Goal: Task Accomplishment & Management: Manage account settings

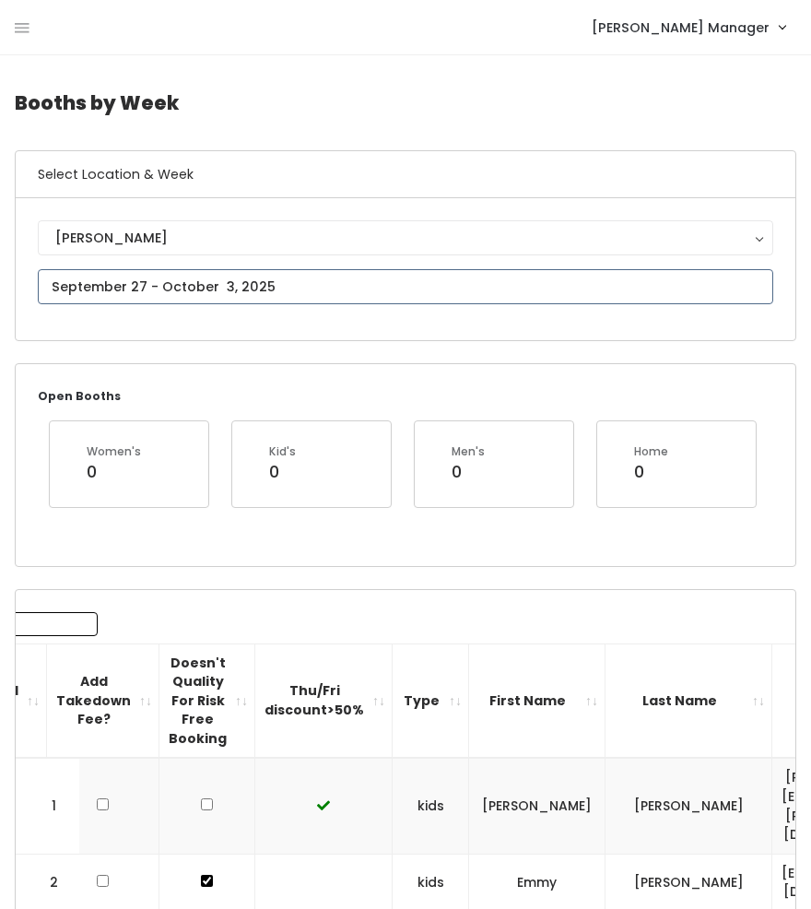
click at [138, 287] on input "text" at bounding box center [406, 286] width 736 height 35
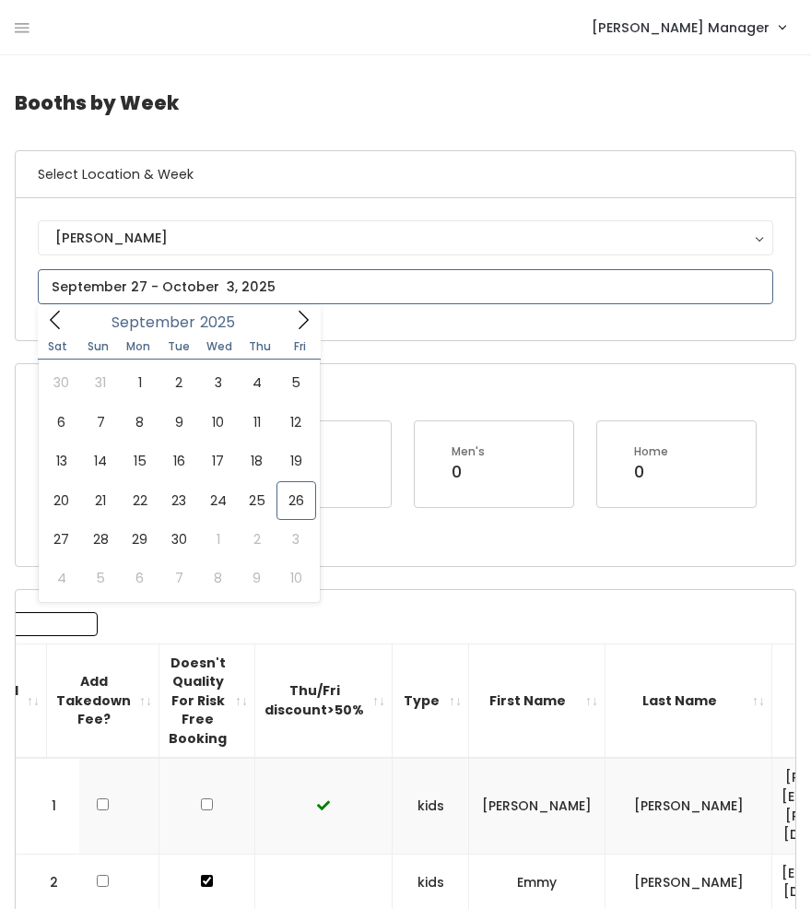
click at [299, 314] on icon at bounding box center [303, 320] width 20 height 20
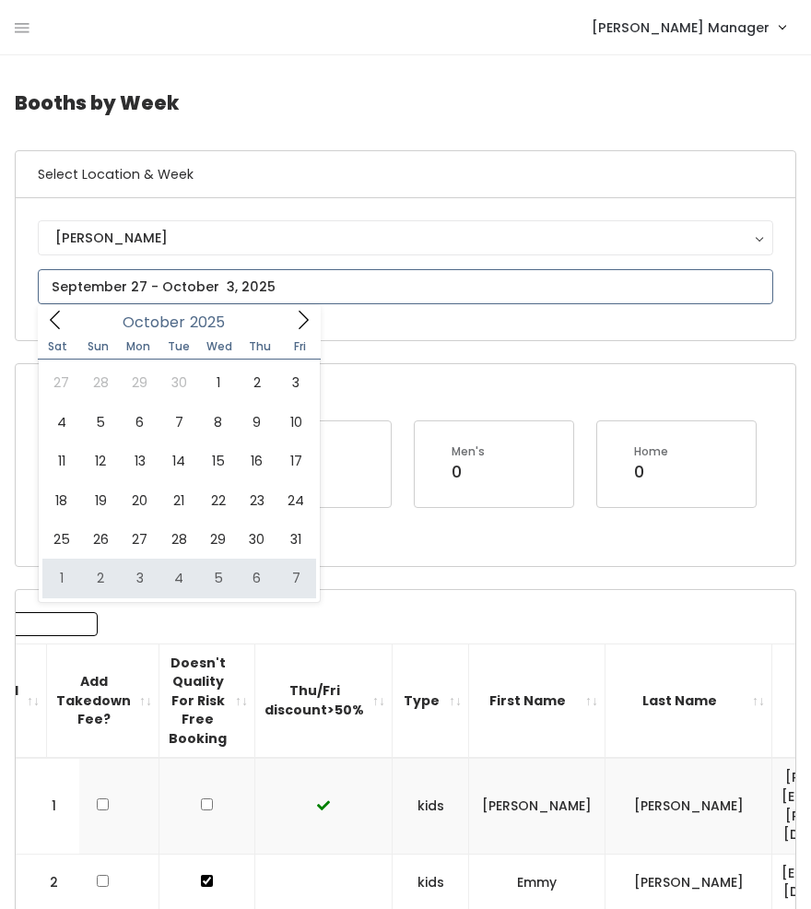
type input "November 1 to November 7"
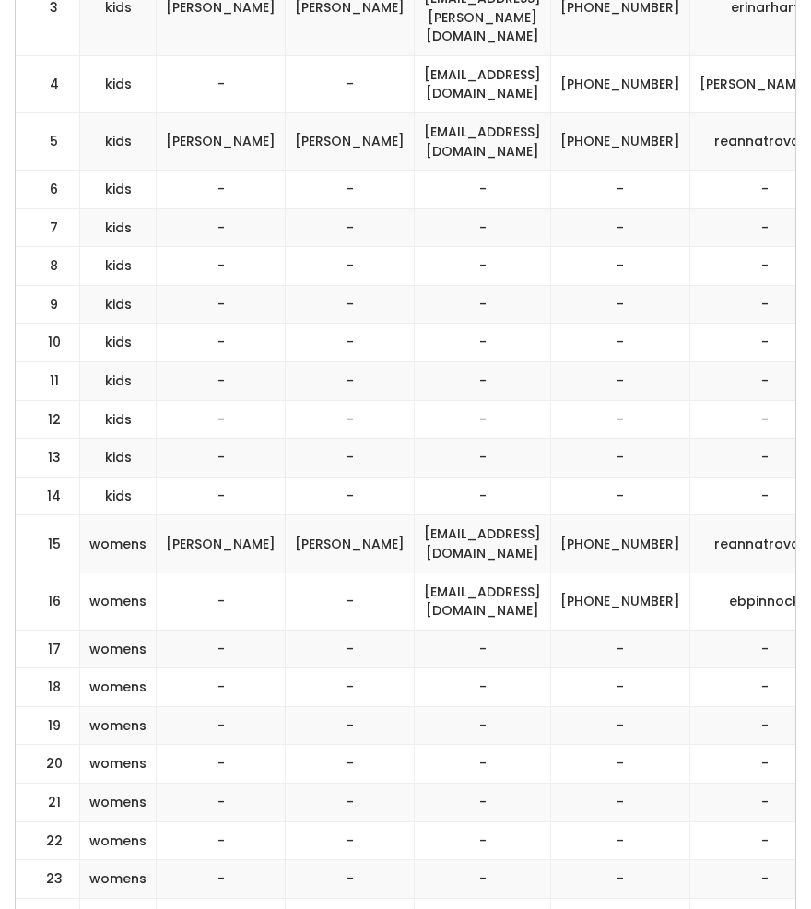
scroll to position [1099, 0]
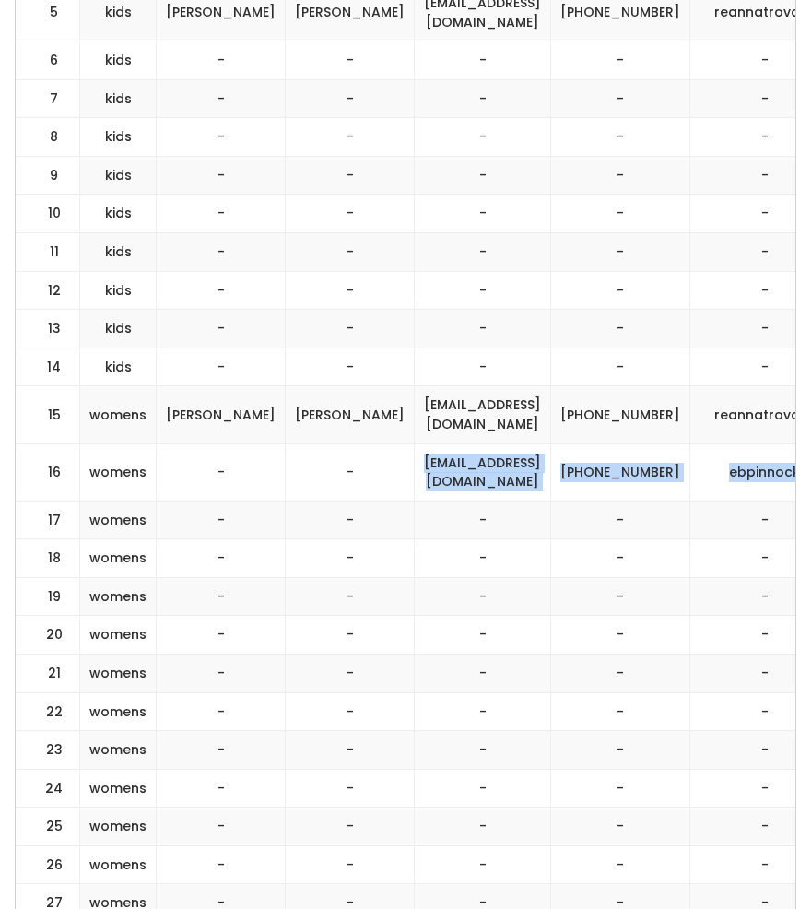
drag, startPoint x: 699, startPoint y: 375, endPoint x: 322, endPoint y: 377, distance: 377.2
click at [322, 444] on tr "16 womens - - ebpinnock@gmail.com (385) 224-4648 ebpinnock" at bounding box center [196, 472] width 1449 height 57
copy tr "ebpinnock@gmail.com (385) 224-4648 ebpinnock"
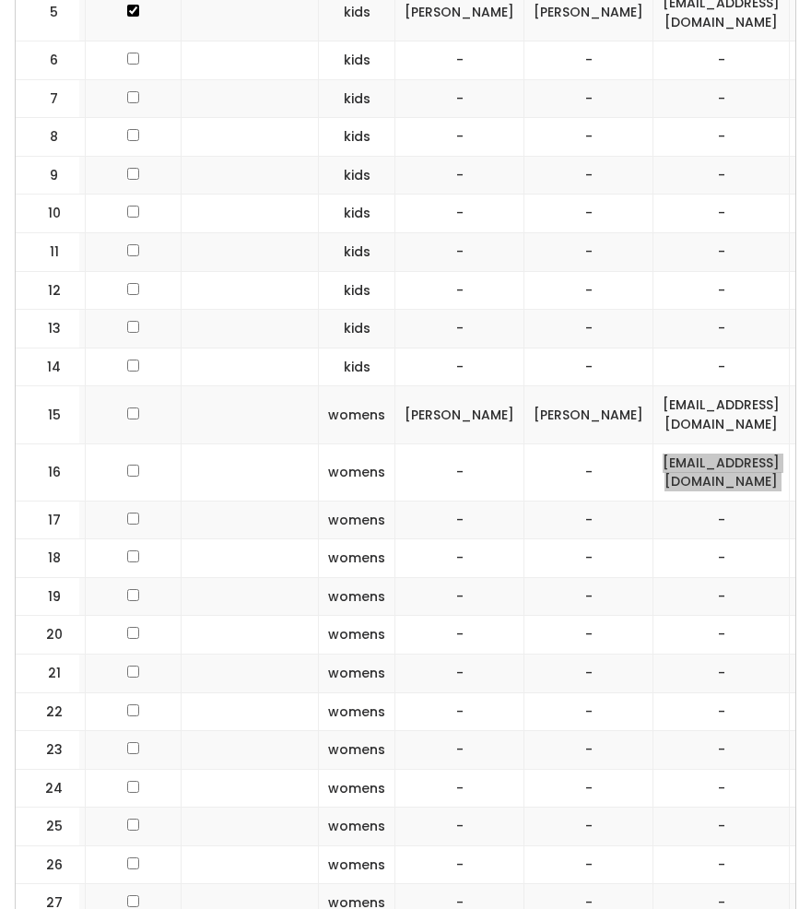
scroll to position [0, 304]
click at [128, 513] on input "checkbox" at bounding box center [134, 519] width 12 height 12
checkbox input "true"
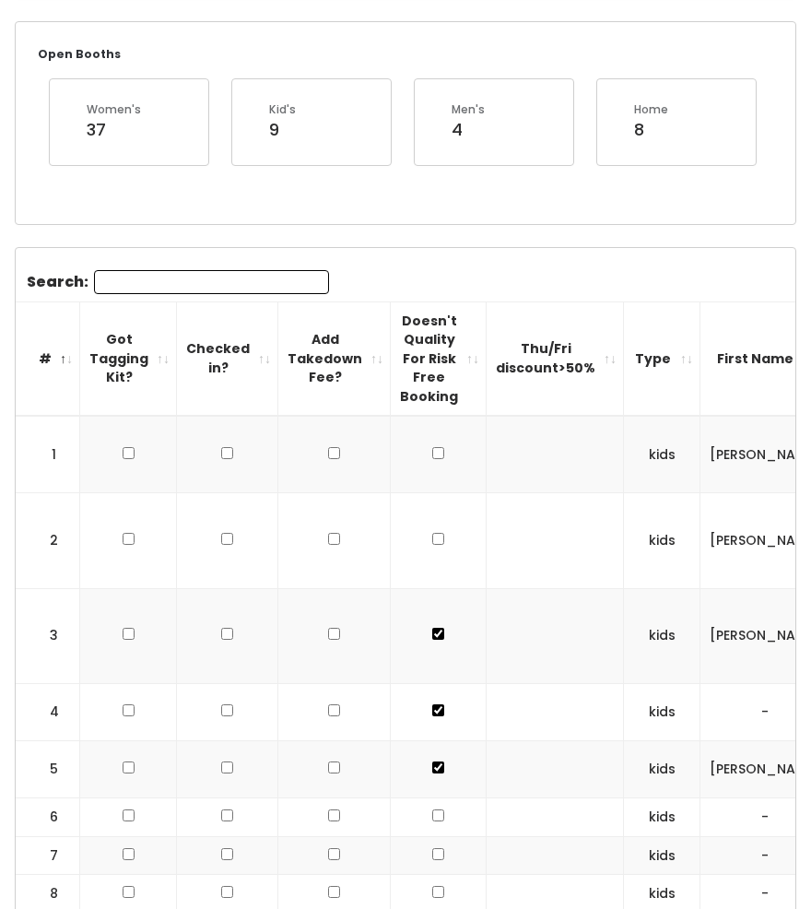
scroll to position [0, 0]
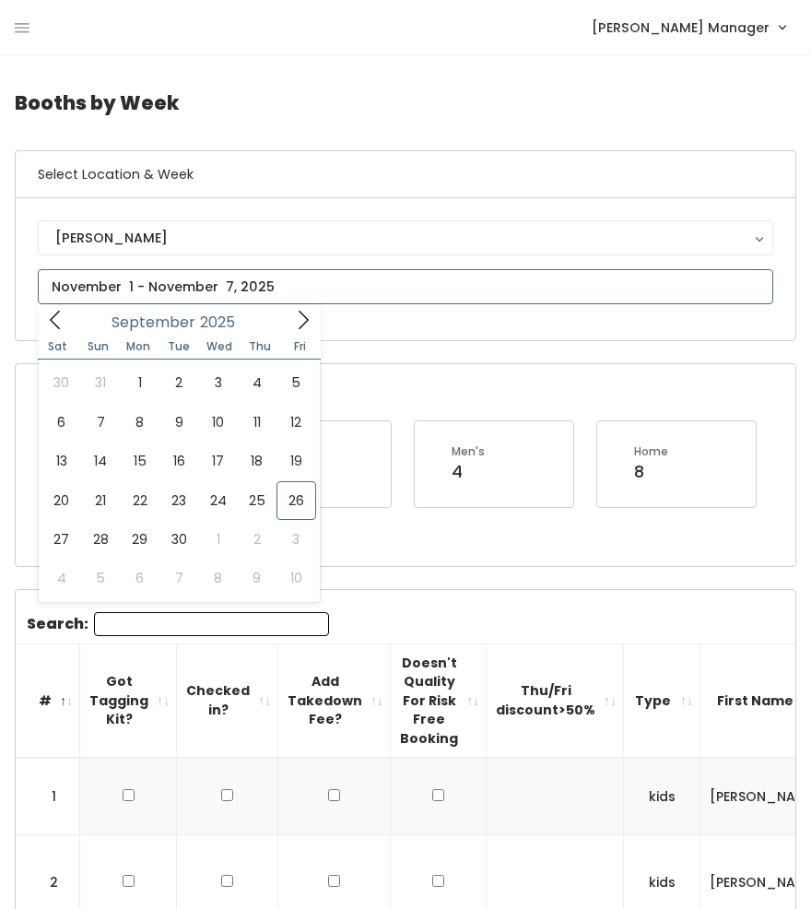
click at [303, 318] on icon at bounding box center [303, 320] width 20 height 20
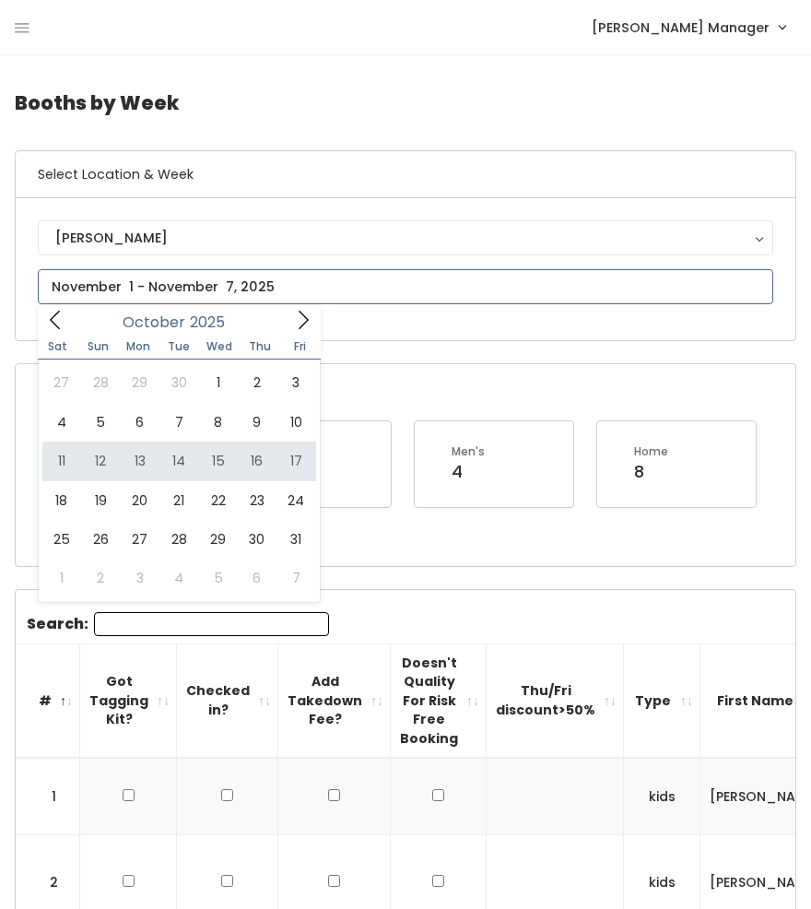
type input "October 11 to October 17"
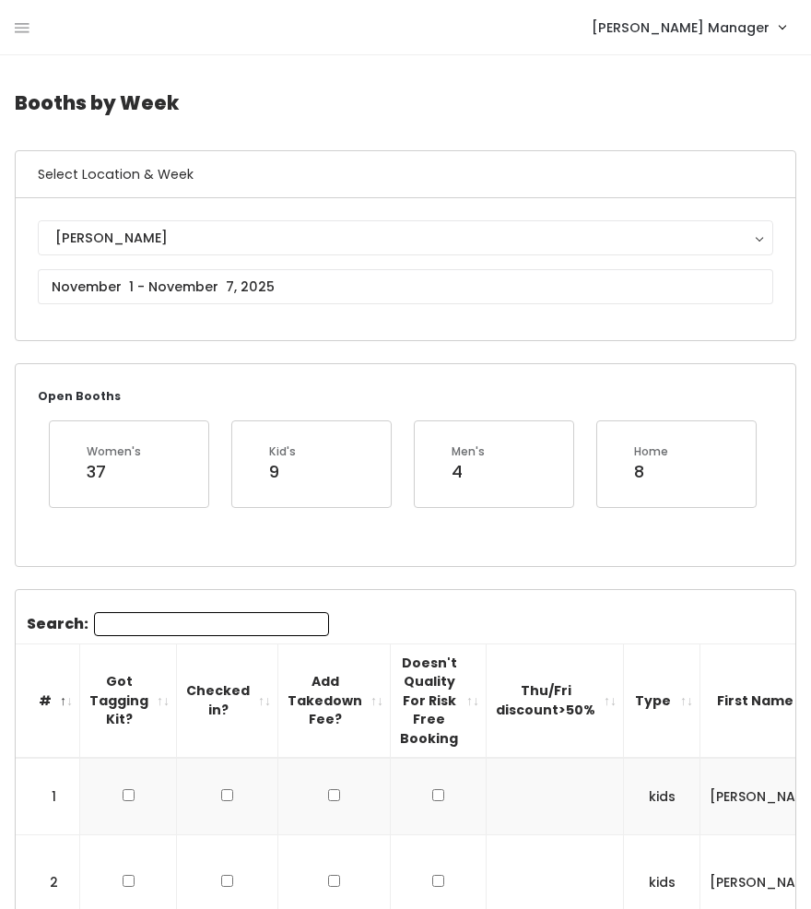
click at [14, 29] on nav "Holladay Manager Admin Home My bookings Account settings Logout" at bounding box center [405, 27] width 811 height 55
click at [33, 26] on div "Holladay Manager Admin Home My bookings Account settings Logout" at bounding box center [409, 27] width 789 height 40
click at [28, 27] on icon at bounding box center [22, 28] width 15 height 17
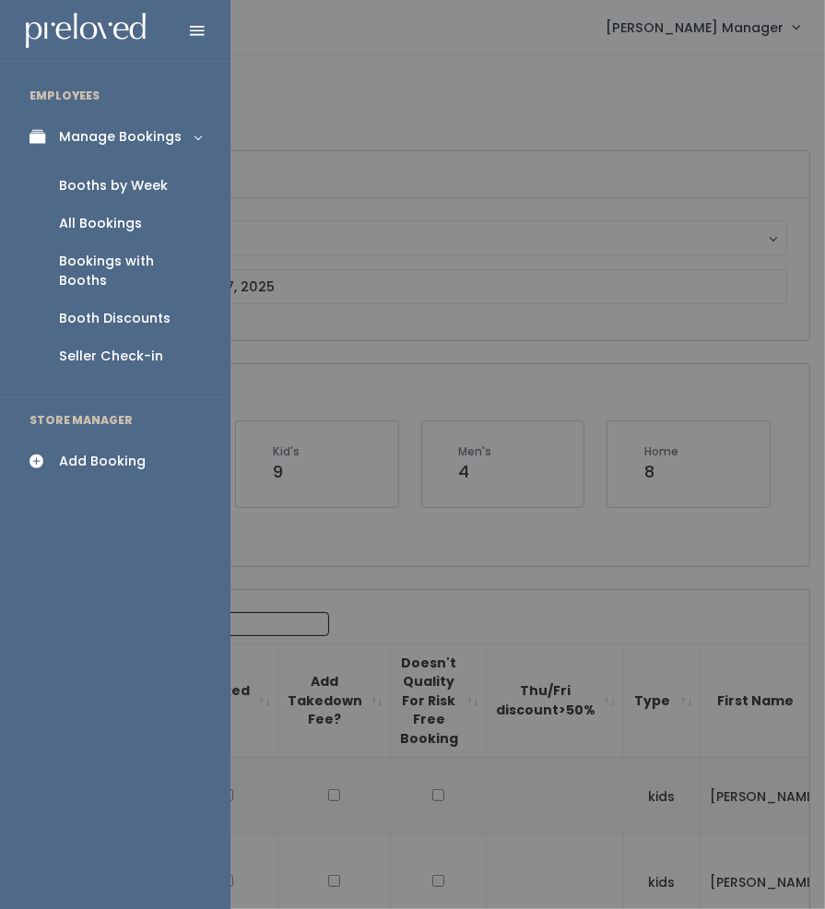
click at [89, 452] on div "Add Booking" at bounding box center [102, 461] width 87 height 19
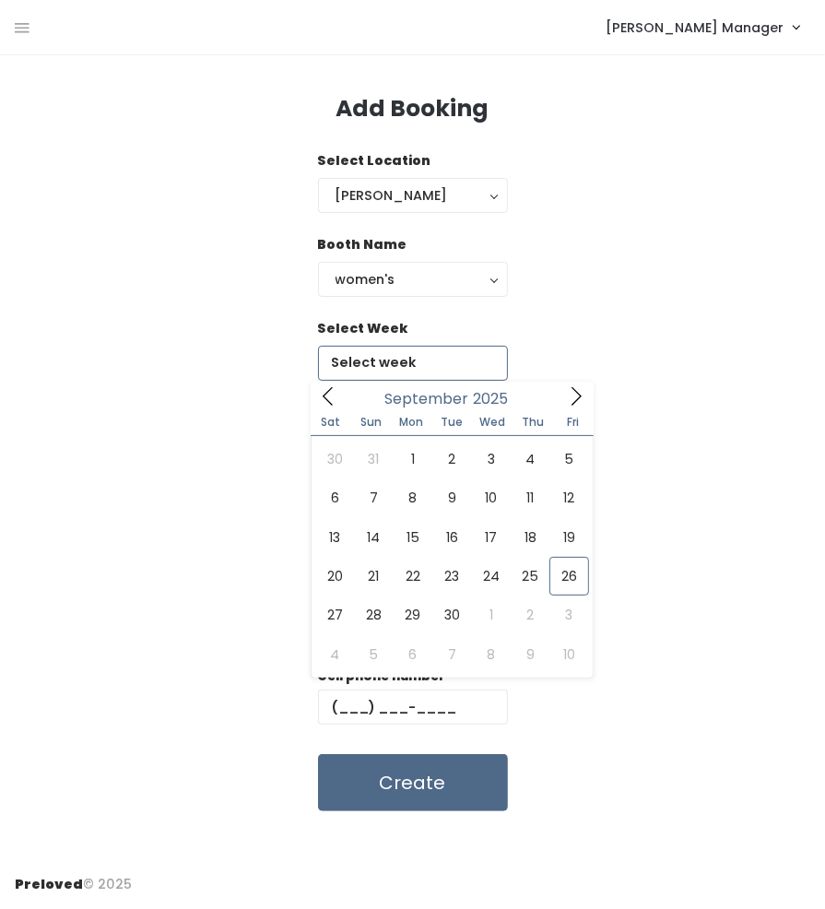
click at [400, 366] on input "text" at bounding box center [413, 363] width 190 height 35
click at [572, 407] on span at bounding box center [576, 396] width 35 height 29
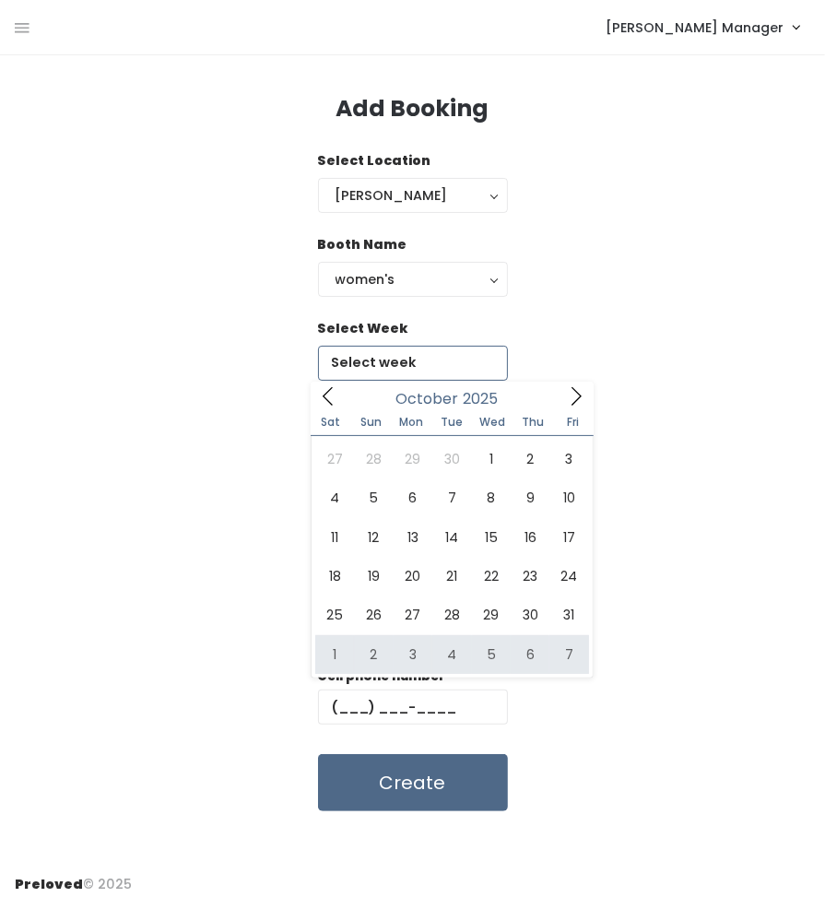
type input "November 1 to November 7"
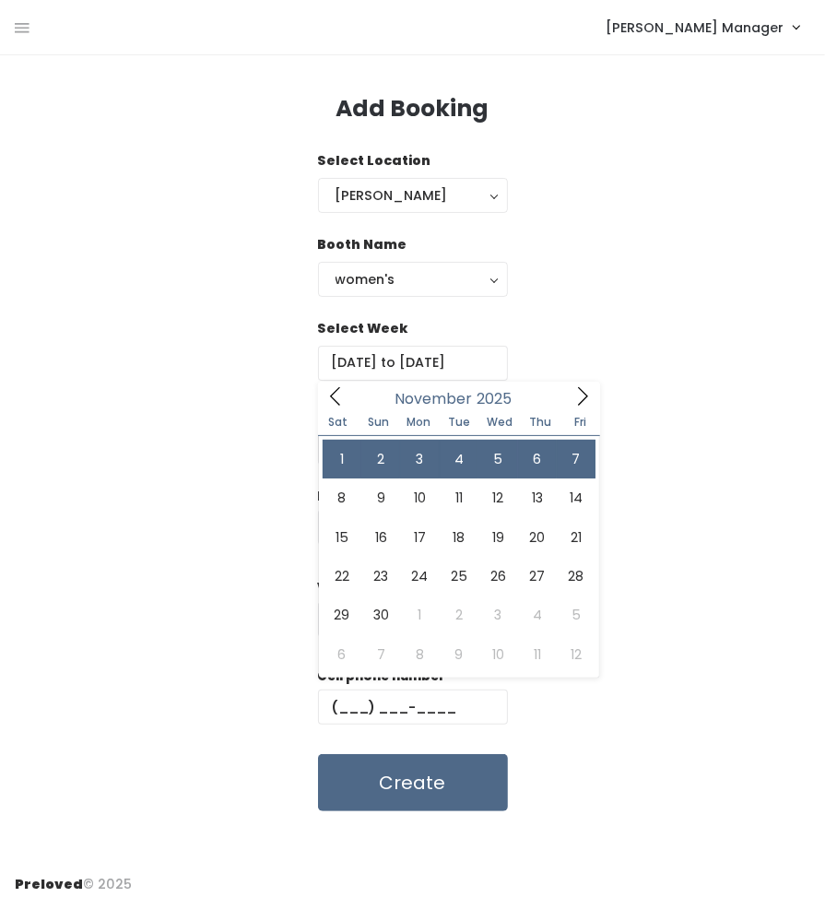
click at [614, 382] on div "Select Week November 1 to November 7" at bounding box center [413, 361] width 796 height 84
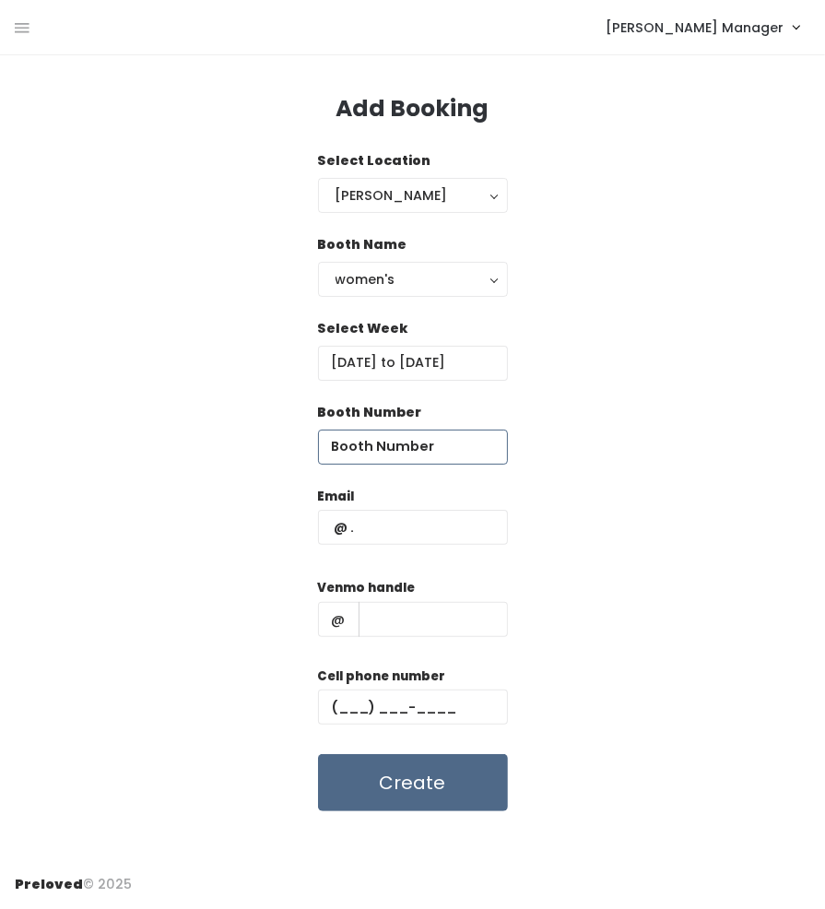
click at [457, 444] on input "number" at bounding box center [413, 447] width 190 height 35
type input "17"
click at [440, 518] on input "text" at bounding box center [413, 527] width 190 height 35
paste input "ebpinnock@gmail.com (385) 224-4648 ebpinnock"
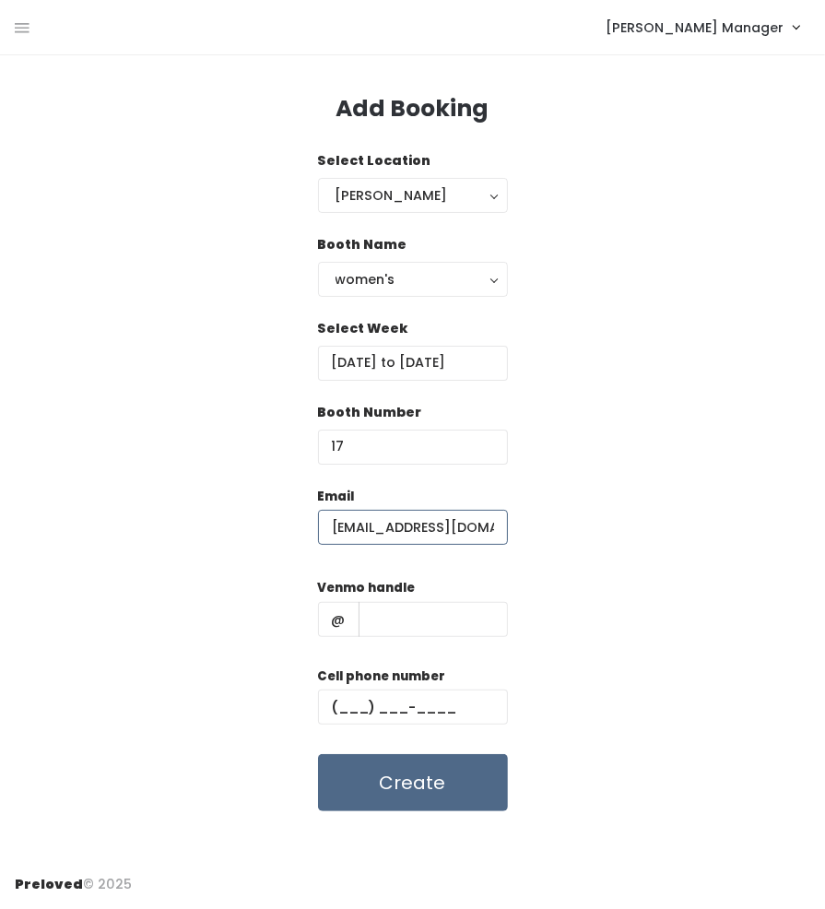
type input "ebpinnock@gmail.com"
click at [459, 611] on input "text" at bounding box center [433, 619] width 149 height 35
paste input "ebpinnock@gmail.com (385) 224-4648 ebpinnock"
drag, startPoint x: 424, startPoint y: 621, endPoint x: 253, endPoint y: 624, distance: 171.6
click at [253, 624] on div "Email ebpinnock@gmail.com Venmo handle @ ebpinnock@gmail.com (385) 224-4648 ebp…" at bounding box center [413, 650] width 796 height 326
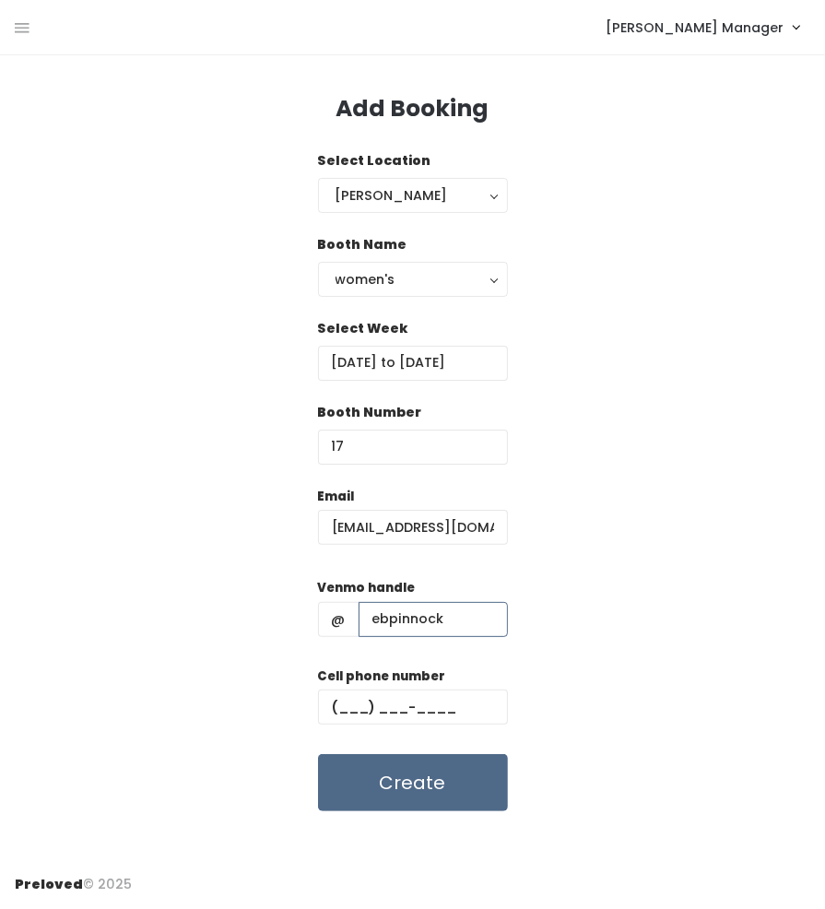
type input "ebpinnock"
click at [392, 705] on input "text" at bounding box center [413, 707] width 190 height 35
paste input "(385) 224-4648"
type input "(385) 224-4648"
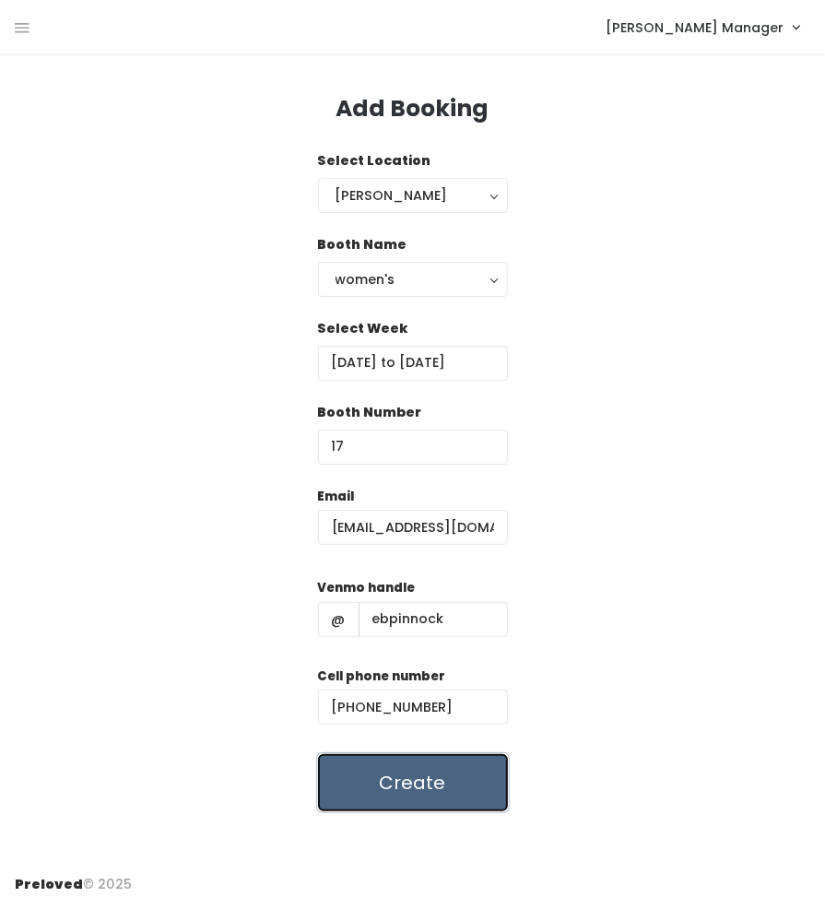
click at [434, 775] on button "Create" at bounding box center [413, 782] width 190 height 57
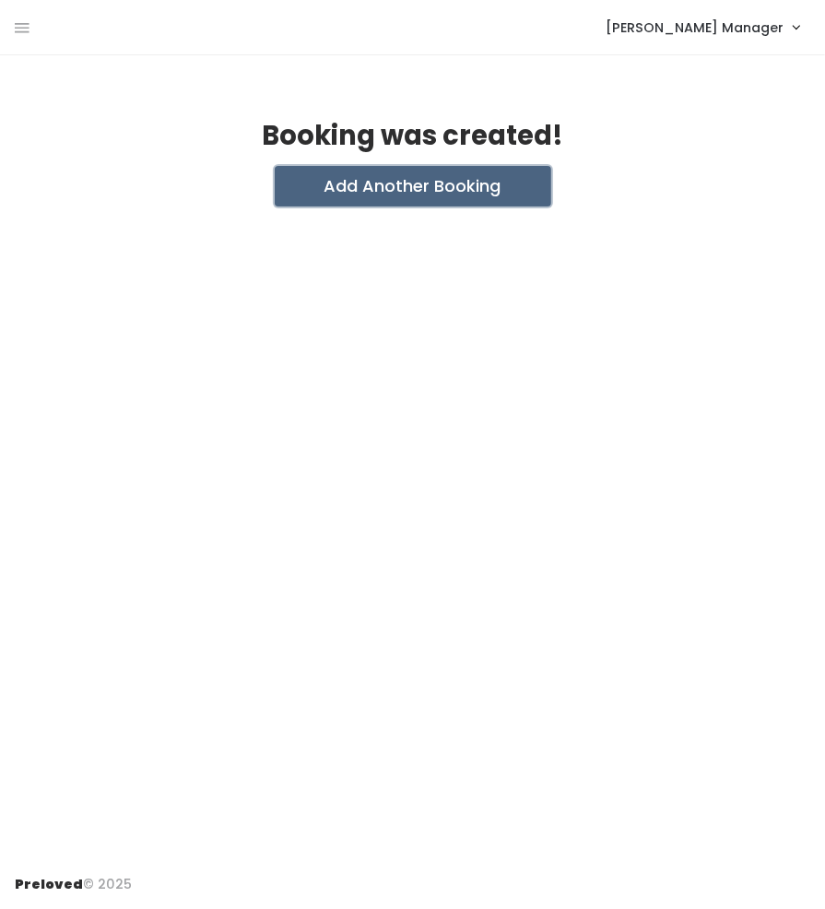
click at [461, 185] on button "Add Another Booking" at bounding box center [413, 186] width 277 height 41
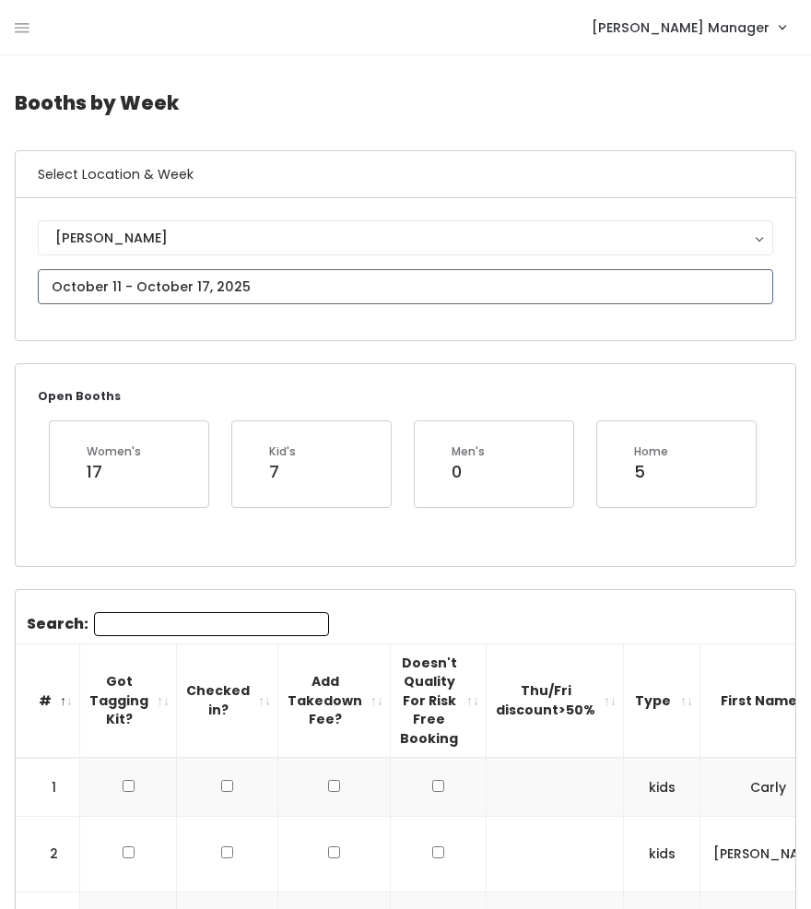
click at [217, 296] on input "text" at bounding box center [406, 286] width 736 height 35
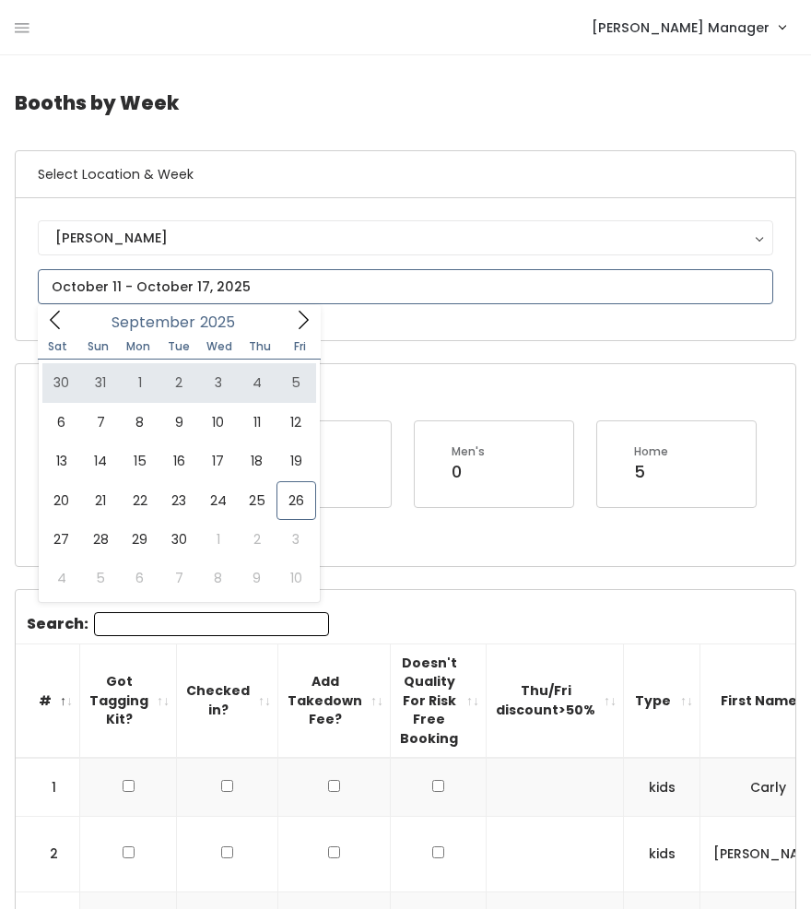
click at [312, 317] on icon at bounding box center [303, 320] width 20 height 20
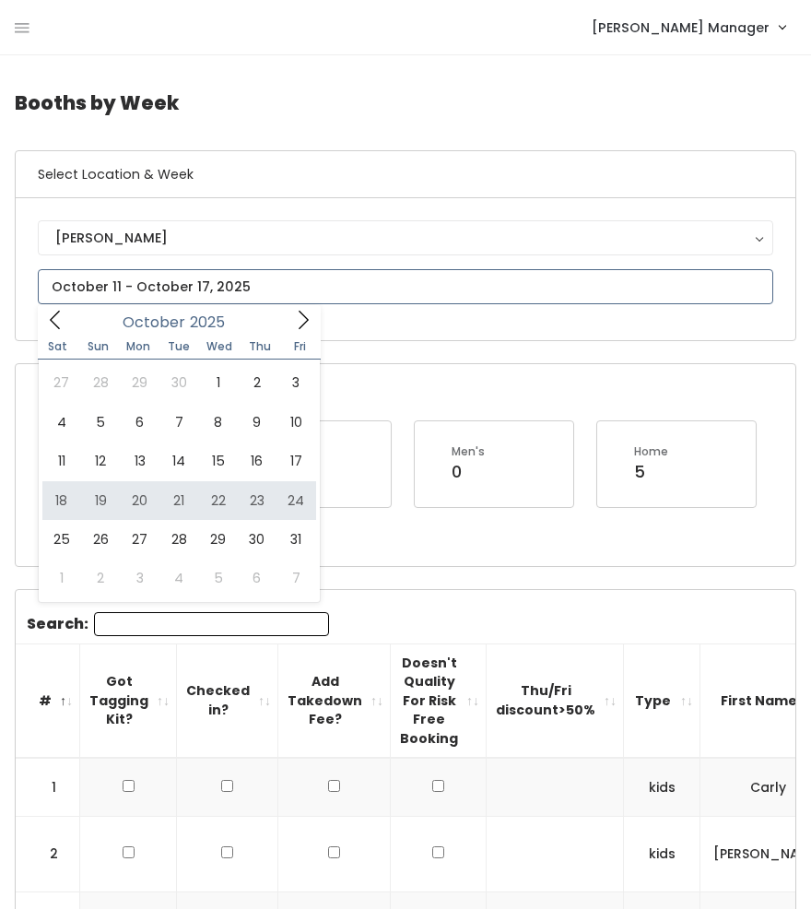
type input "October 18 to October 24"
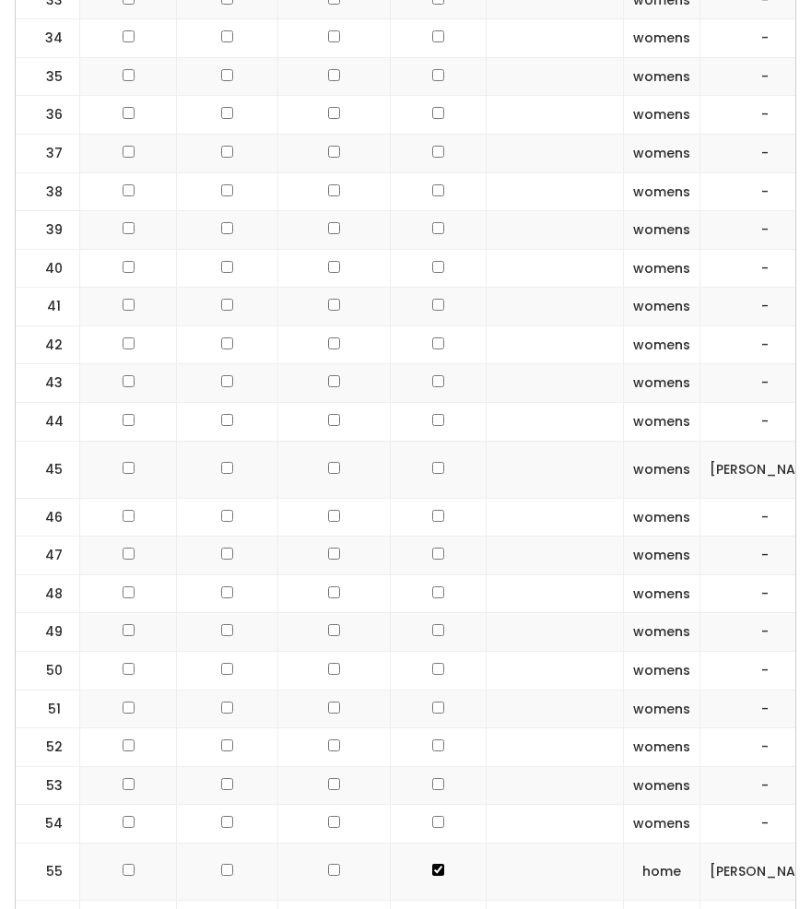
scroll to position [2387, 0]
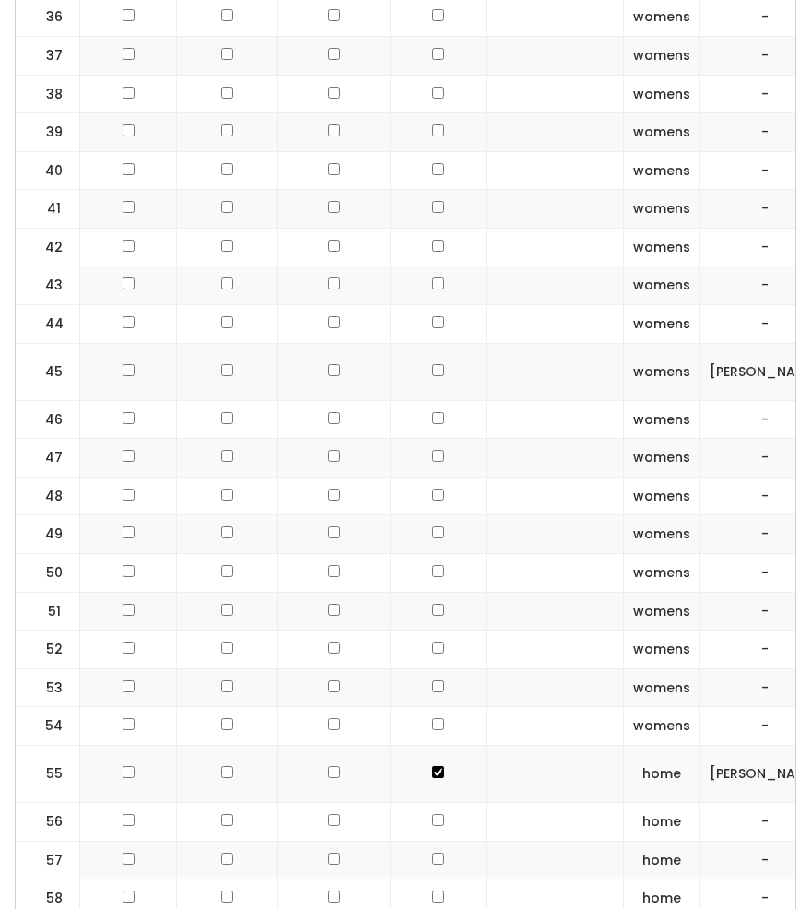
click at [432, 364] on input "checkbox" at bounding box center [438, 370] width 12 height 12
checkbox input "true"
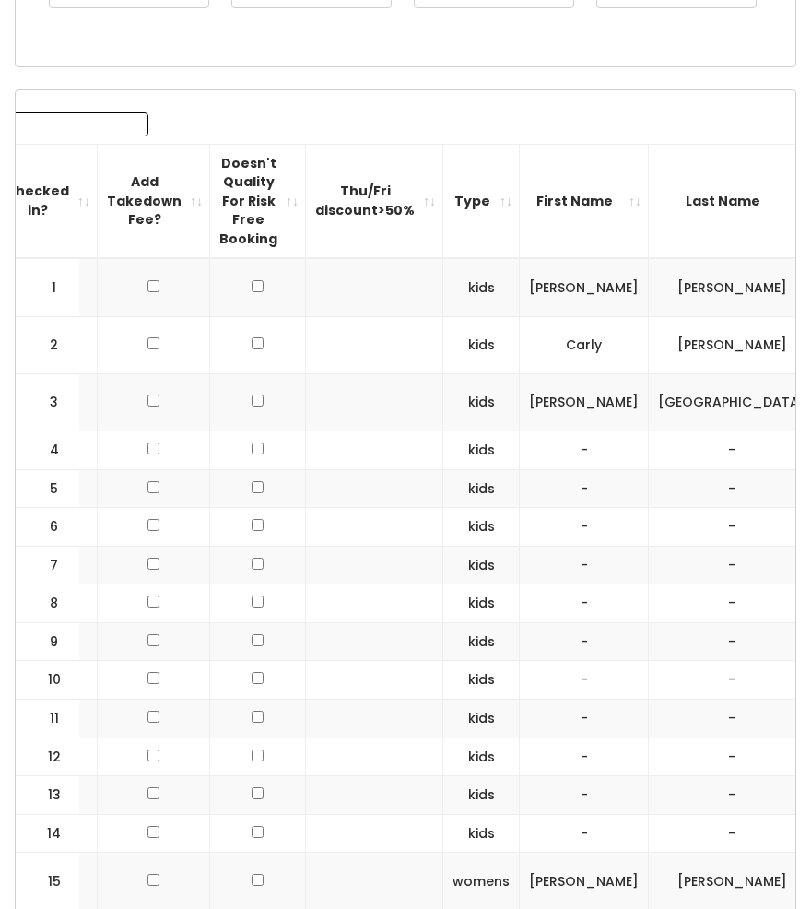
scroll to position [0, 0]
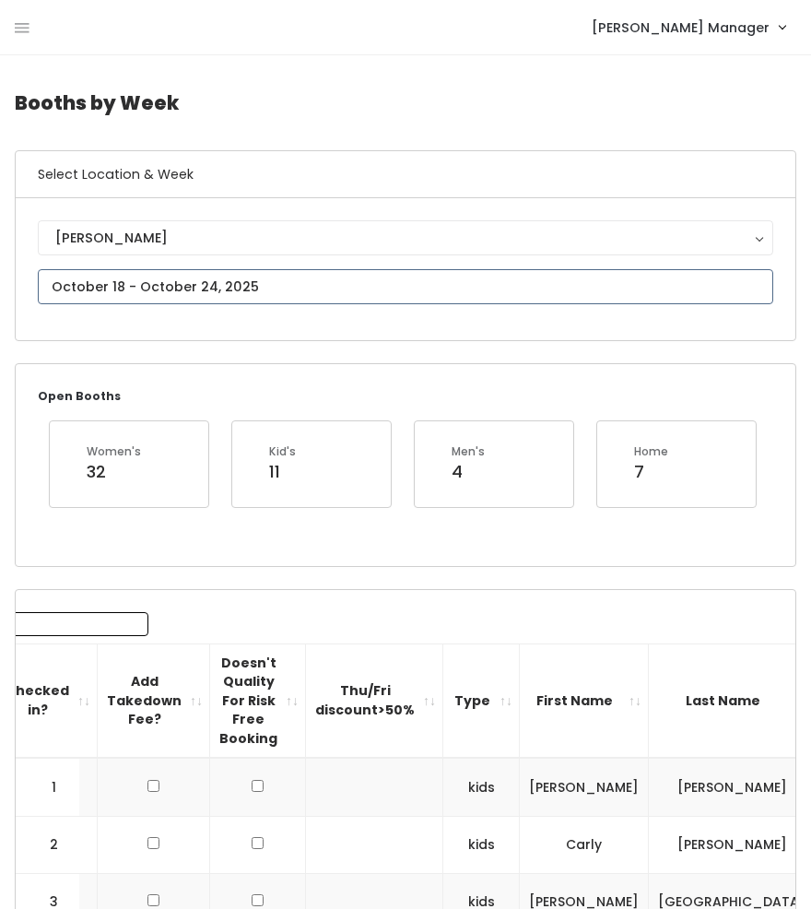
click at [385, 301] on input "text" at bounding box center [406, 286] width 736 height 35
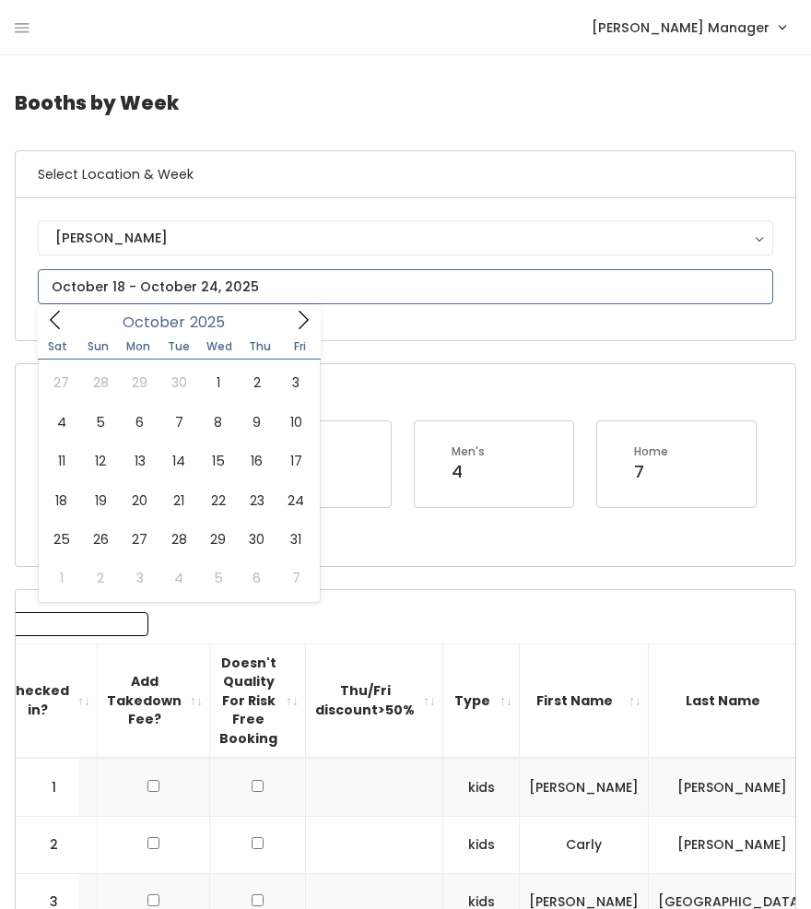
click at [302, 322] on icon at bounding box center [303, 320] width 20 height 20
type input "November 1 to November 7"
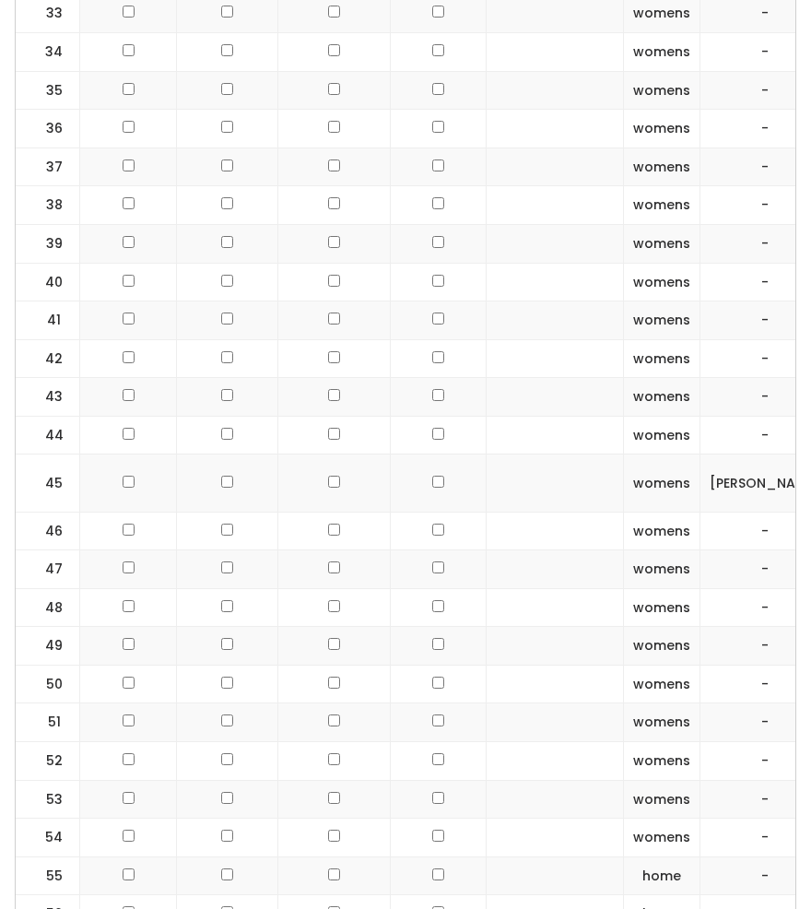
scroll to position [2242, 0]
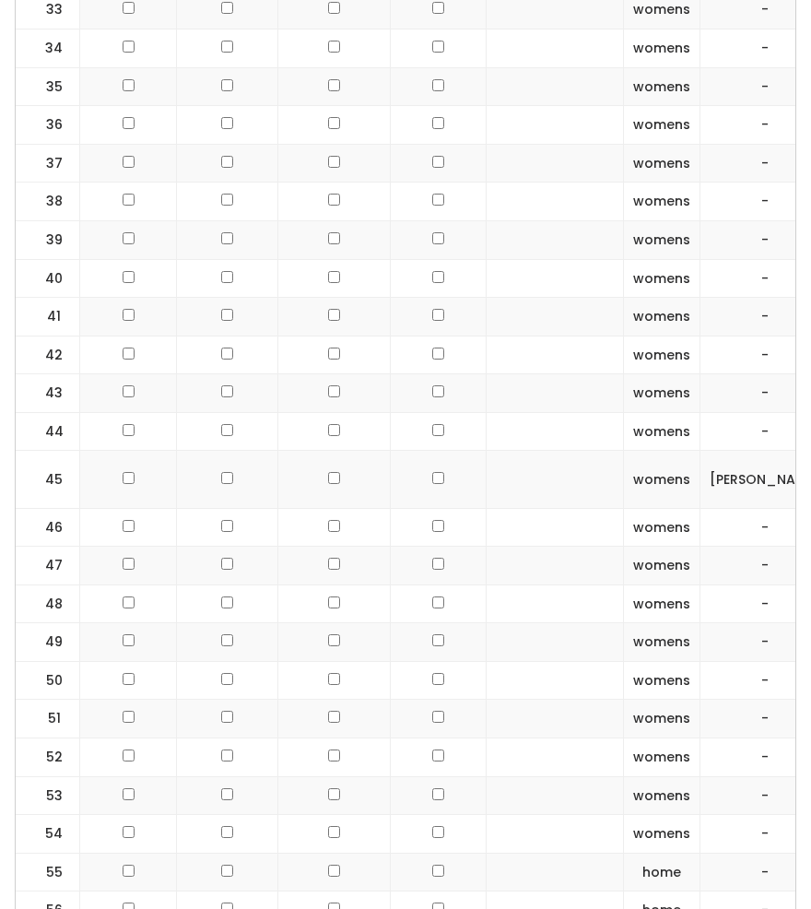
click at [432, 472] on input "checkbox" at bounding box center [438, 478] width 12 height 12
checkbox input "true"
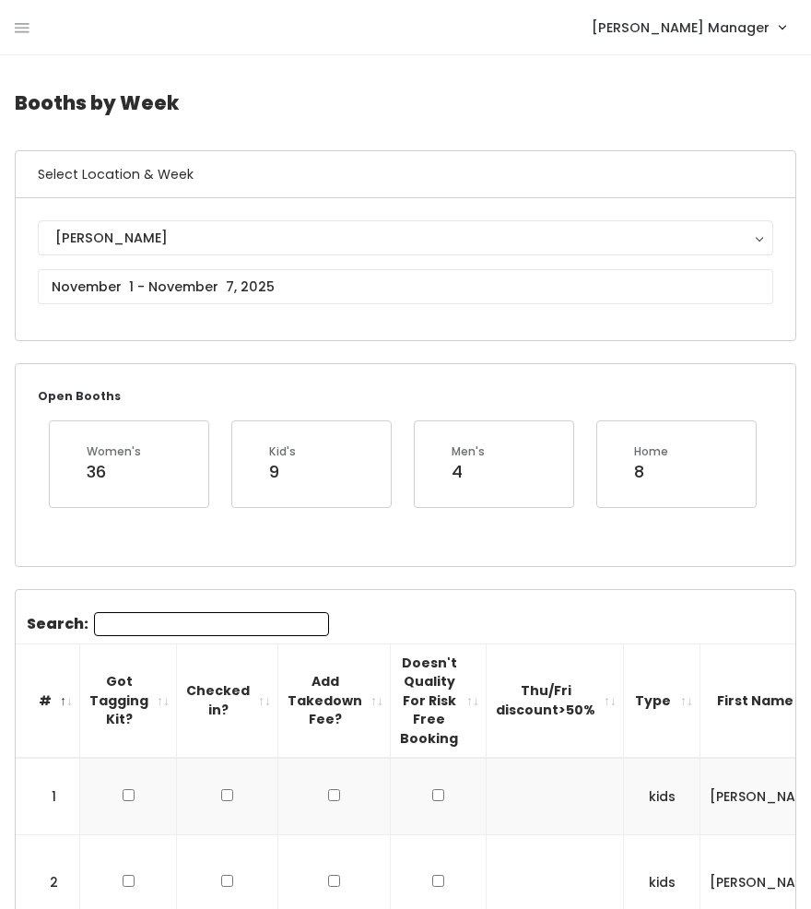
scroll to position [0, 0]
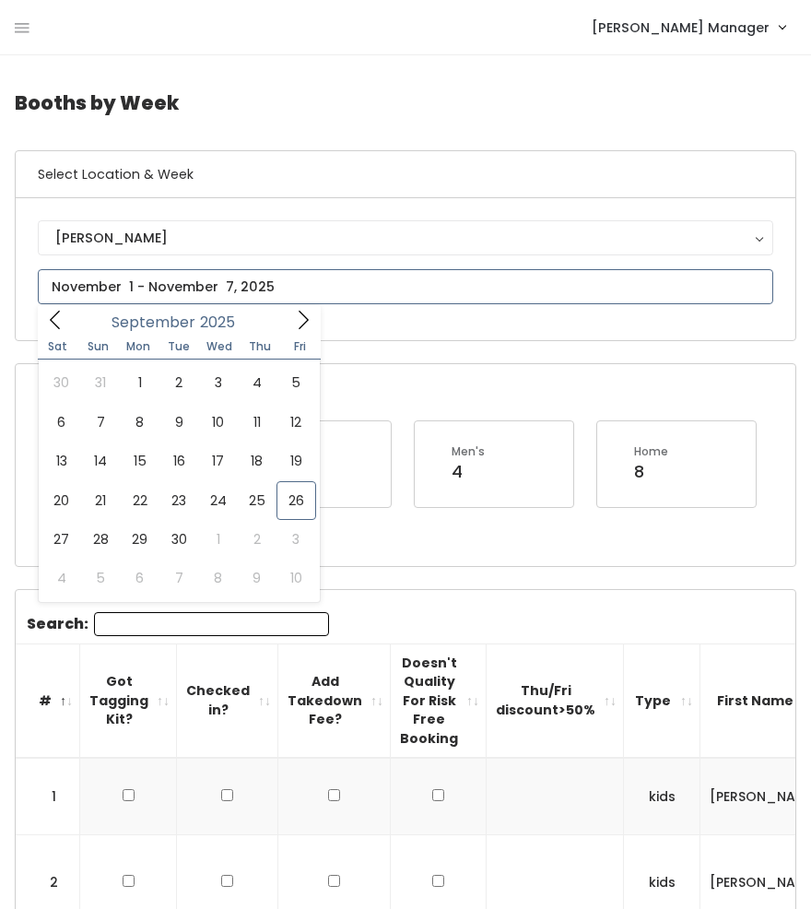
click at [328, 293] on input "text" at bounding box center [406, 286] width 736 height 35
click at [302, 322] on icon at bounding box center [303, 320] width 20 height 20
click at [304, 321] on icon at bounding box center [303, 320] width 20 height 20
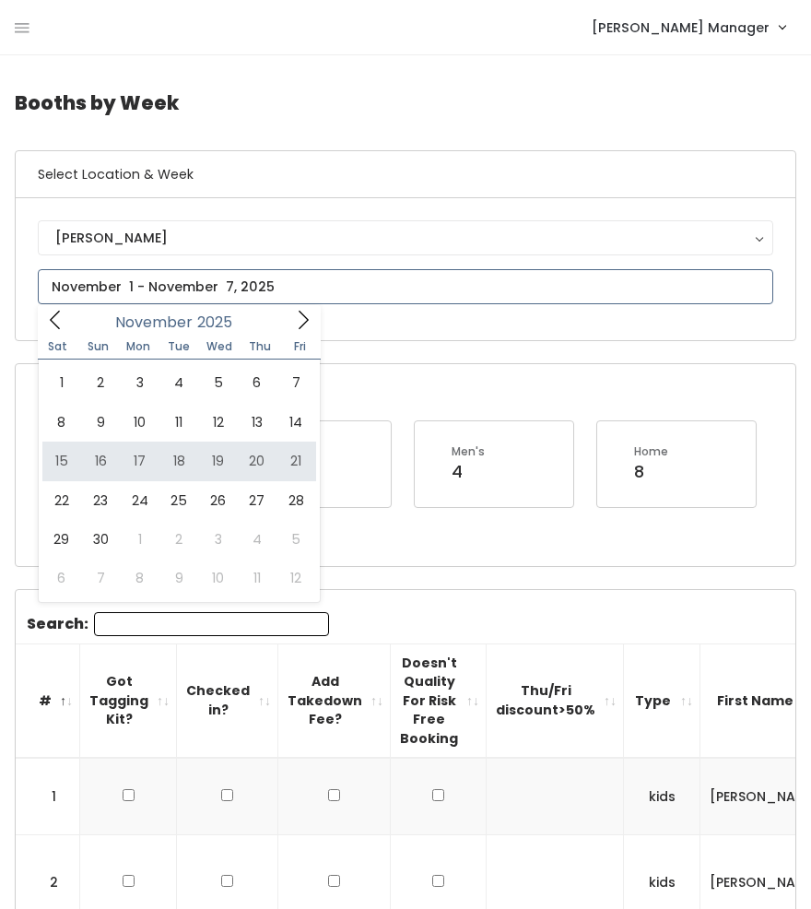
type input "November 15 to November 21"
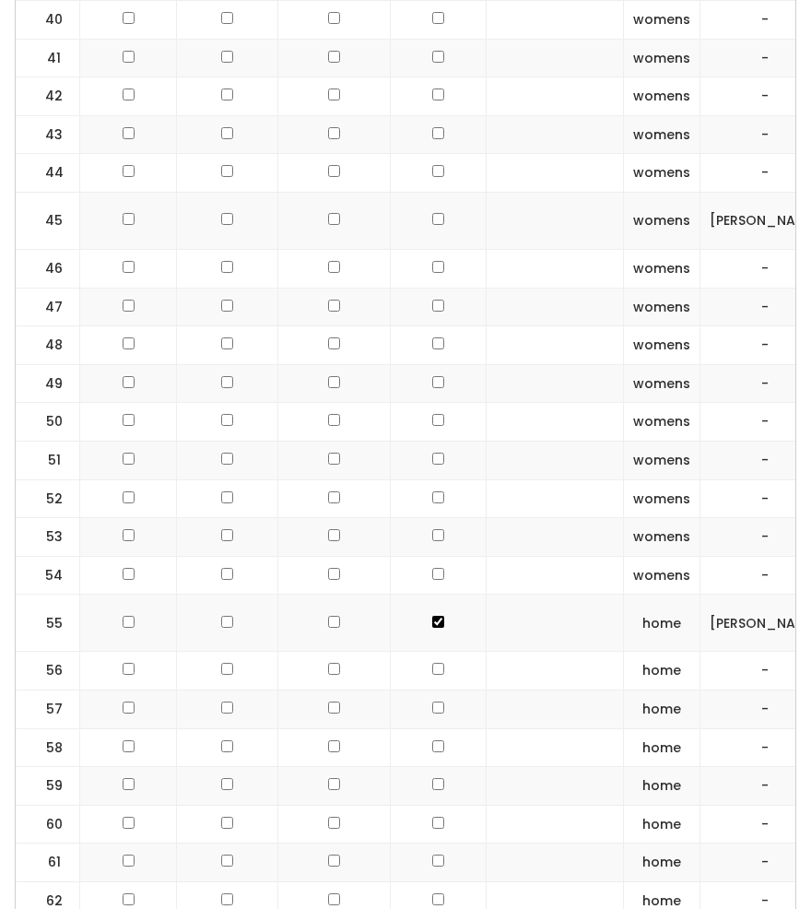
scroll to position [2264, 0]
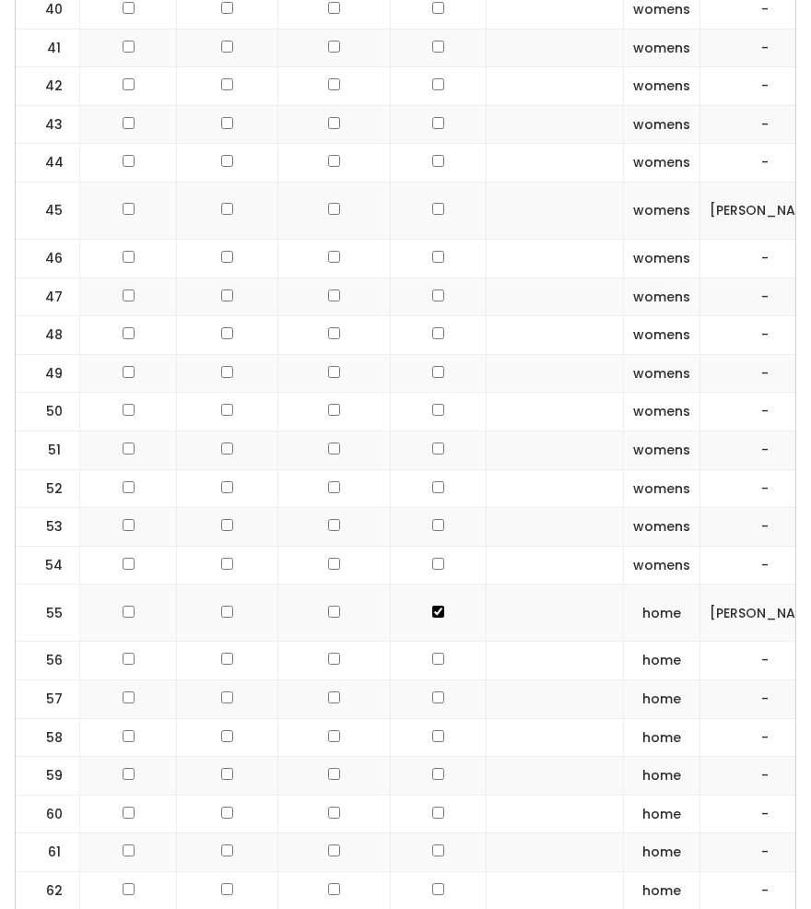
click at [432, 203] on input "checkbox" at bounding box center [438, 209] width 12 height 12
checkbox input "true"
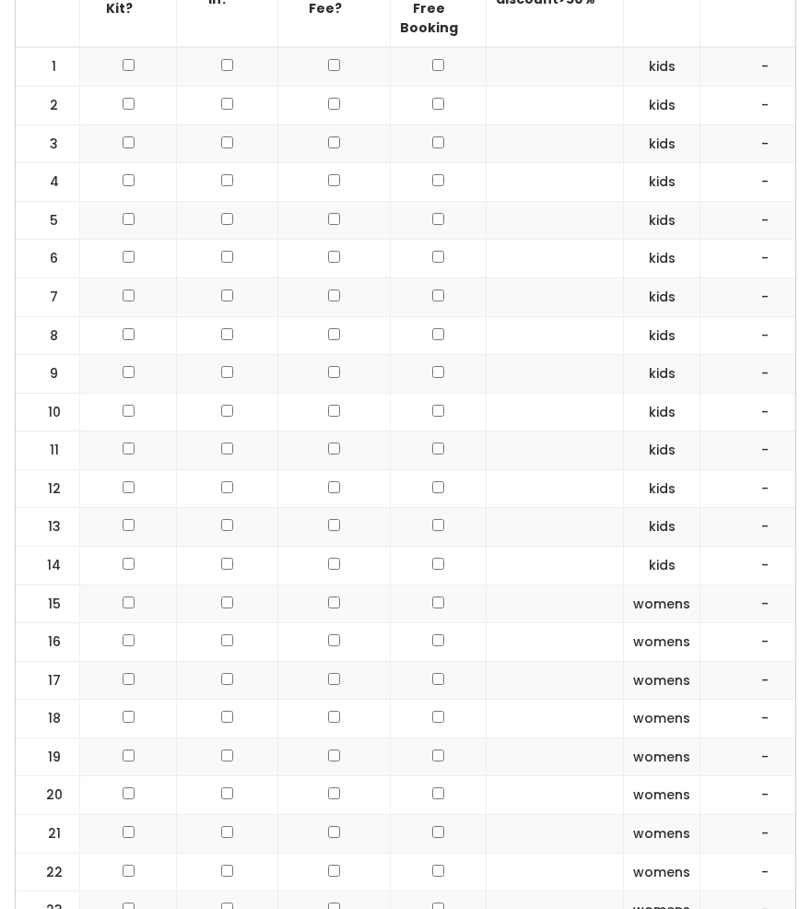
scroll to position [0, 0]
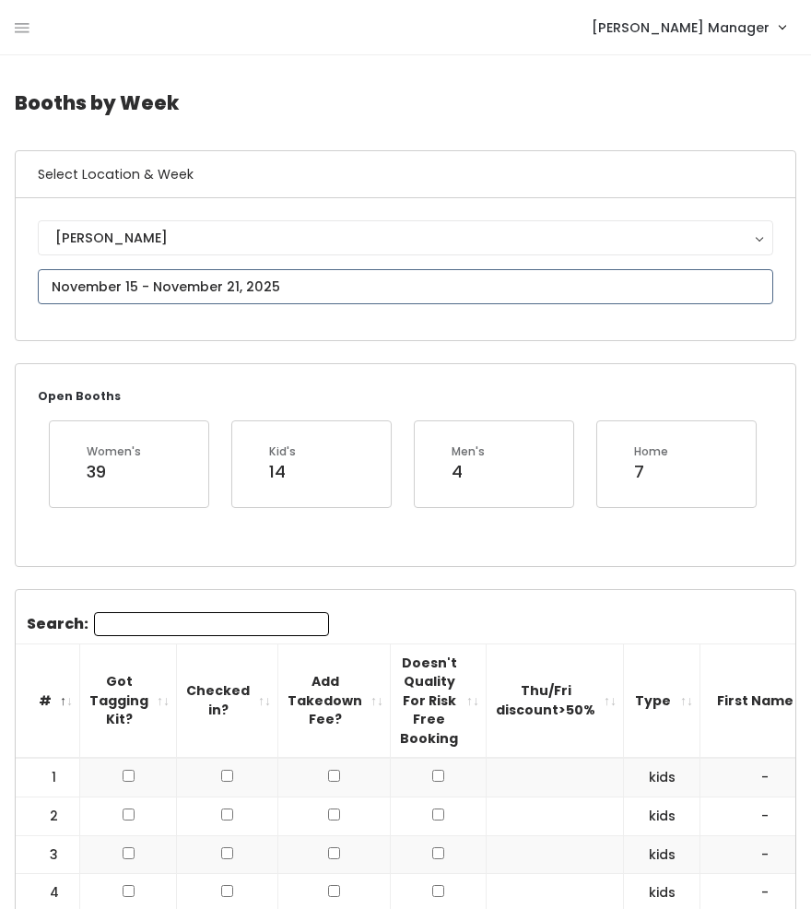
click at [264, 278] on input "text" at bounding box center [406, 286] width 736 height 35
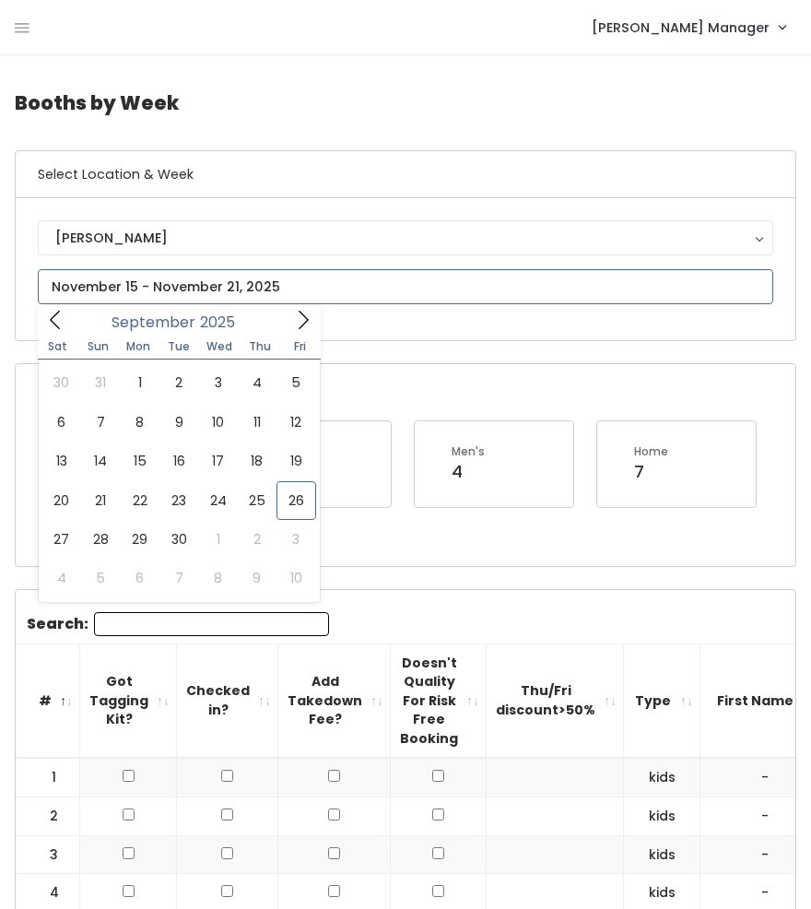
click at [303, 322] on icon at bounding box center [303, 320] width 20 height 20
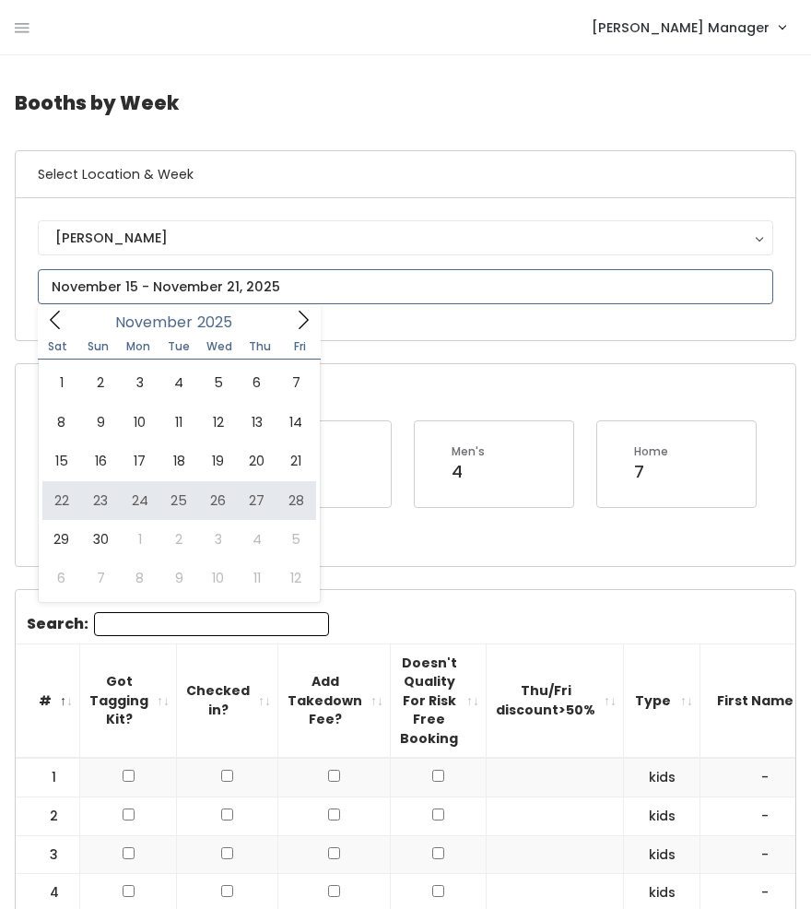
type input "November 22 to November 28"
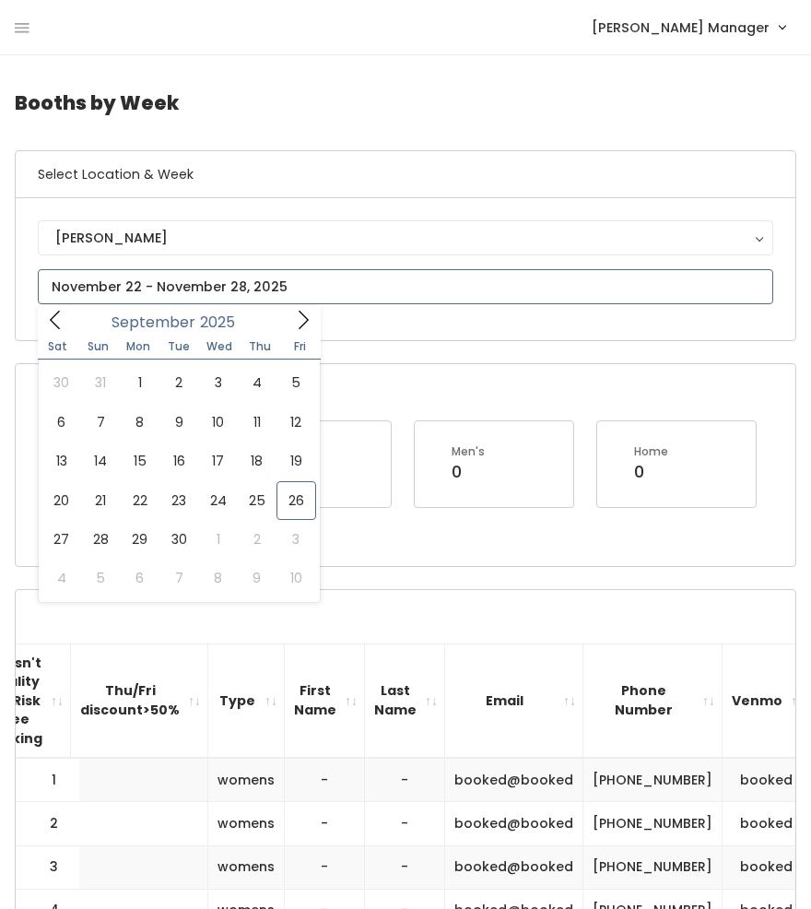
click at [152, 289] on input "text" at bounding box center [406, 286] width 736 height 35
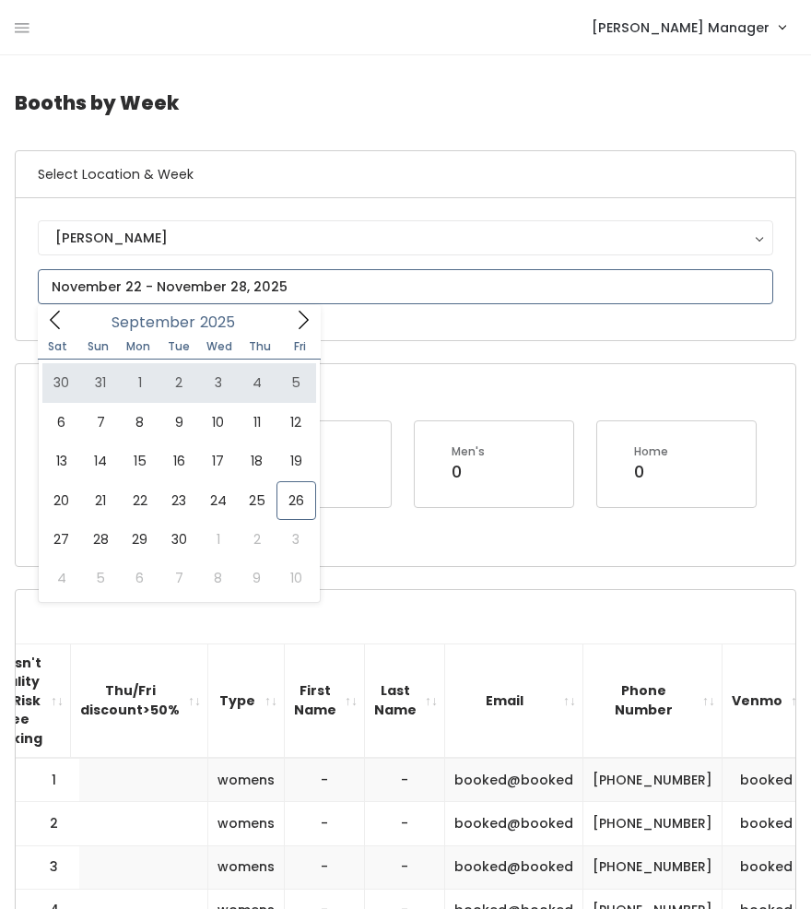
click at [306, 321] on icon at bounding box center [303, 320] width 20 height 20
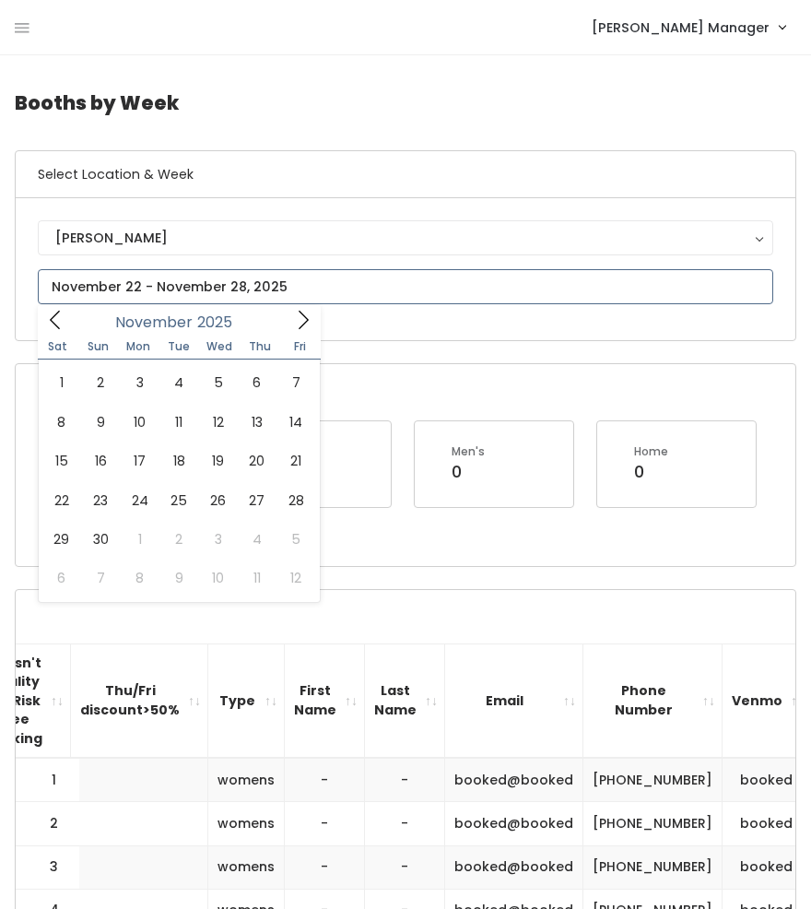
click at [306, 321] on icon at bounding box center [303, 320] width 20 height 20
type input "November 29 to December 5"
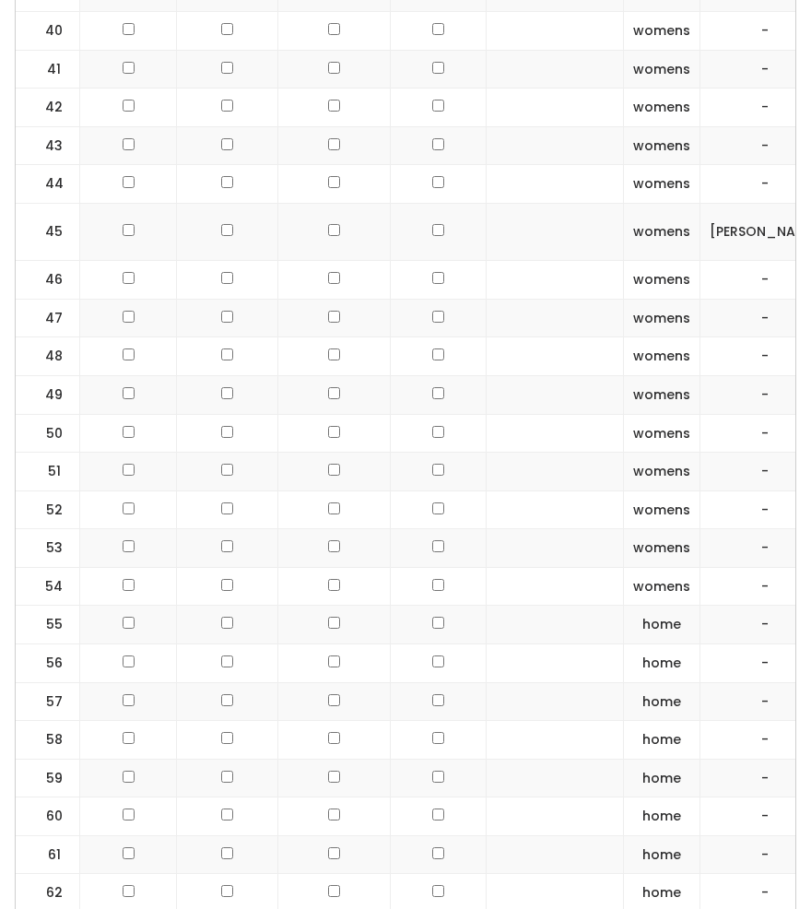
scroll to position [2356, 0]
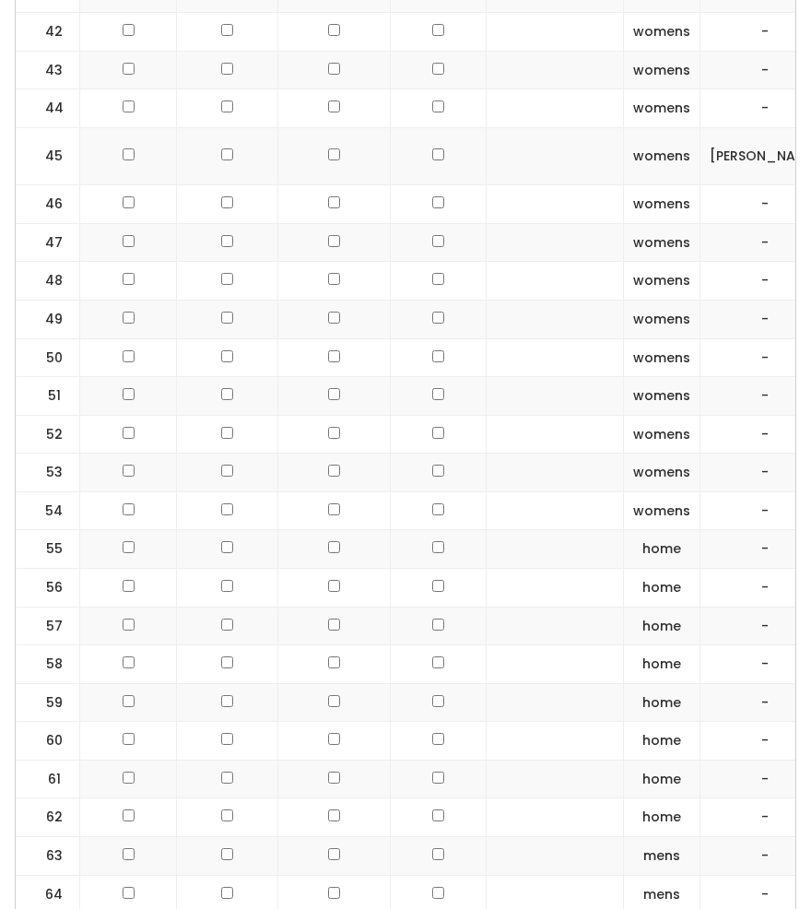
click at [432, 148] on input "checkbox" at bounding box center [438, 154] width 12 height 12
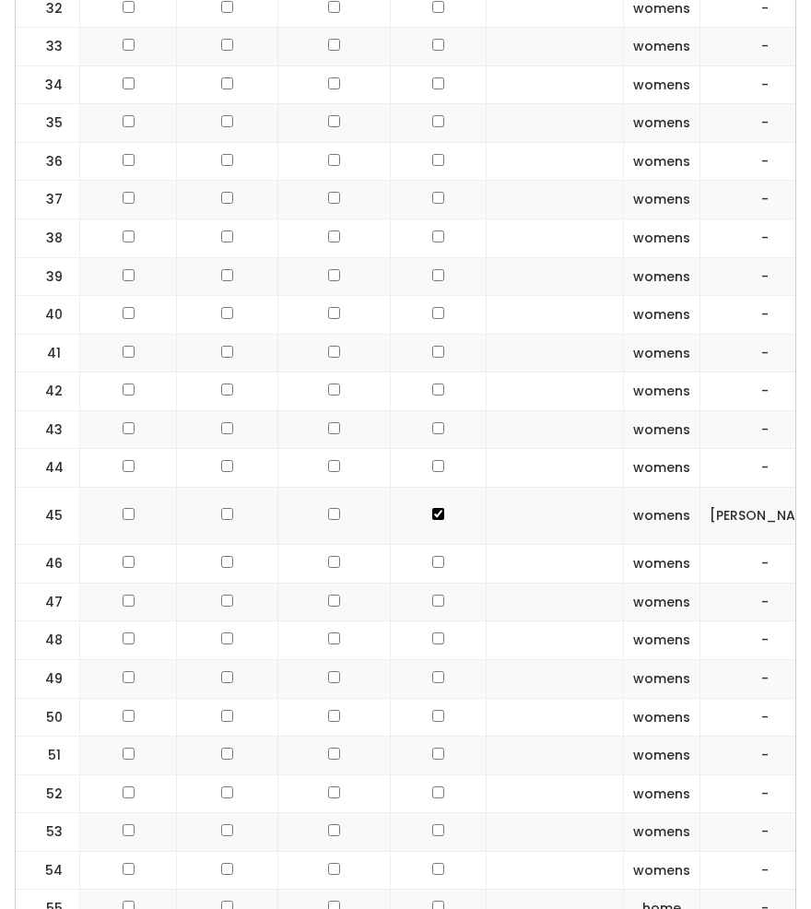
scroll to position [1866, 0]
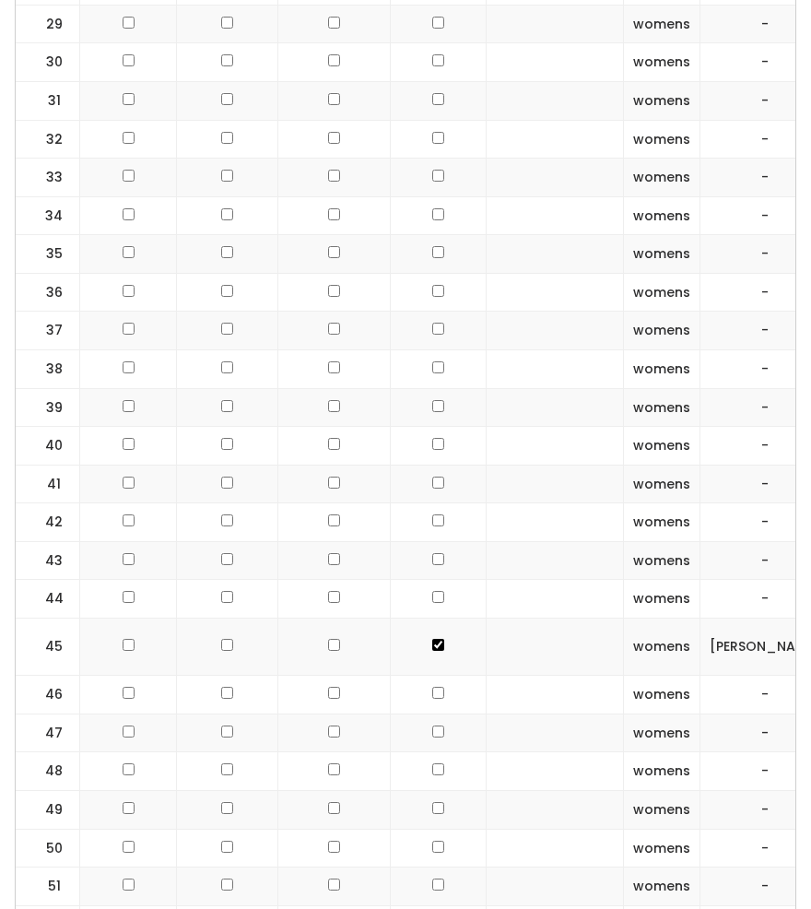
click at [432, 639] on input "checkbox" at bounding box center [438, 645] width 12 height 12
checkbox input "false"
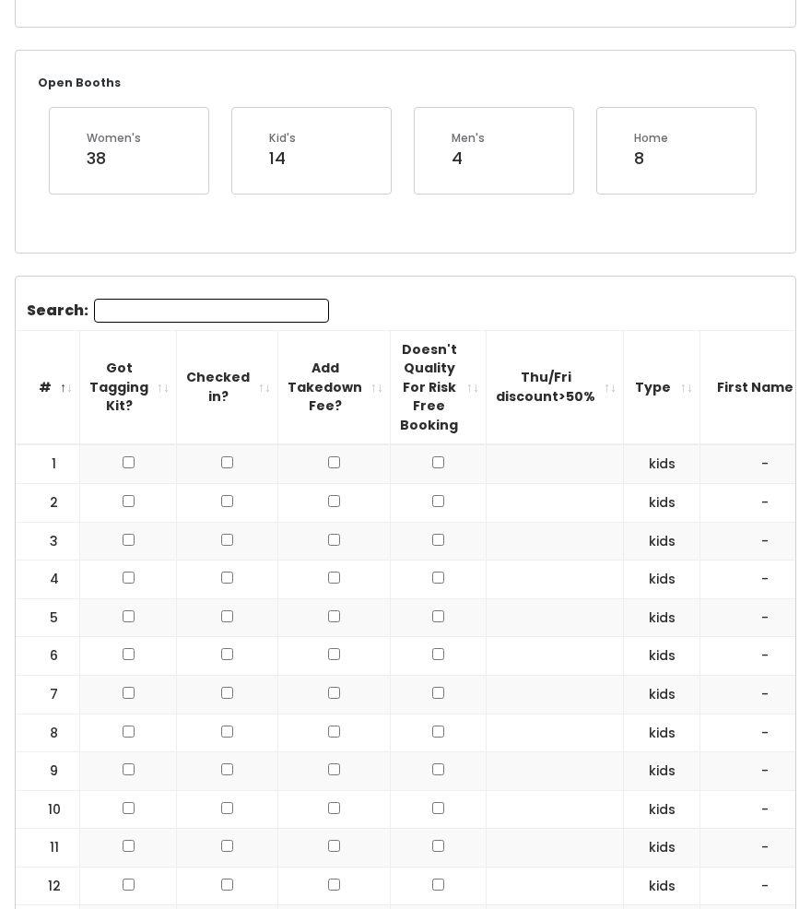
scroll to position [0, 0]
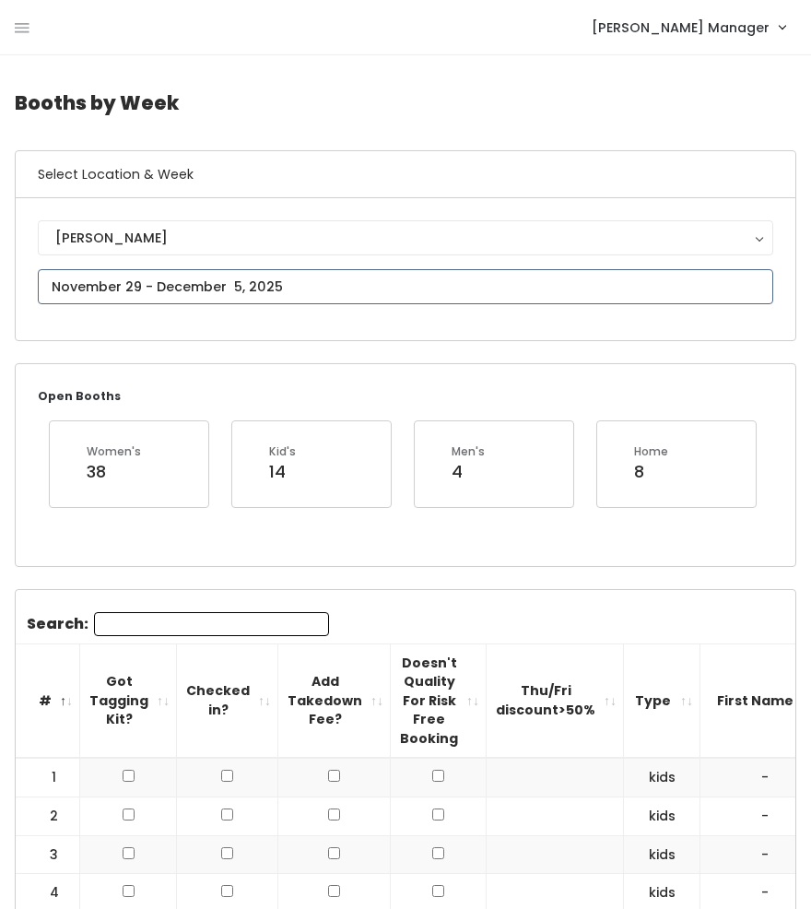
click at [252, 287] on input "text" at bounding box center [406, 286] width 736 height 35
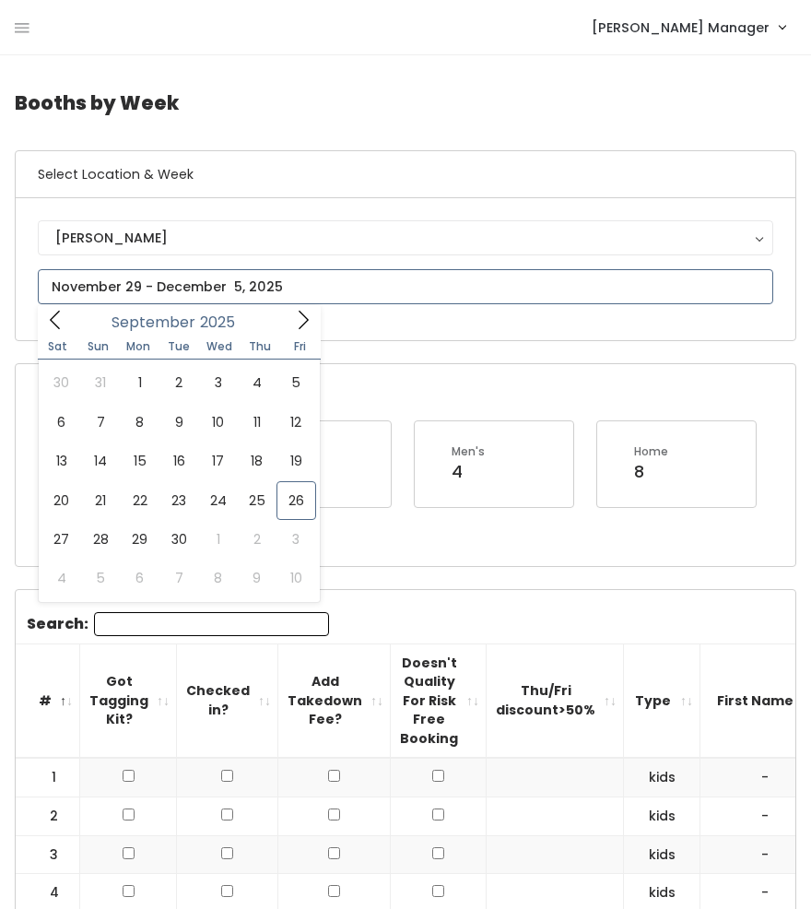
click at [306, 318] on icon at bounding box center [304, 320] width 10 height 18
click at [299, 326] on icon at bounding box center [303, 320] width 20 height 20
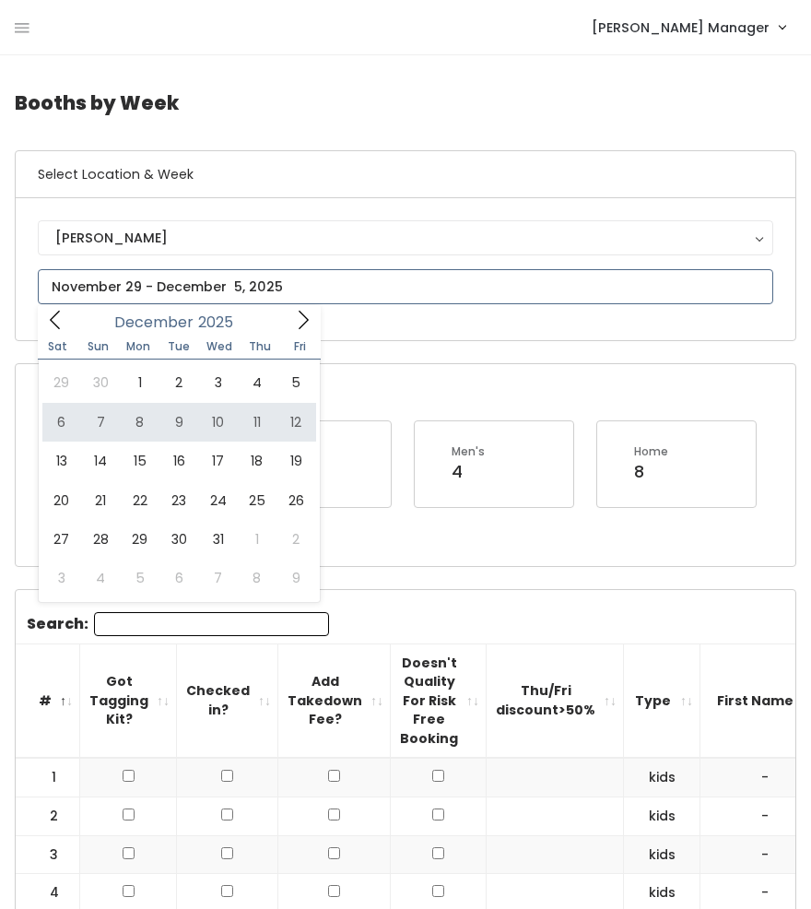
type input "December 6 to December 12"
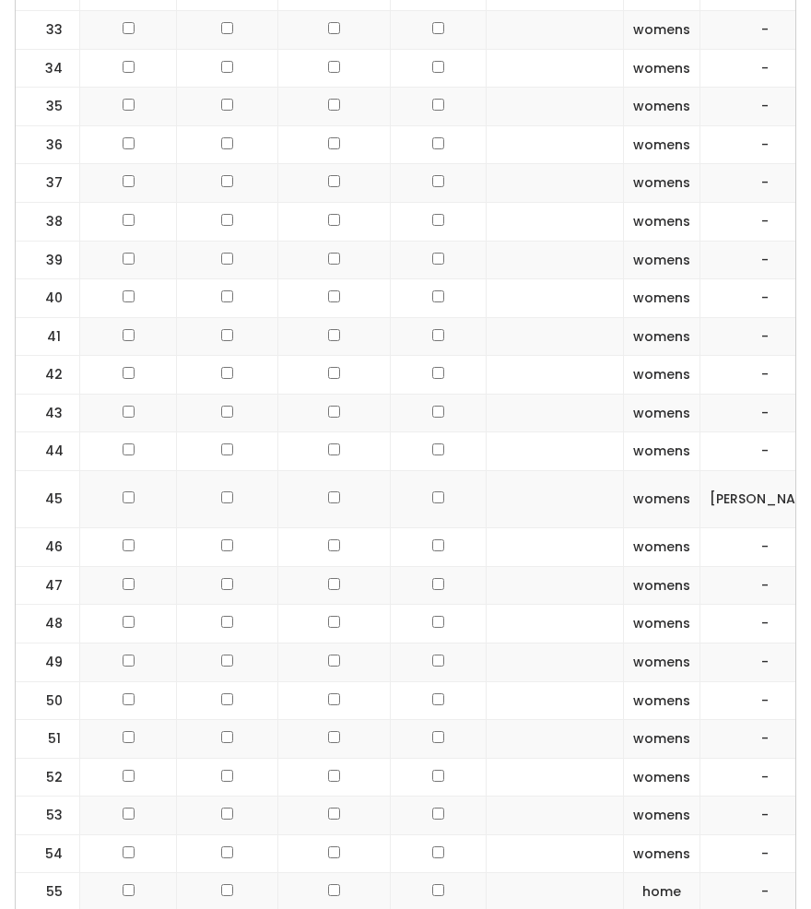
scroll to position [2010, 0]
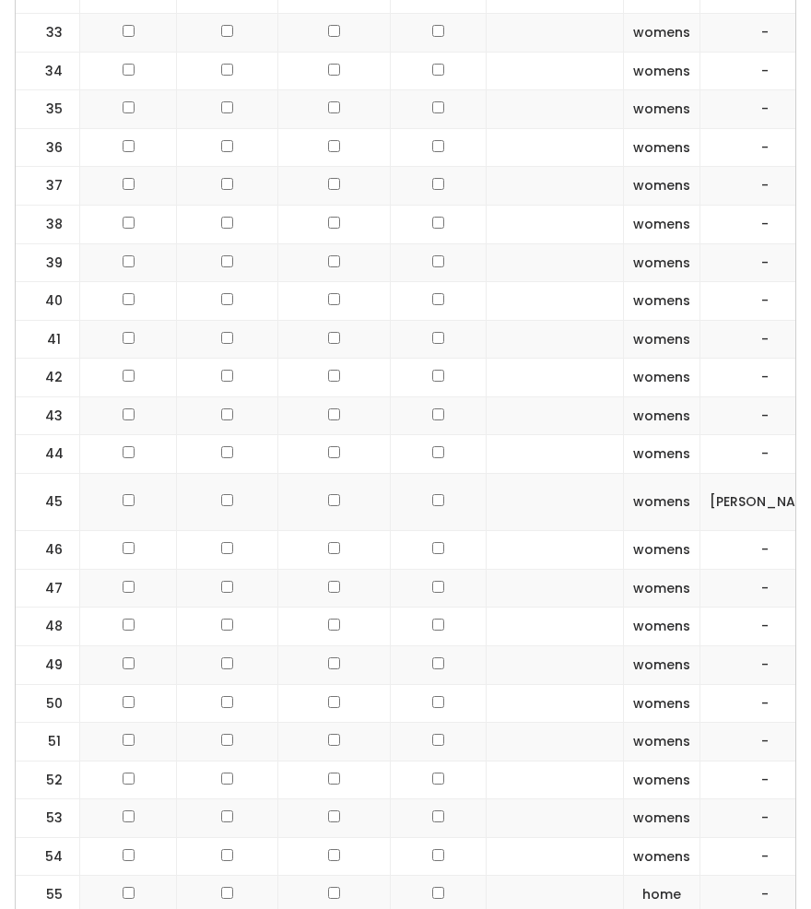
click at [432, 494] on input "checkbox" at bounding box center [438, 500] width 12 height 12
checkbox input "true"
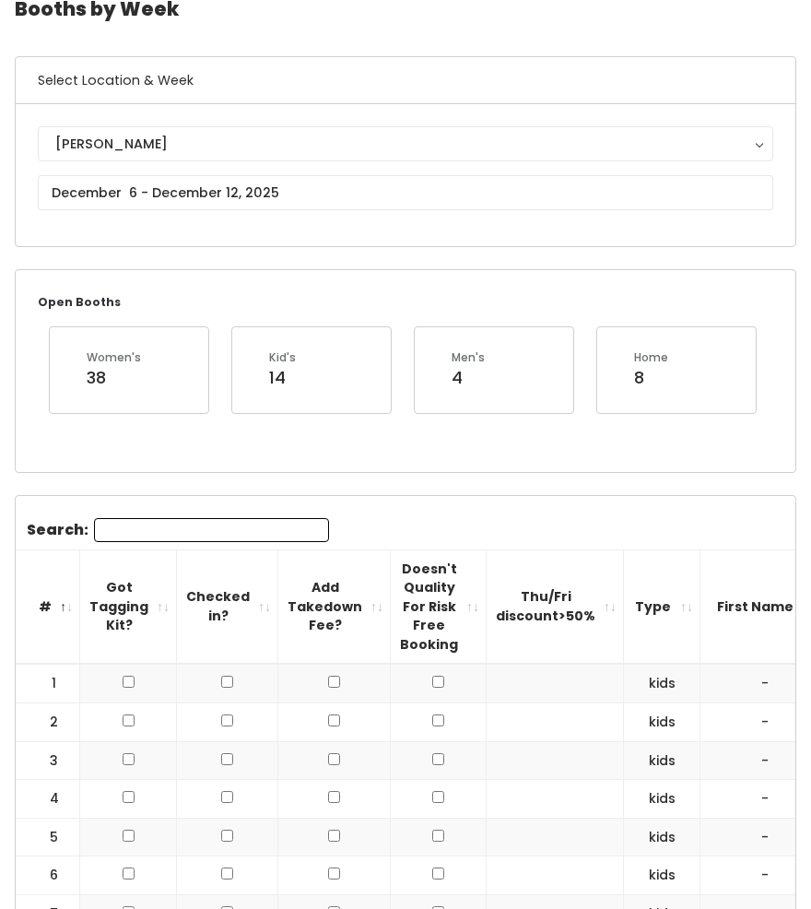
scroll to position [0, 0]
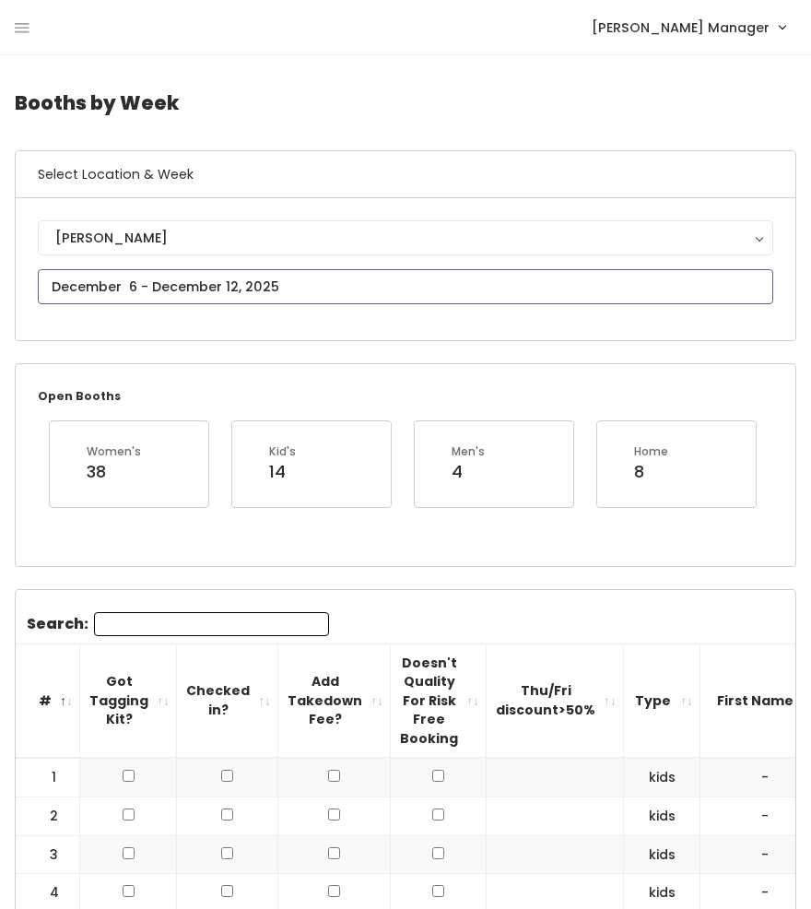
click at [126, 280] on input "text" at bounding box center [406, 286] width 736 height 35
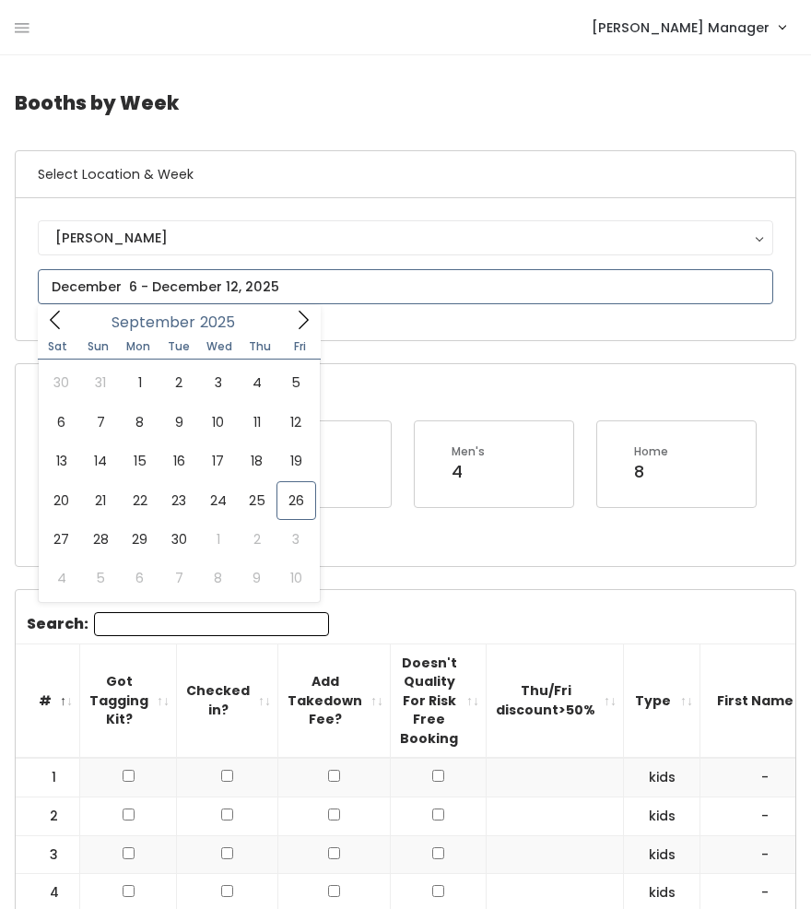
click at [310, 326] on icon at bounding box center [303, 320] width 20 height 20
type input "December 20 to December 26"
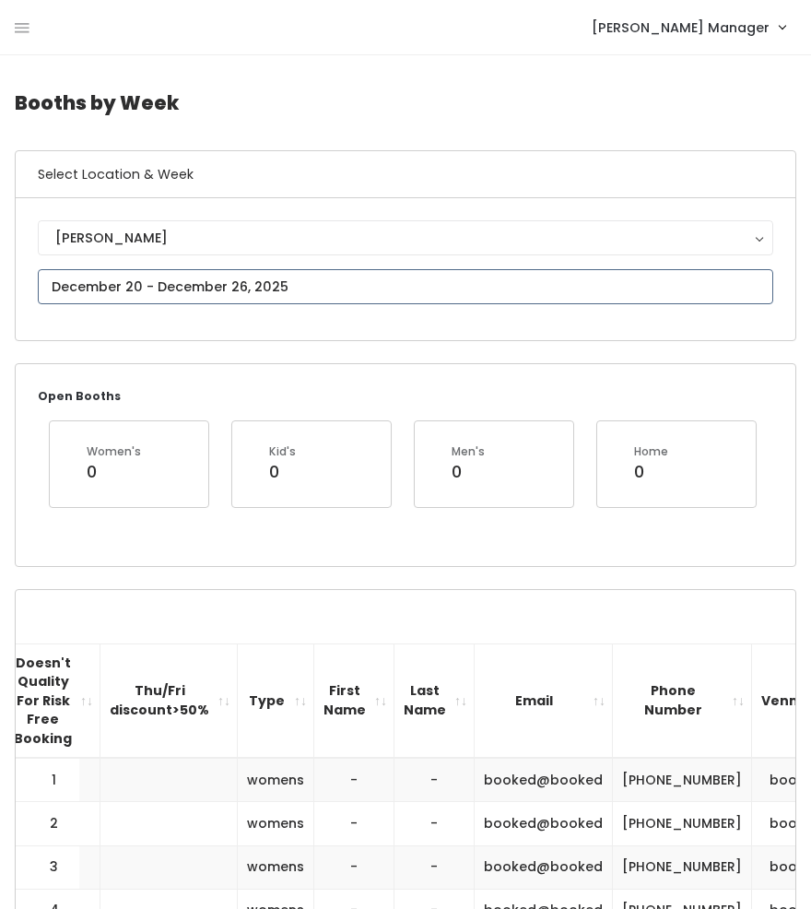
click at [147, 292] on input "text" at bounding box center [406, 286] width 736 height 35
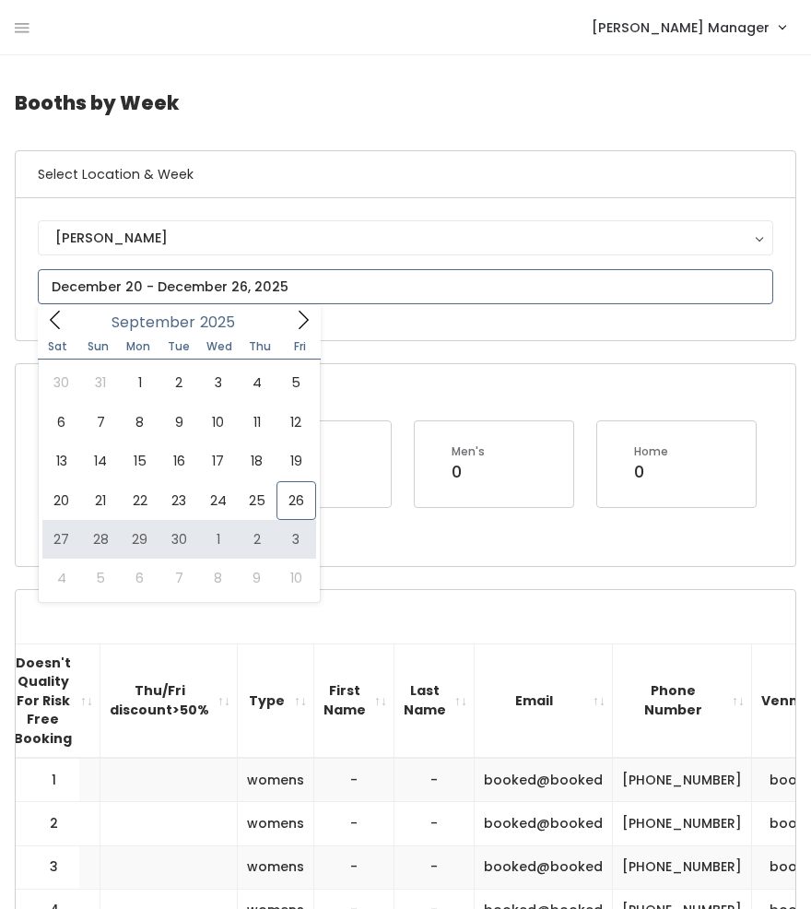
type input "September 27 to October 3"
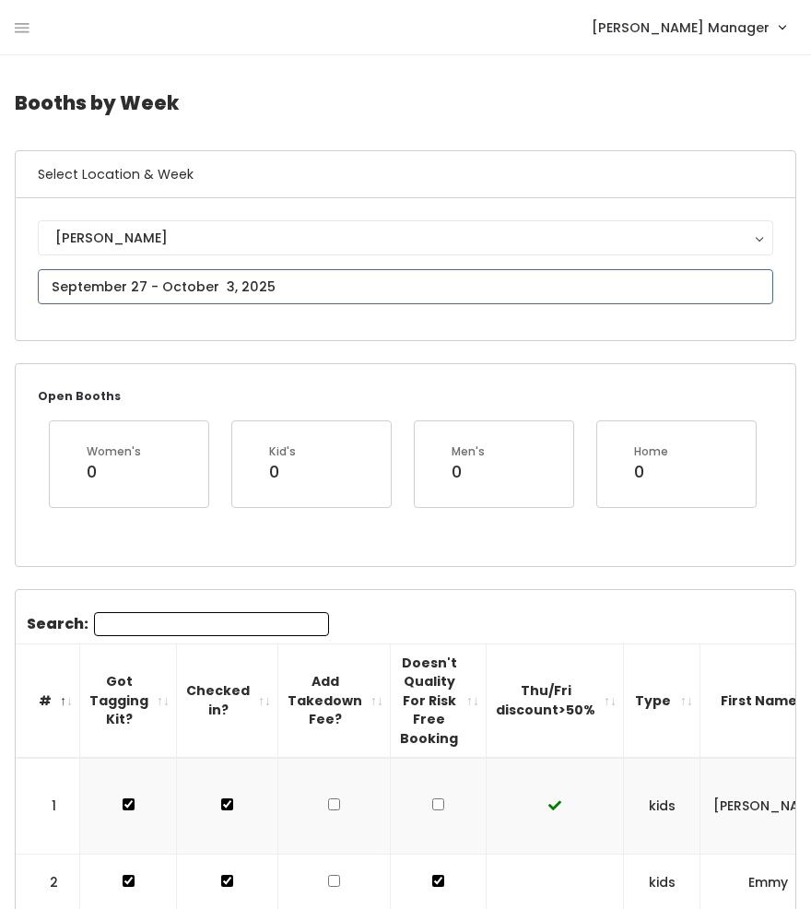
click at [192, 283] on input "text" at bounding box center [406, 286] width 736 height 35
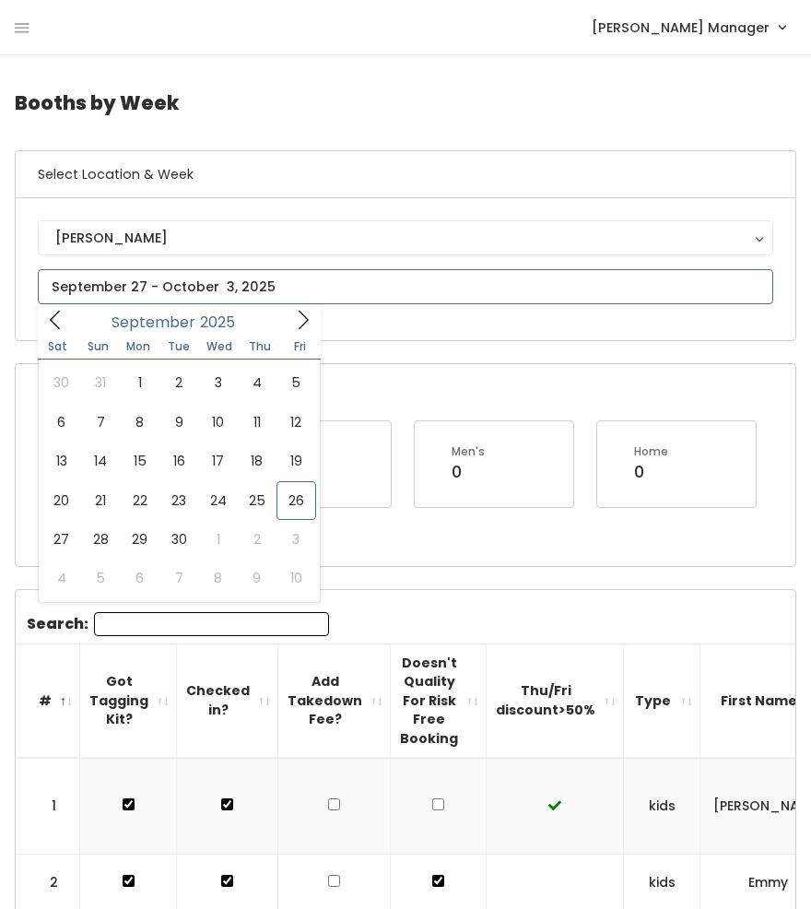
click at [290, 316] on span at bounding box center [303, 319] width 35 height 29
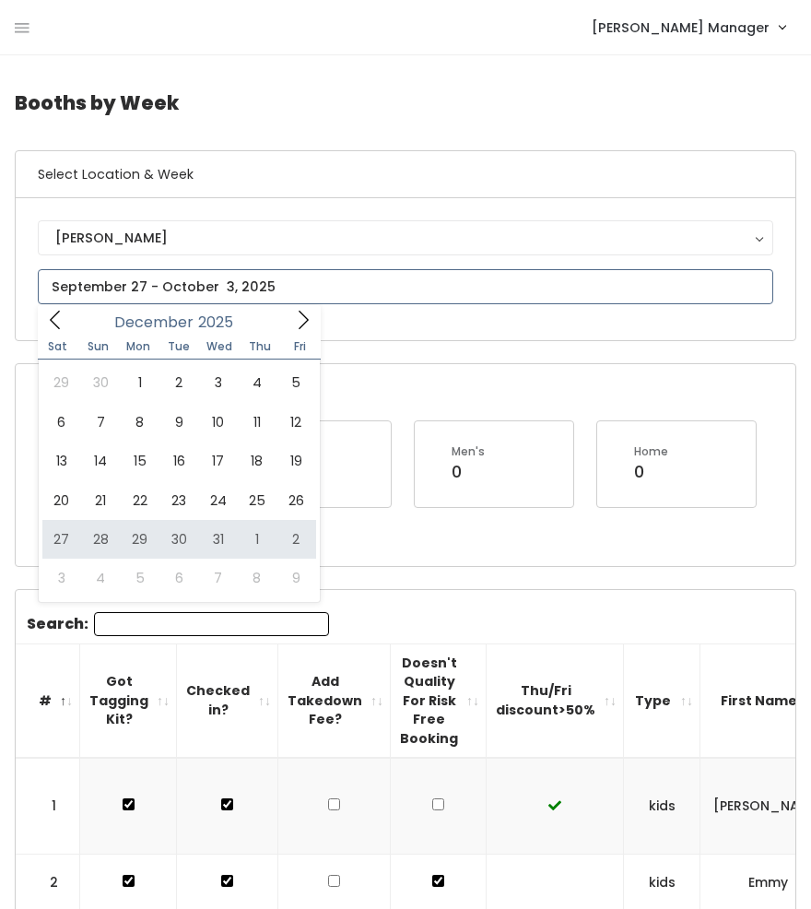
type input "December 27 to January 2"
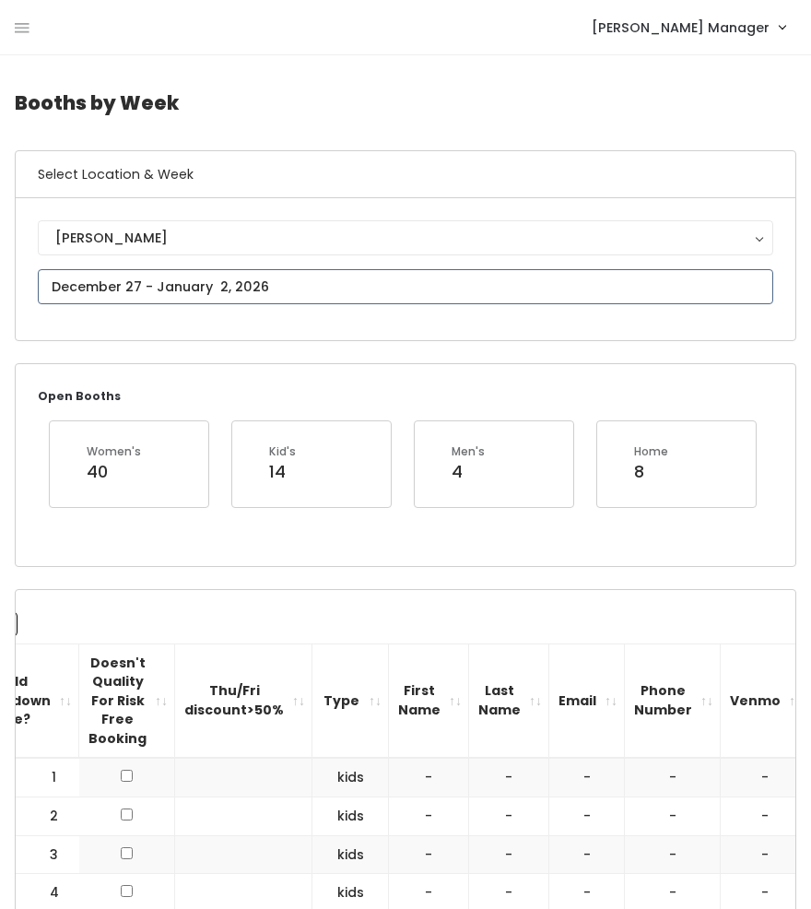
click at [159, 296] on input "text" at bounding box center [406, 286] width 736 height 35
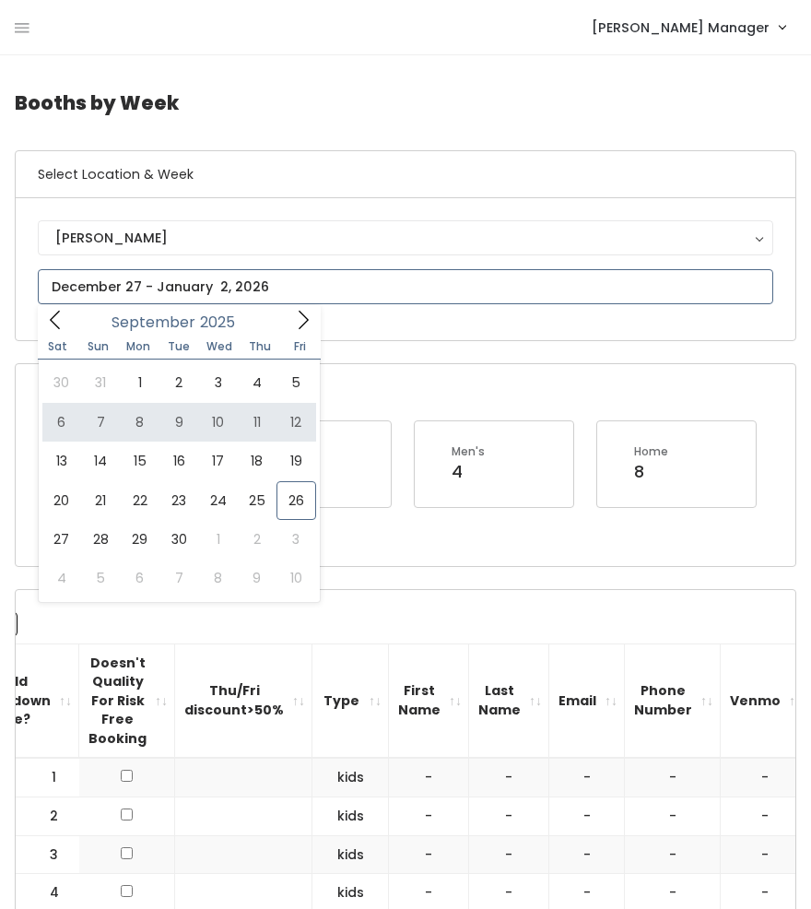
click at [295, 326] on icon at bounding box center [303, 320] width 20 height 20
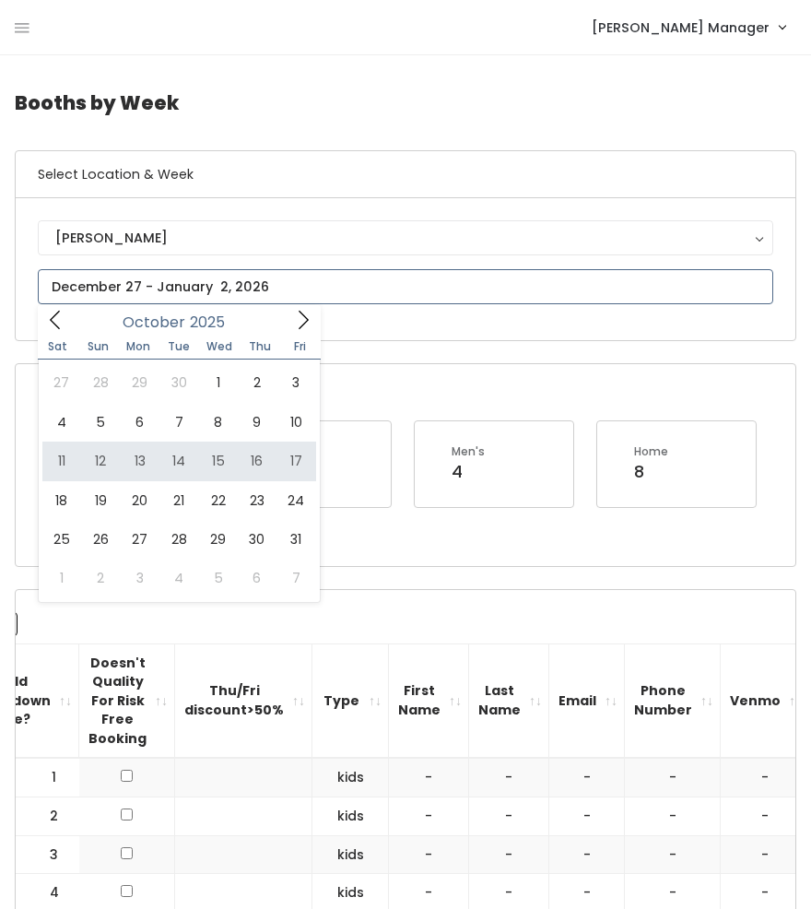
type input "October 11 to October 17"
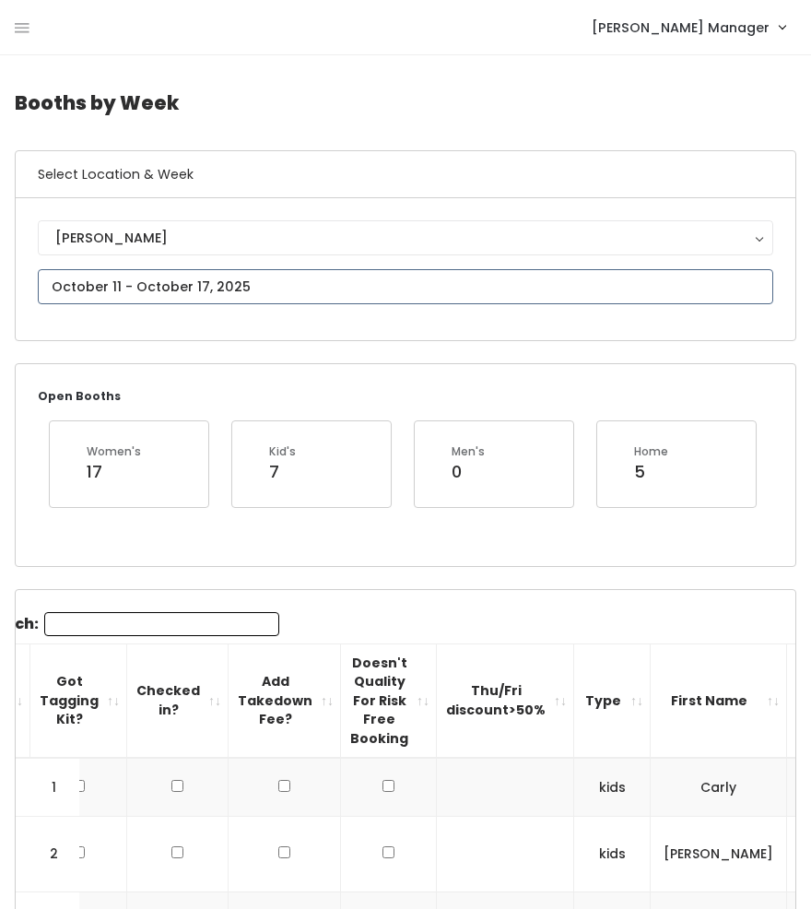
click at [154, 281] on input "text" at bounding box center [406, 286] width 736 height 35
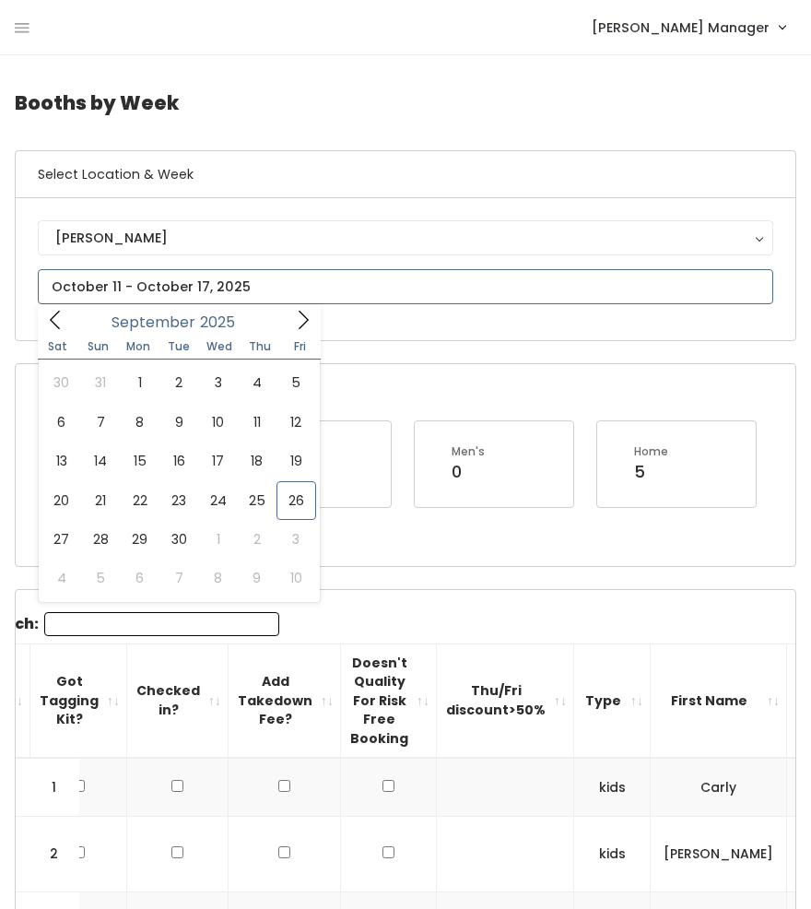
click at [313, 322] on icon at bounding box center [303, 320] width 20 height 20
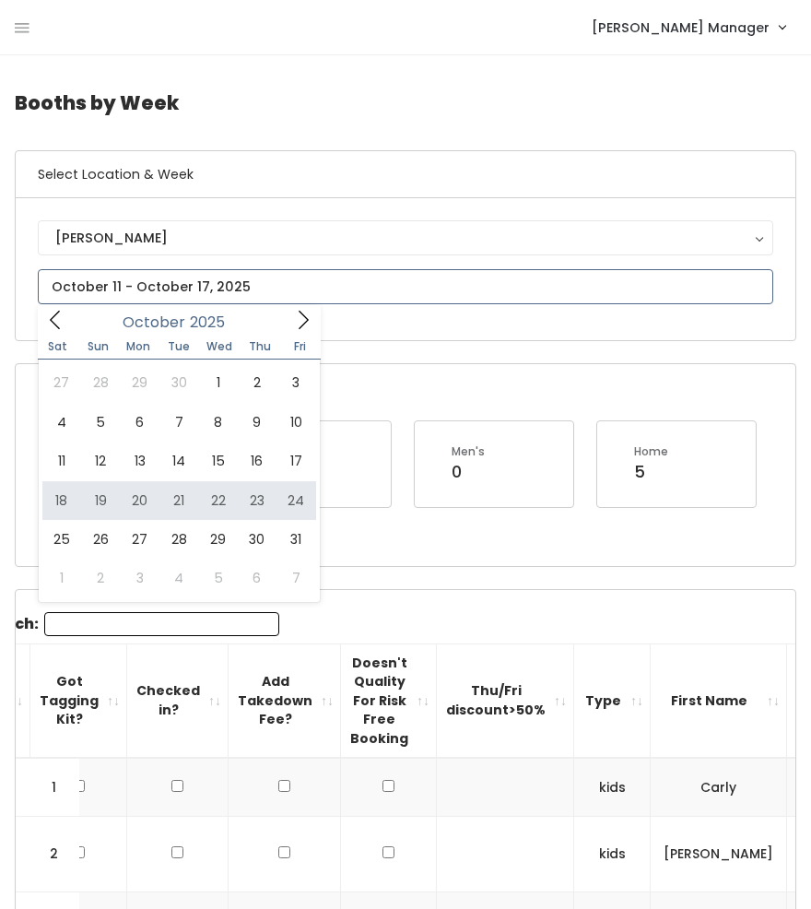
type input "October 18 to October 24"
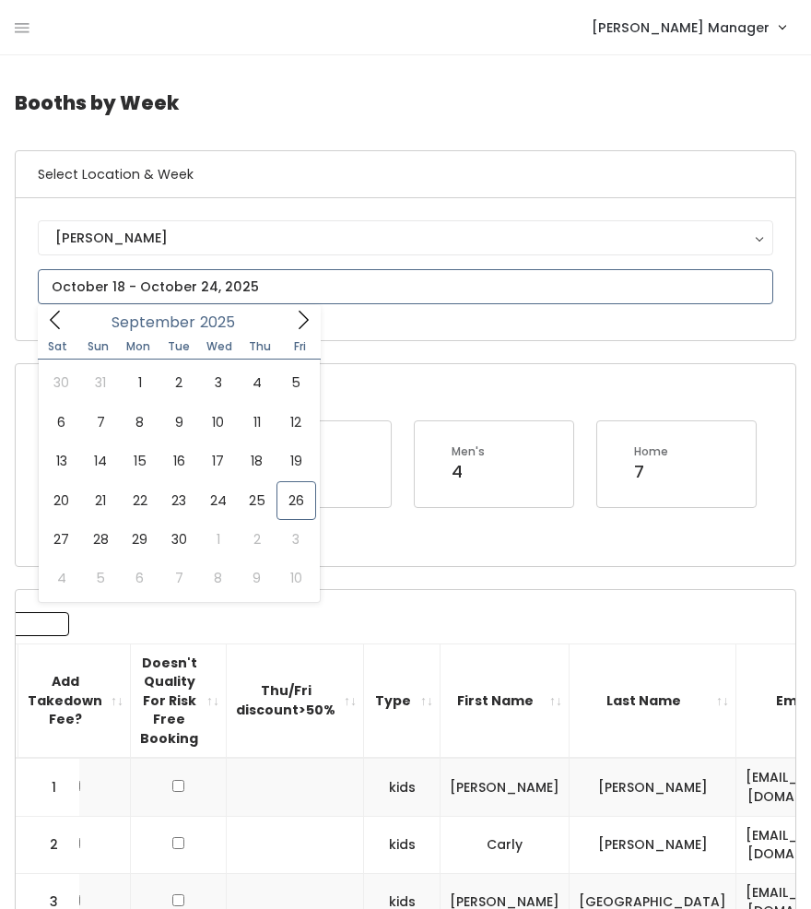
click at [157, 296] on input "text" at bounding box center [406, 286] width 736 height 35
click at [301, 323] on icon at bounding box center [303, 320] width 20 height 20
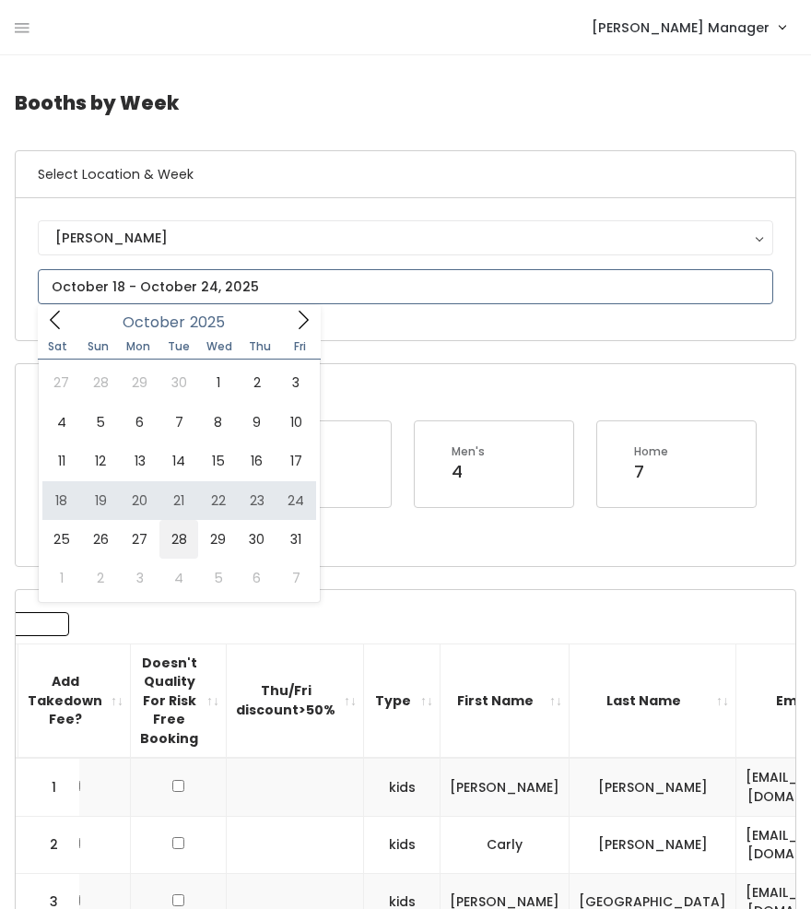
type input "[DATE] to [DATE]"
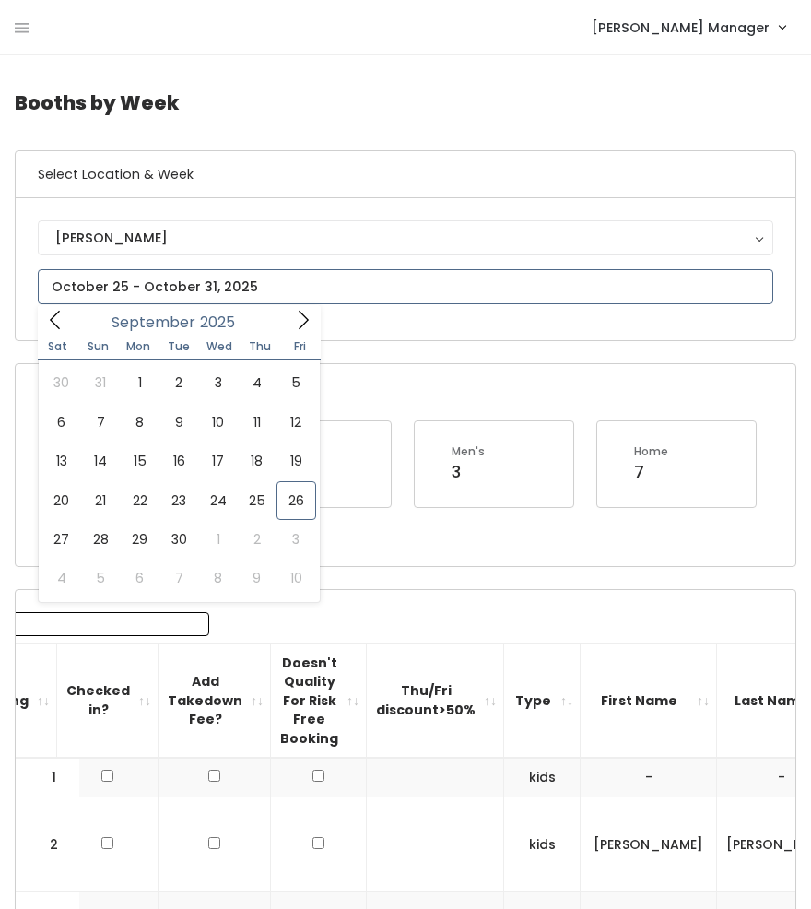
click at [358, 295] on input "text" at bounding box center [406, 286] width 736 height 35
click at [304, 329] on icon at bounding box center [303, 320] width 20 height 20
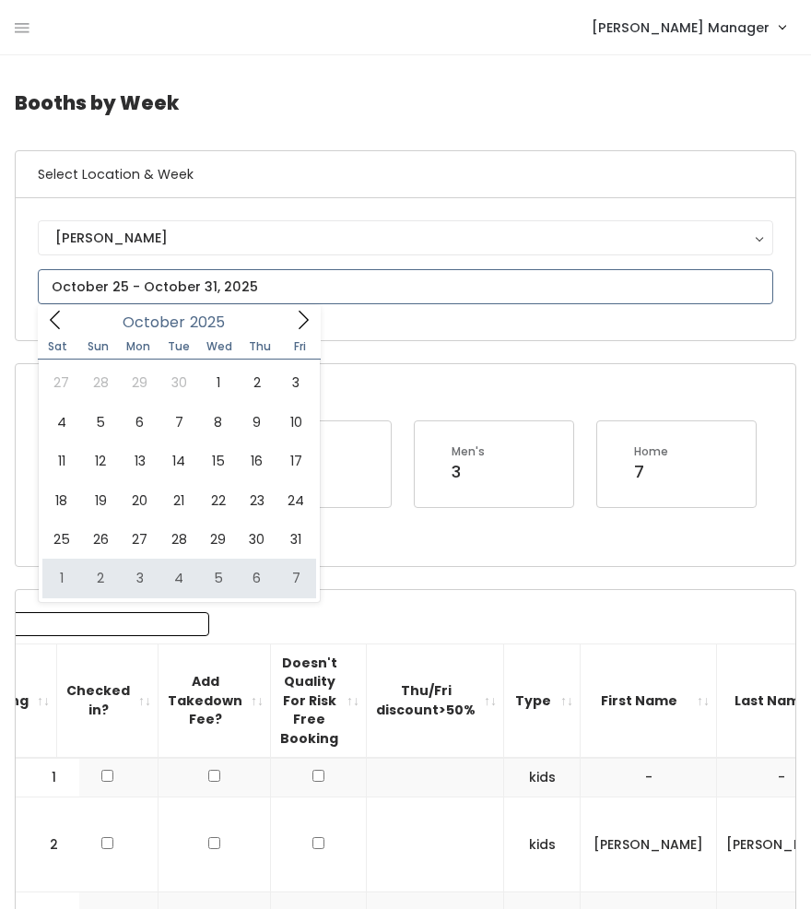
type input "November 1 to November 7"
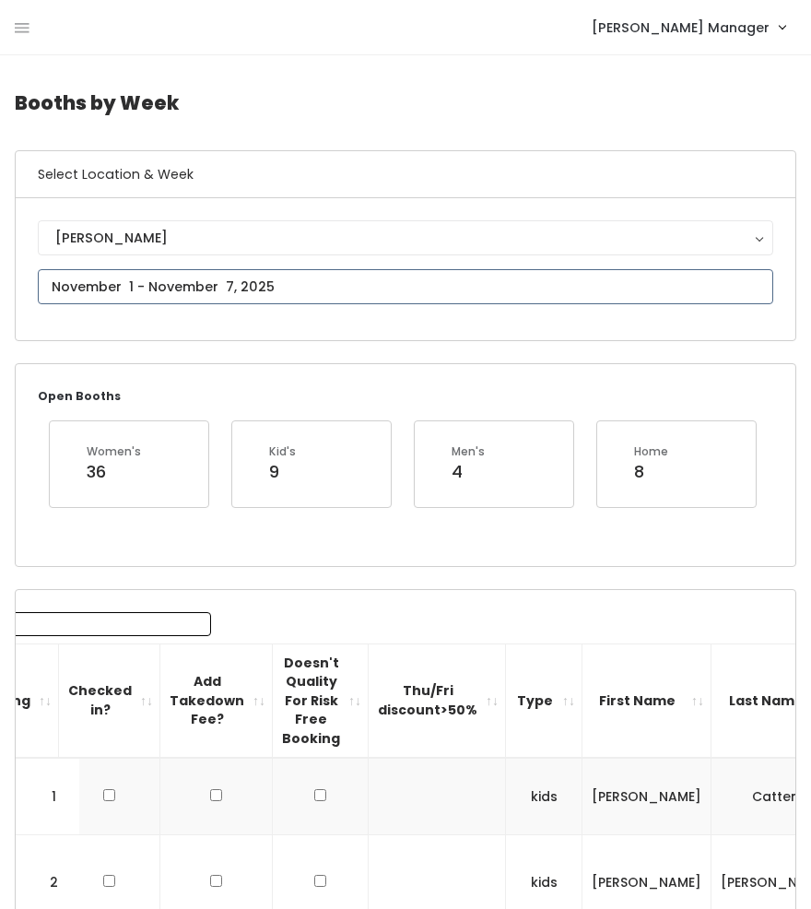
click at [193, 278] on input "text" at bounding box center [406, 286] width 736 height 35
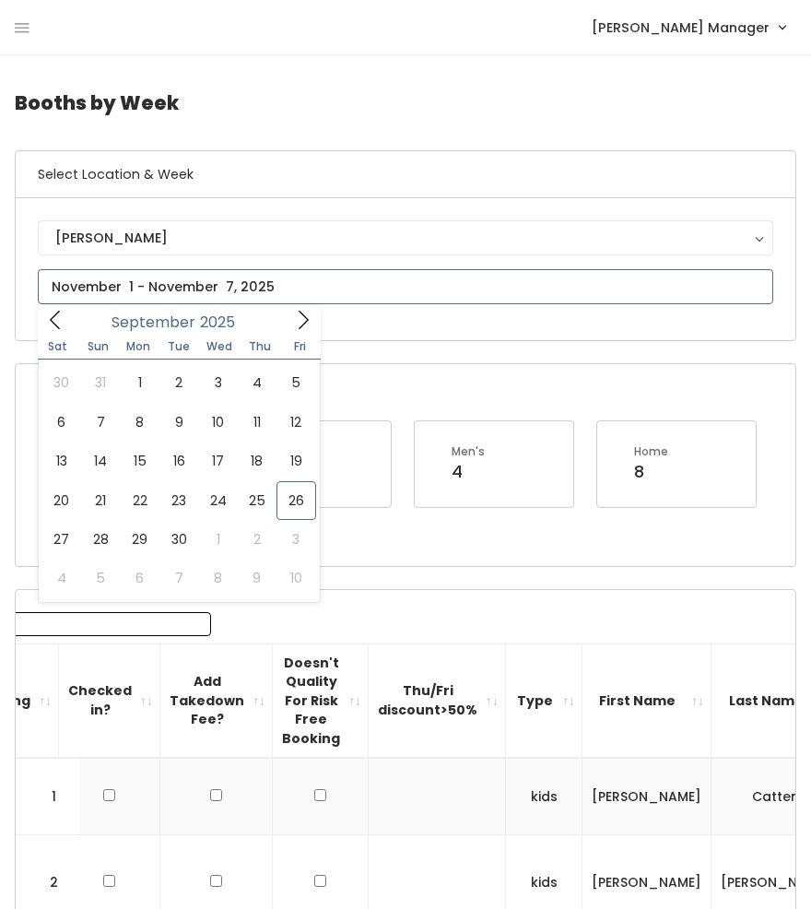
click at [304, 318] on icon at bounding box center [303, 320] width 20 height 20
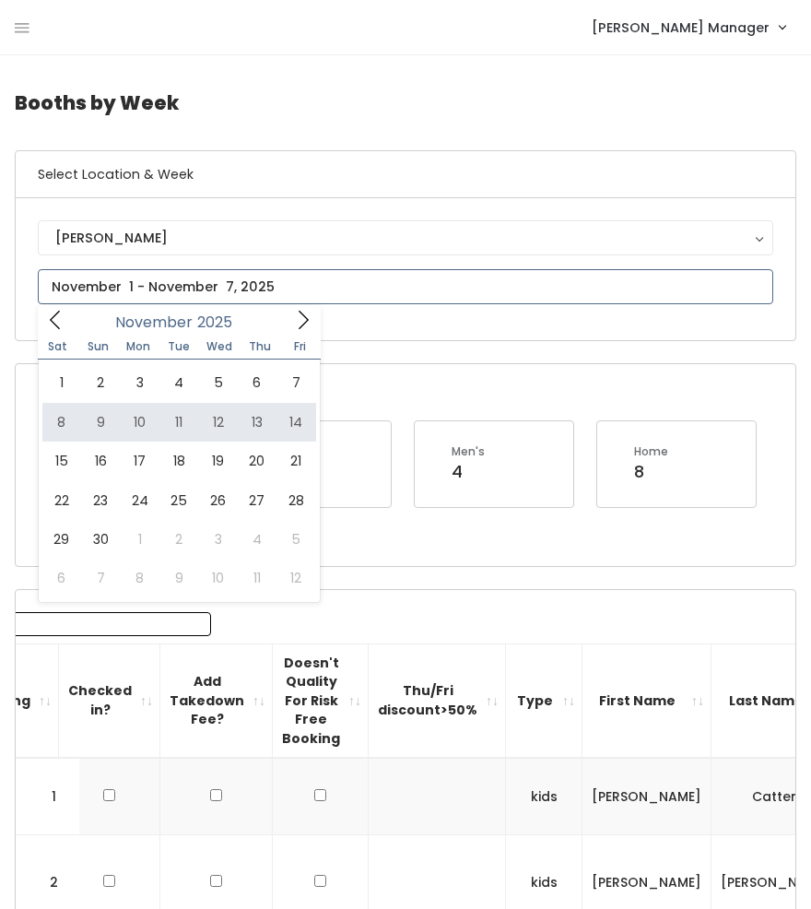
type input "November 8 to November 14"
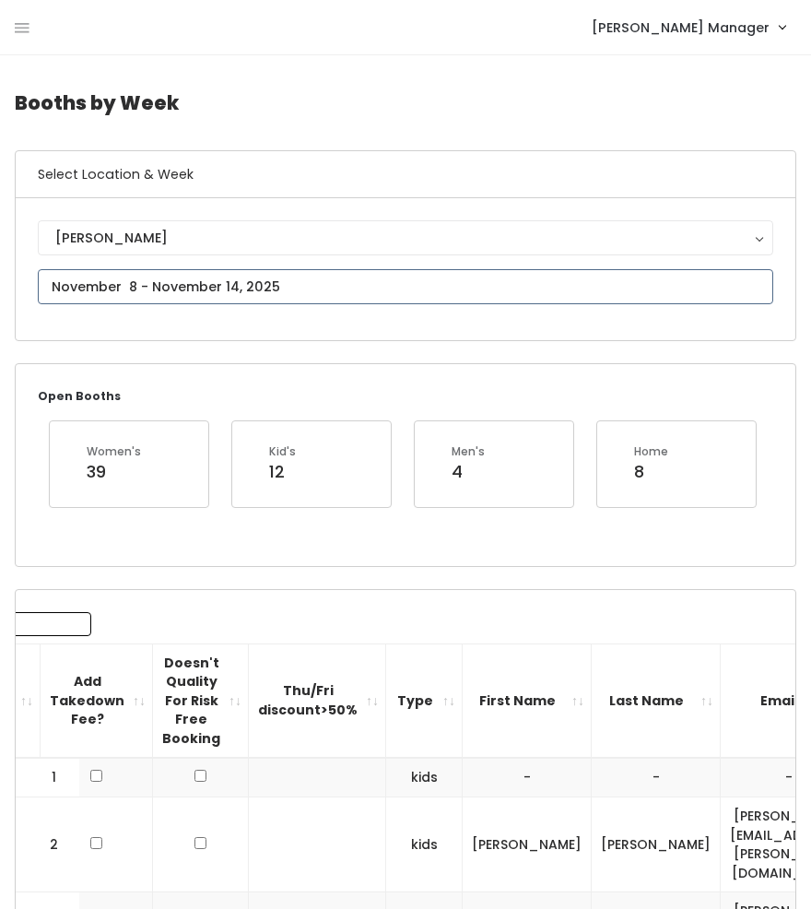
click at [181, 295] on input "text" at bounding box center [406, 286] width 736 height 35
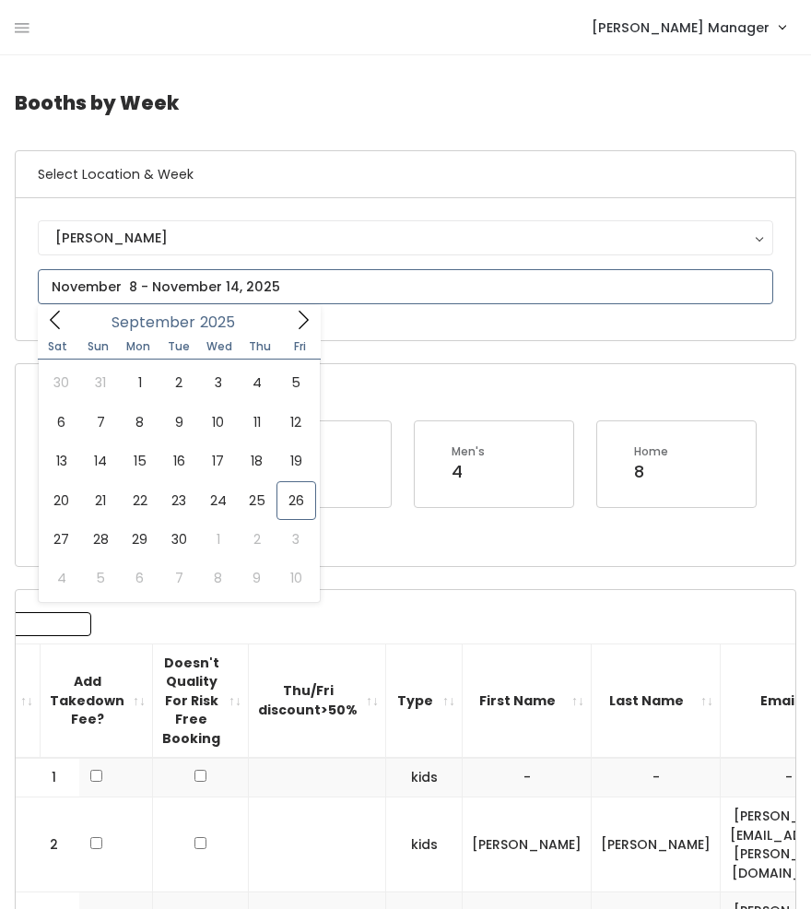
click at [302, 325] on icon at bounding box center [304, 320] width 10 height 18
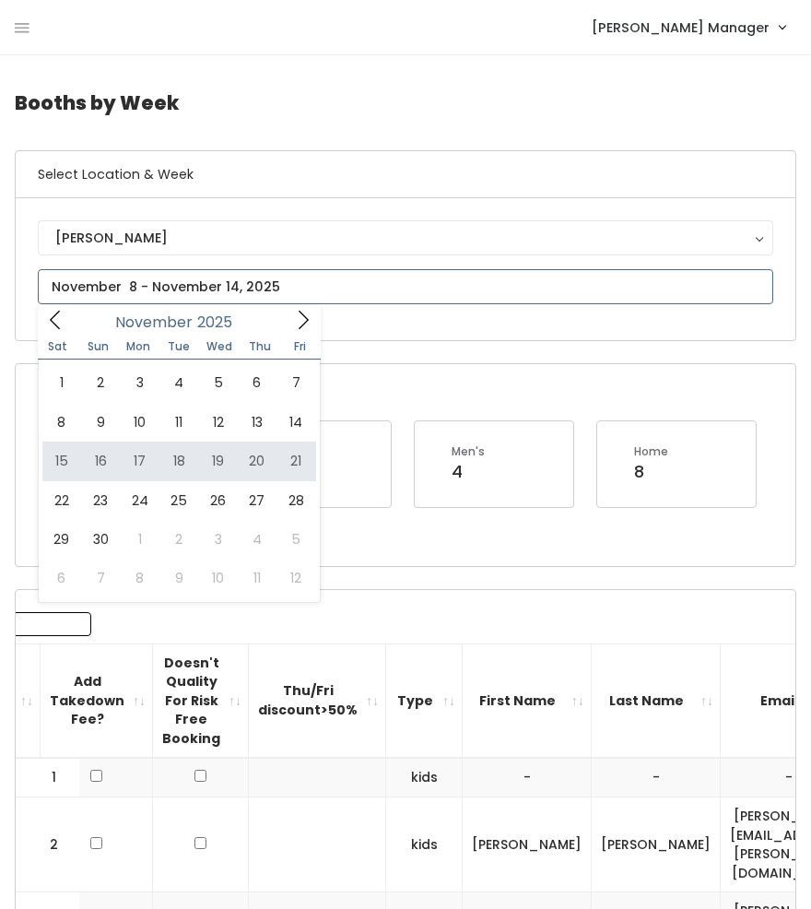
type input "November 15 to November 21"
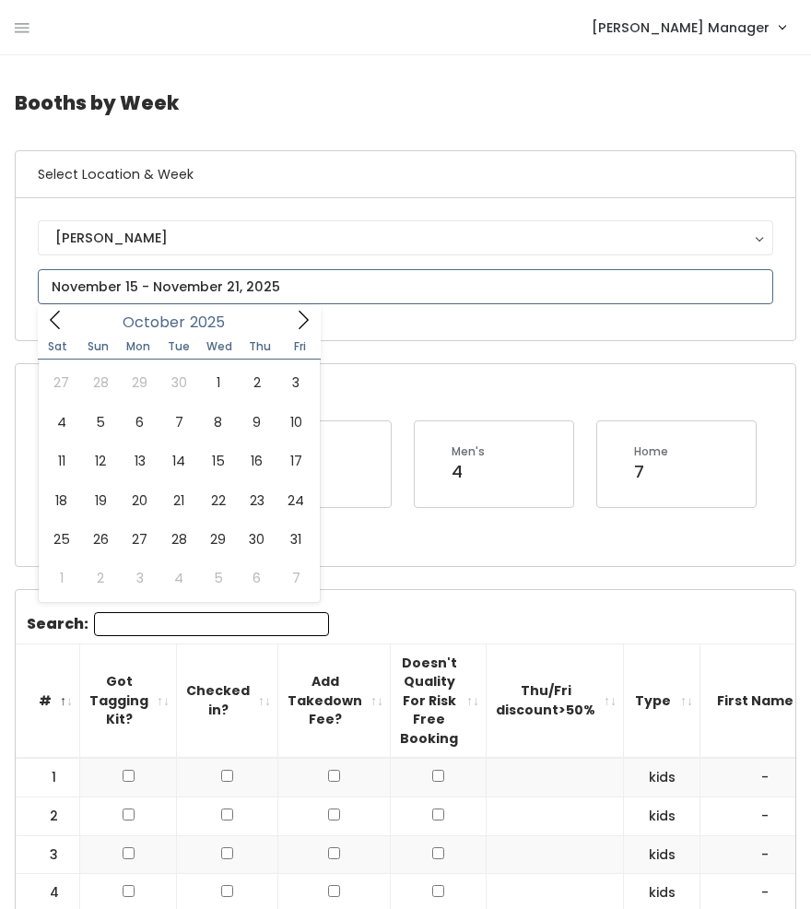
click at [300, 326] on icon at bounding box center [303, 320] width 20 height 20
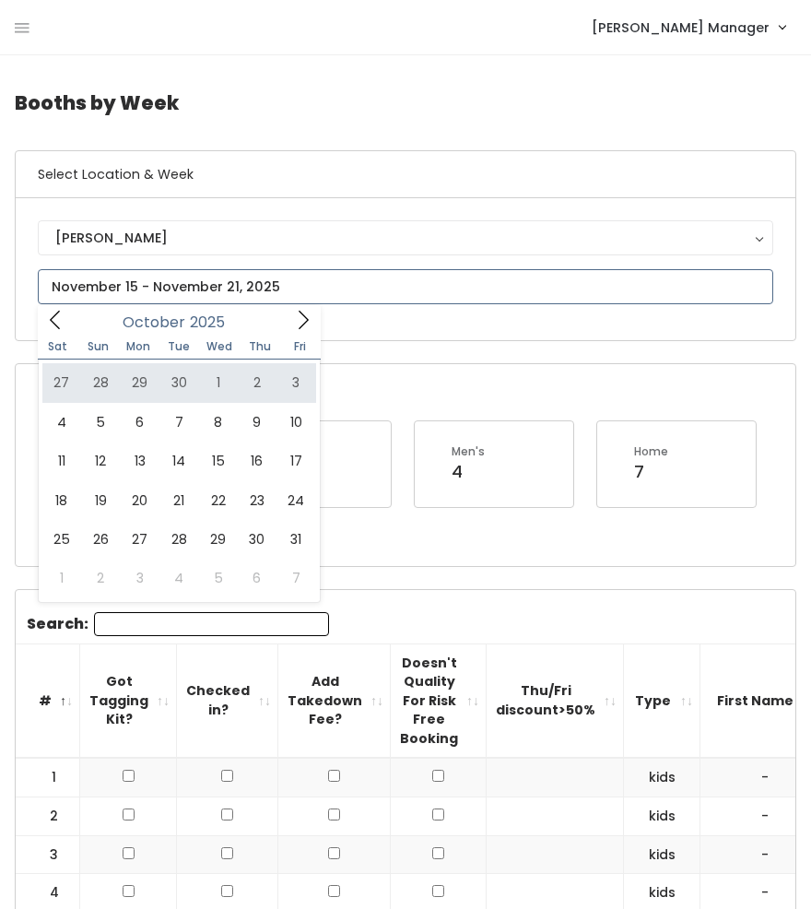
click at [302, 320] on icon at bounding box center [303, 320] width 20 height 20
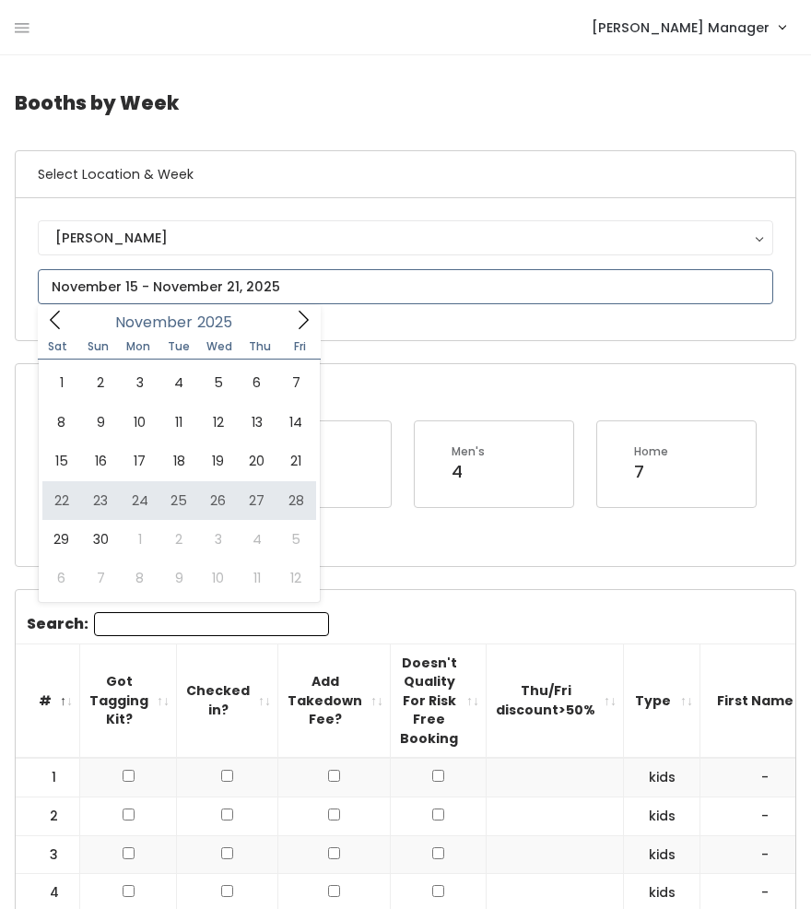
type input "November 22 to November 28"
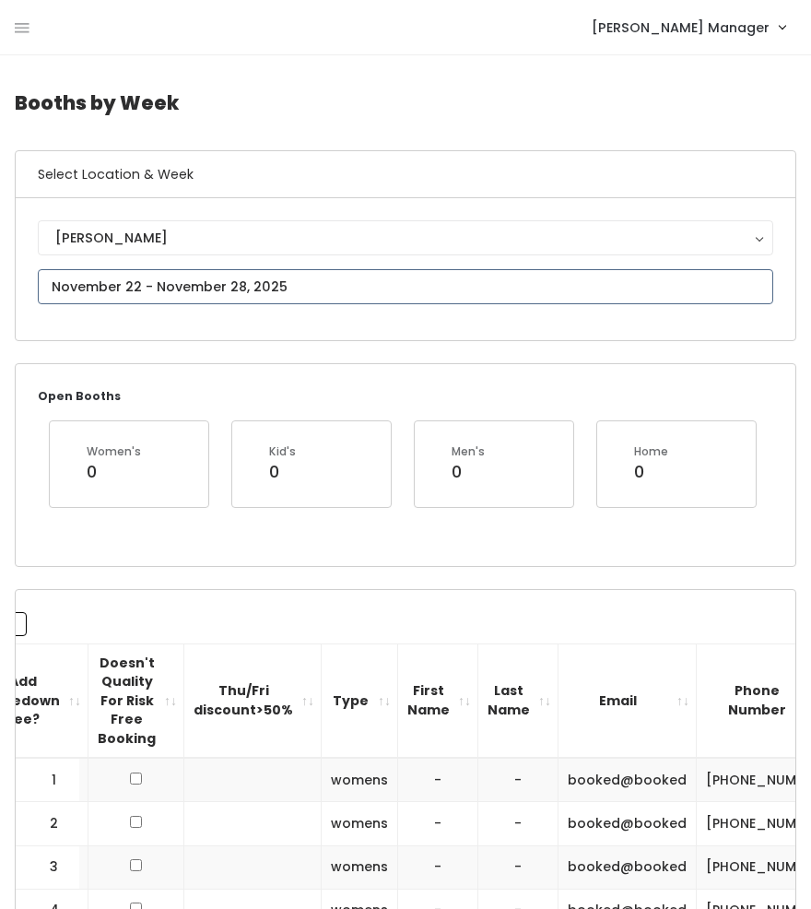
click at [137, 284] on input "text" at bounding box center [406, 286] width 736 height 35
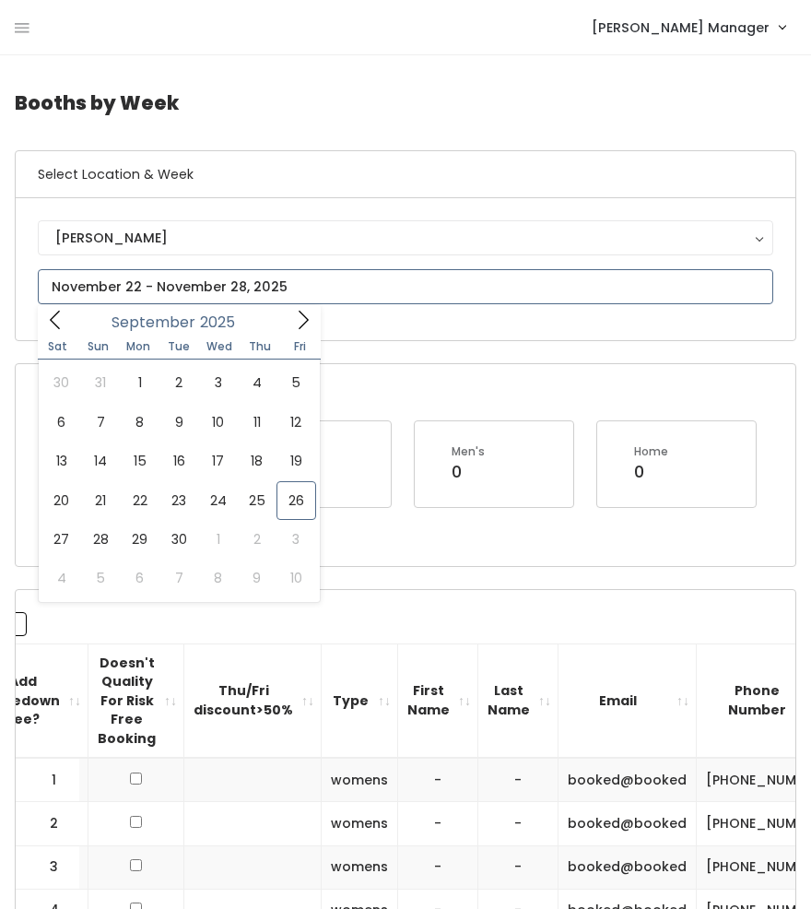
click at [293, 318] on icon at bounding box center [303, 320] width 20 height 20
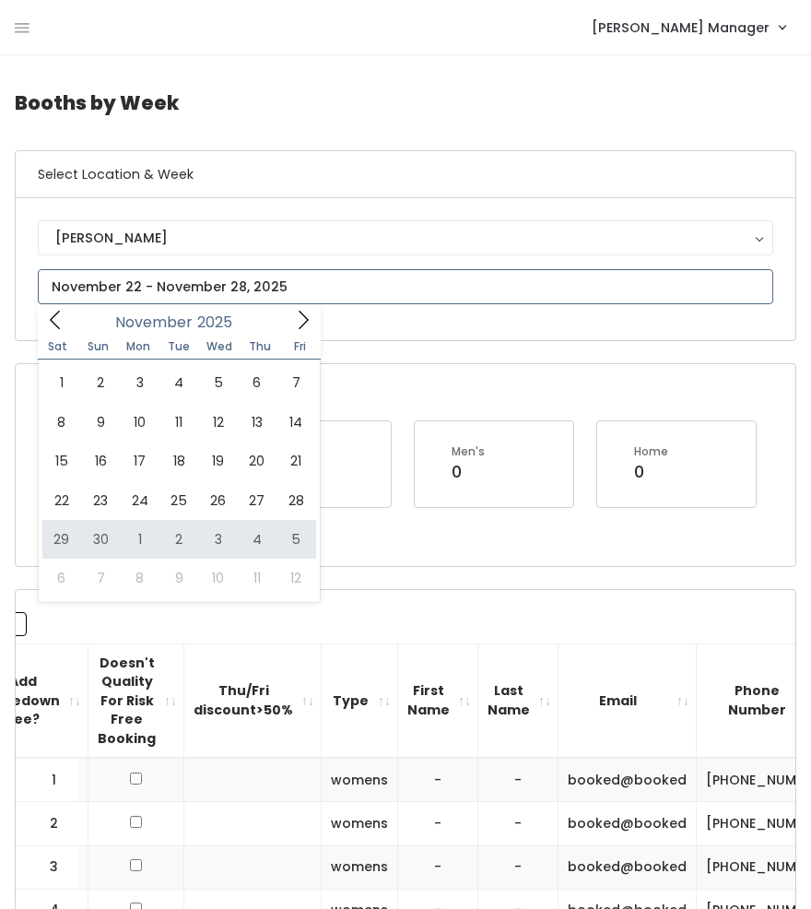
type input "November 29 to December 5"
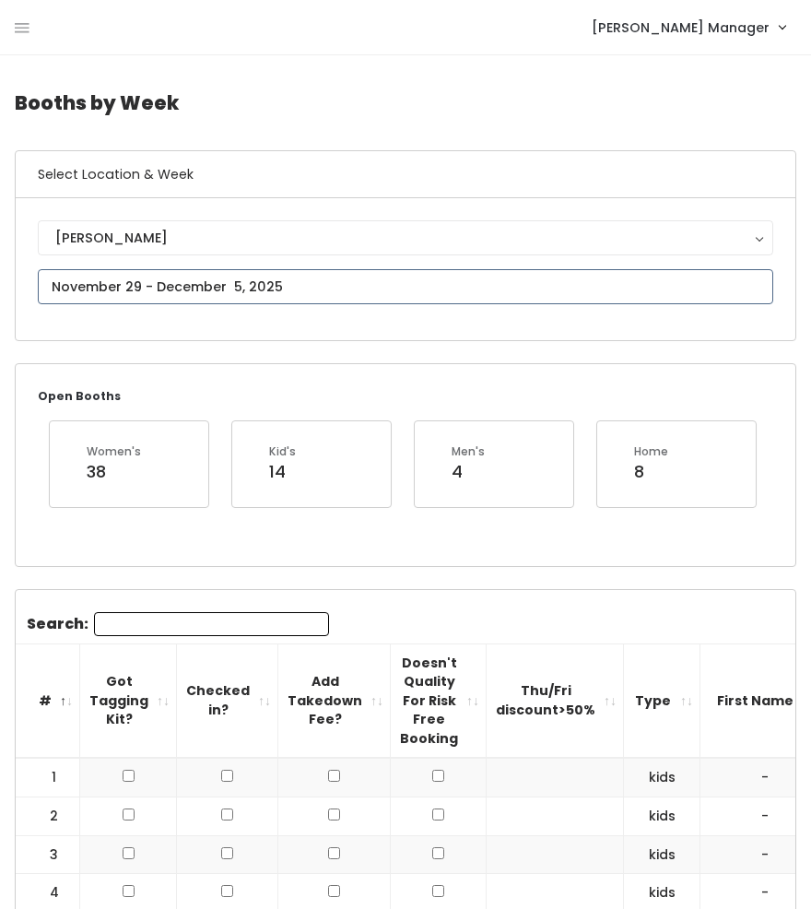
click at [160, 289] on input "text" at bounding box center [406, 286] width 736 height 35
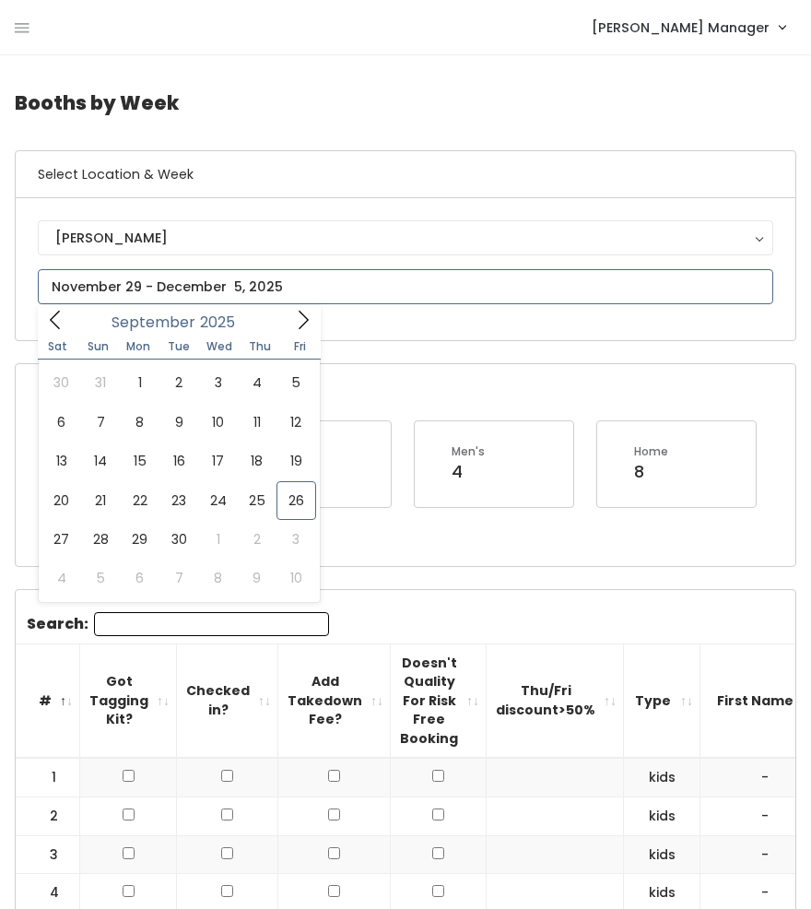
click at [296, 314] on icon at bounding box center [303, 320] width 20 height 20
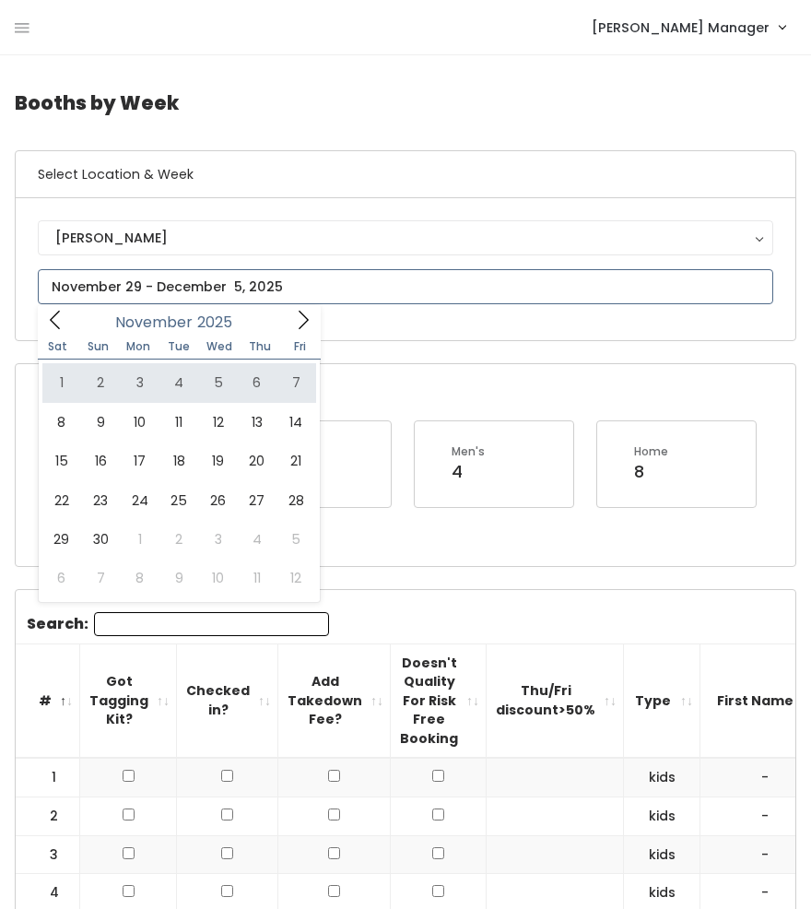
click at [310, 315] on icon at bounding box center [303, 320] width 20 height 20
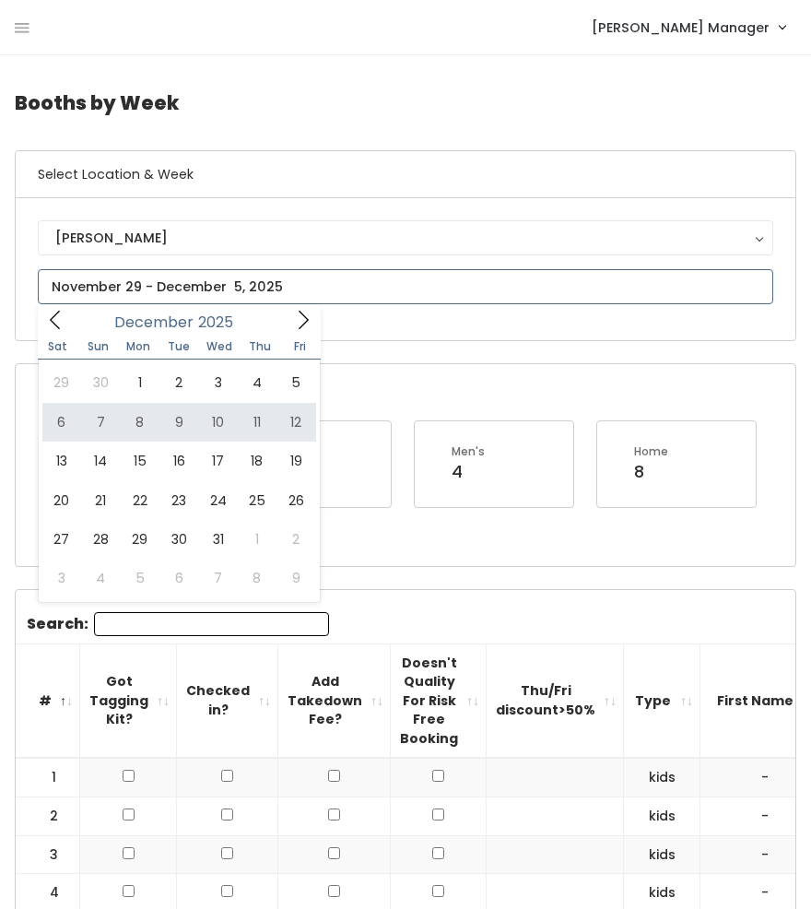
type input "December 6 to December 12"
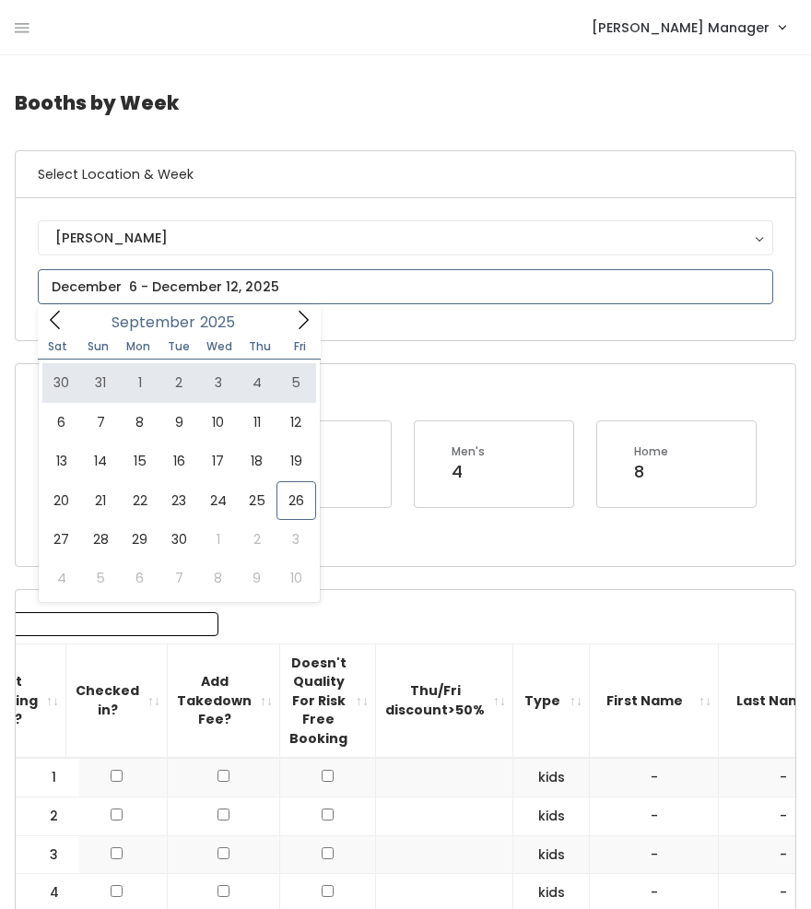
click at [291, 319] on span at bounding box center [303, 319] width 35 height 29
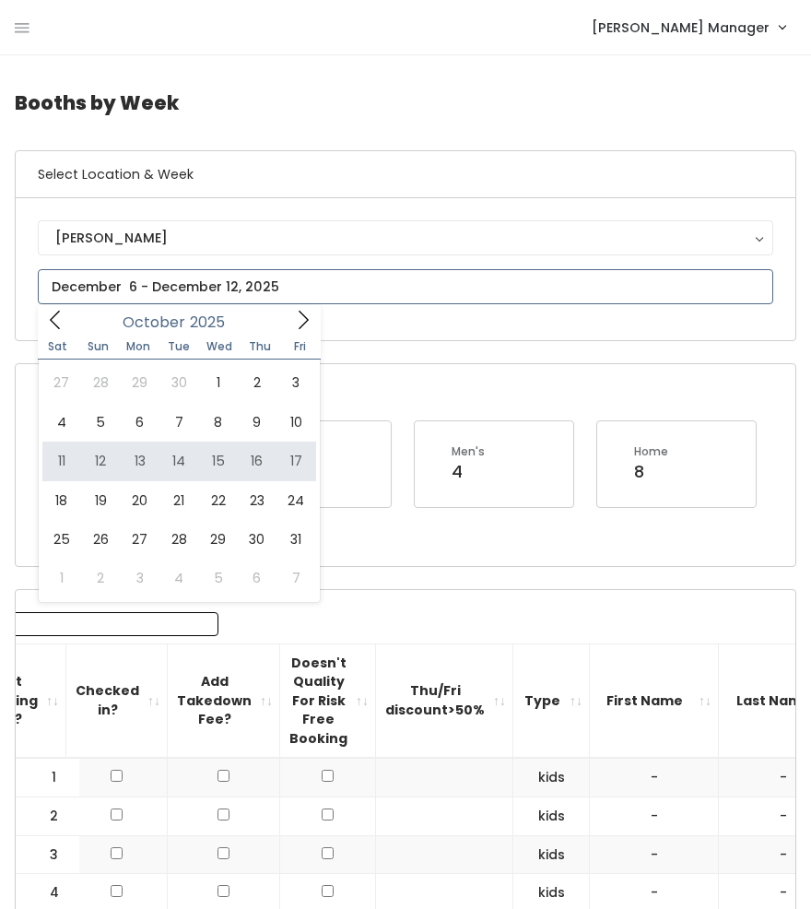
type input "[DATE] to [DATE]"
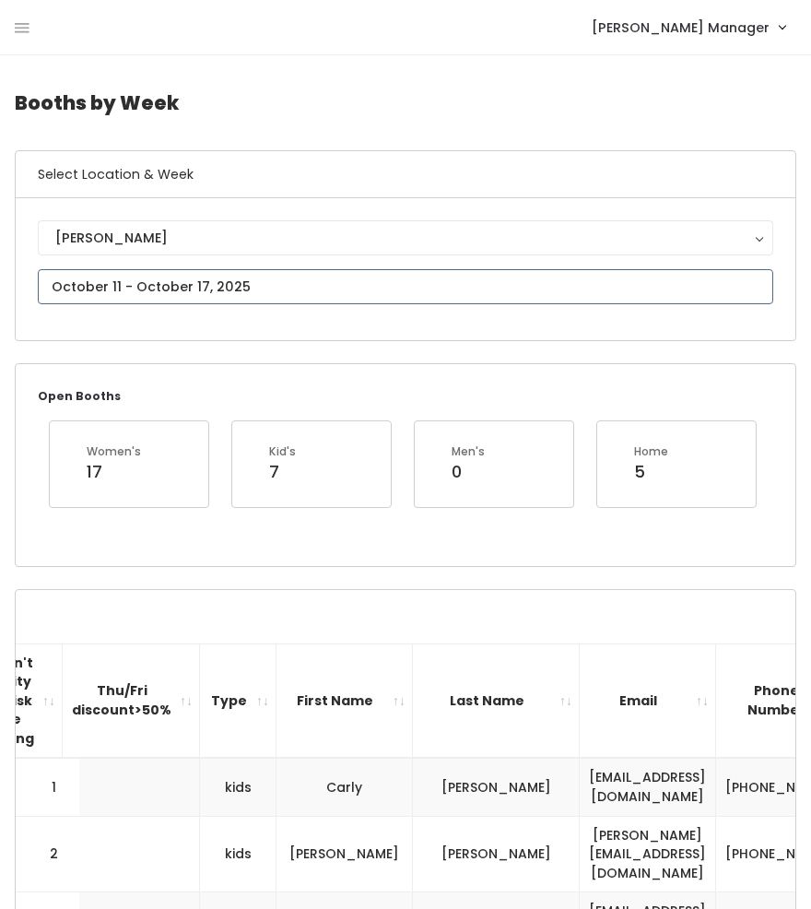
click at [139, 288] on input "text" at bounding box center [406, 286] width 736 height 35
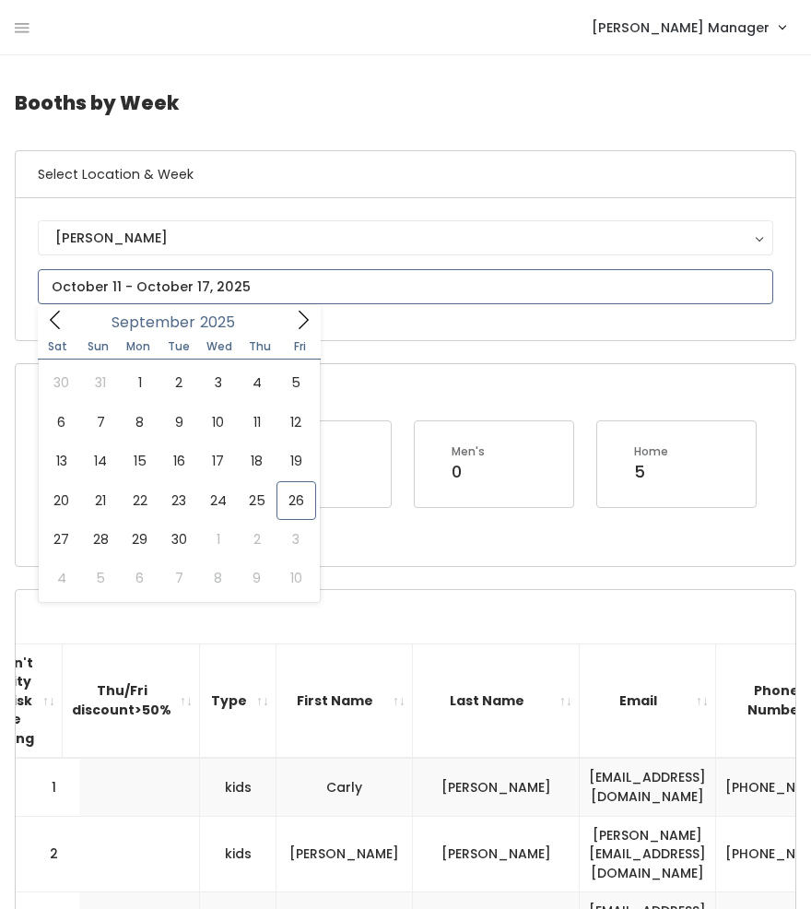
click at [309, 318] on icon at bounding box center [303, 320] width 20 height 20
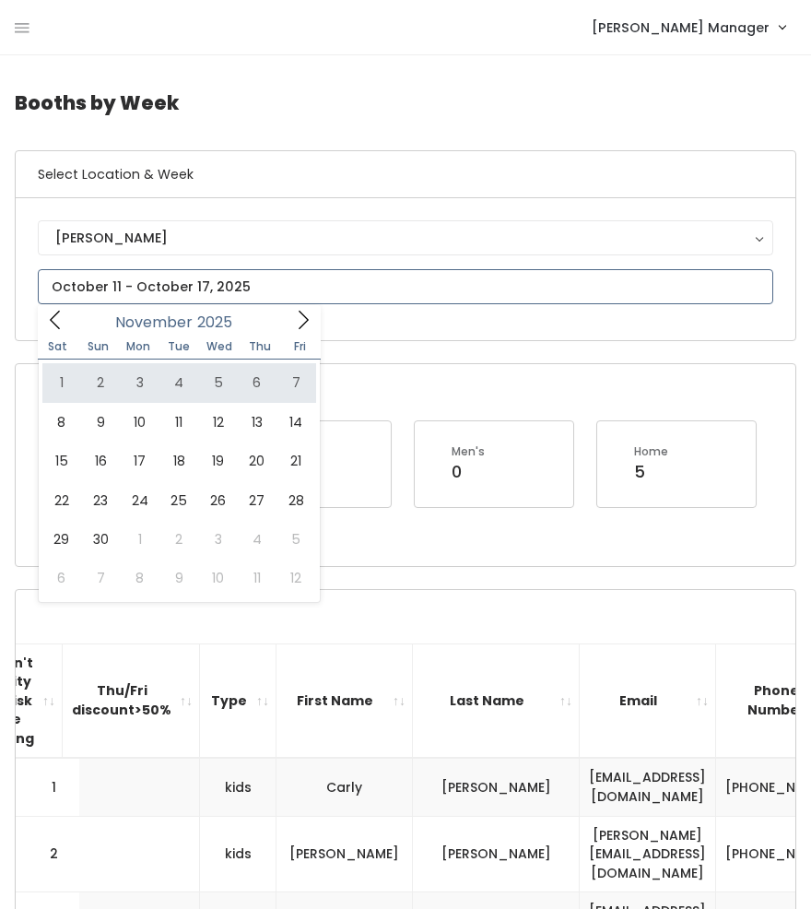
type input "November 1 to November 7"
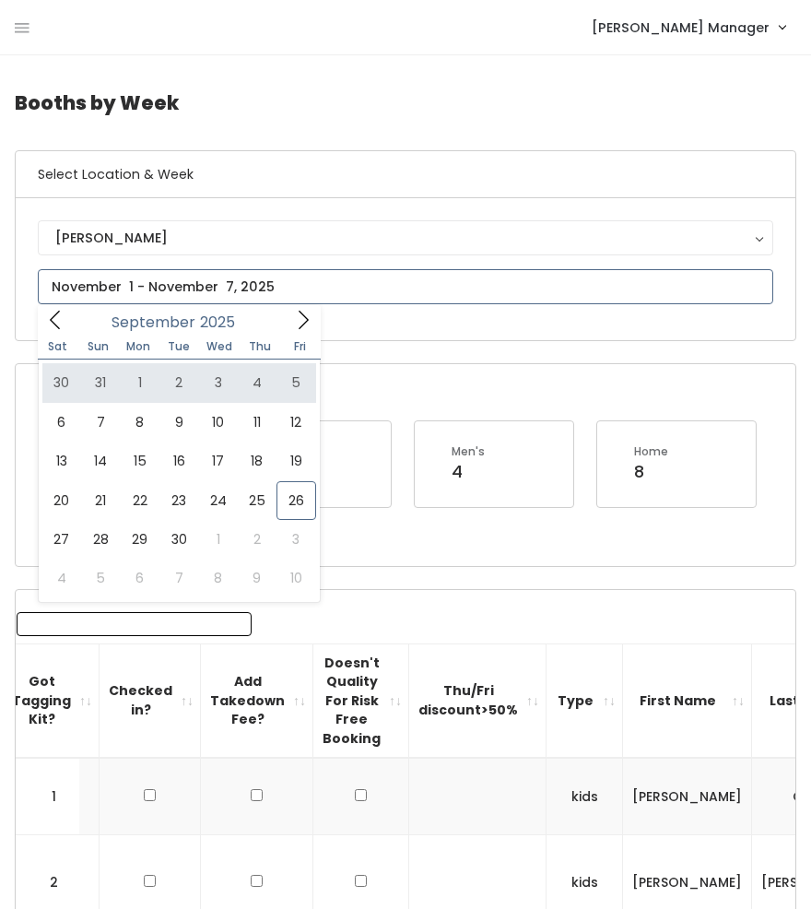
click at [299, 322] on icon at bounding box center [303, 320] width 20 height 20
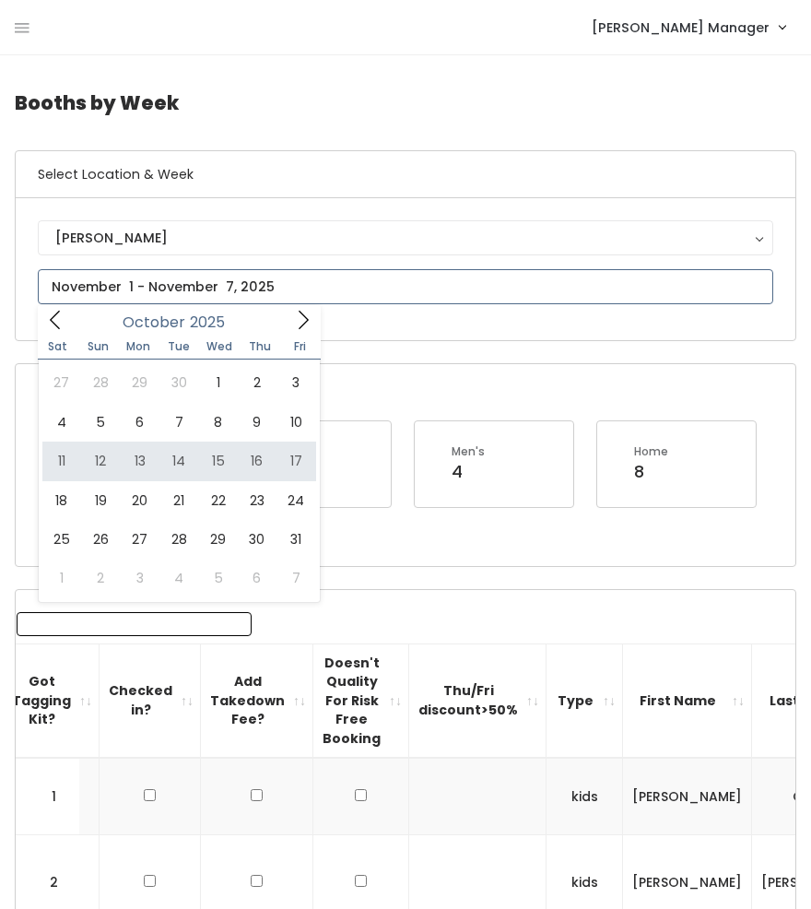
type input "October 11 to October 17"
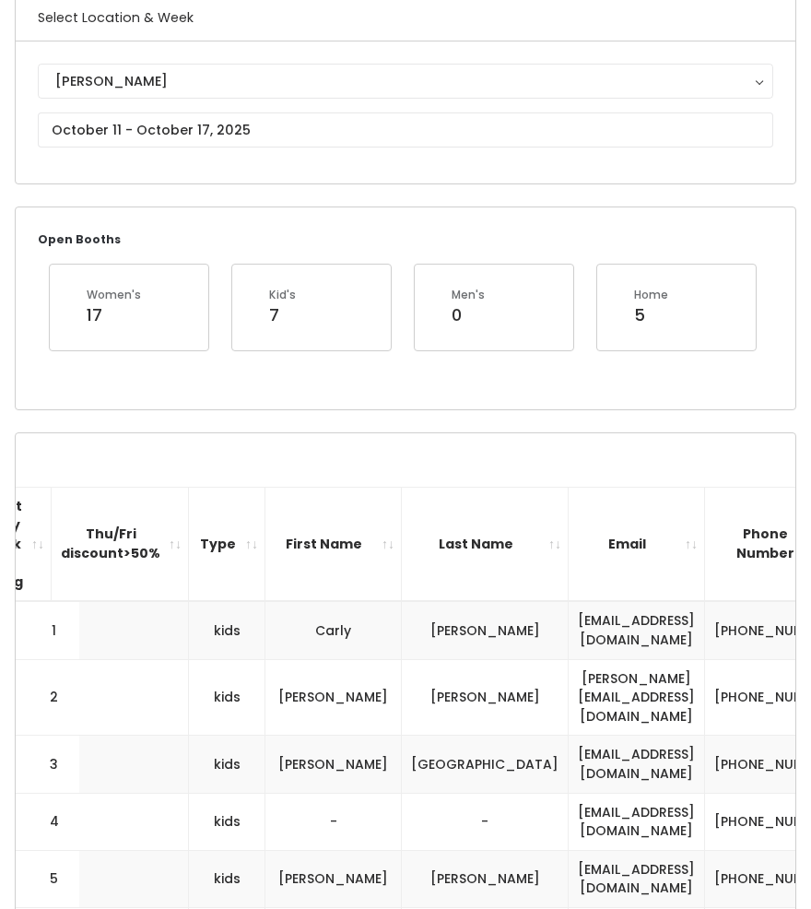
scroll to position [158, 0]
click at [79, 149] on div "Holladay Holladay" at bounding box center [406, 112] width 736 height 98
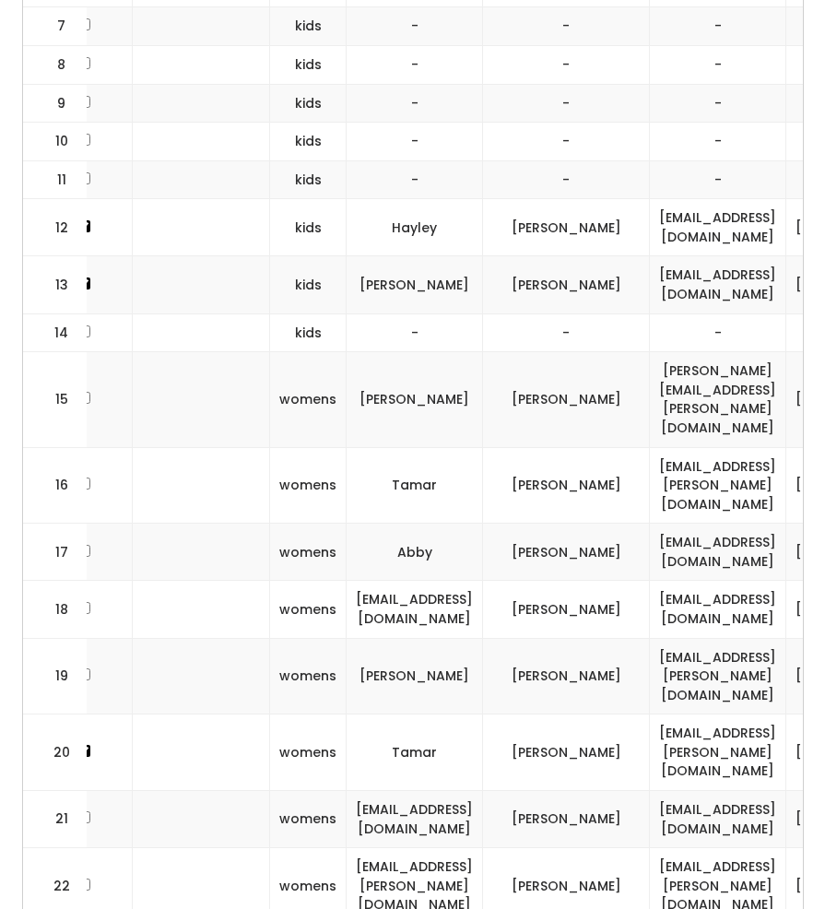
scroll to position [0, 0]
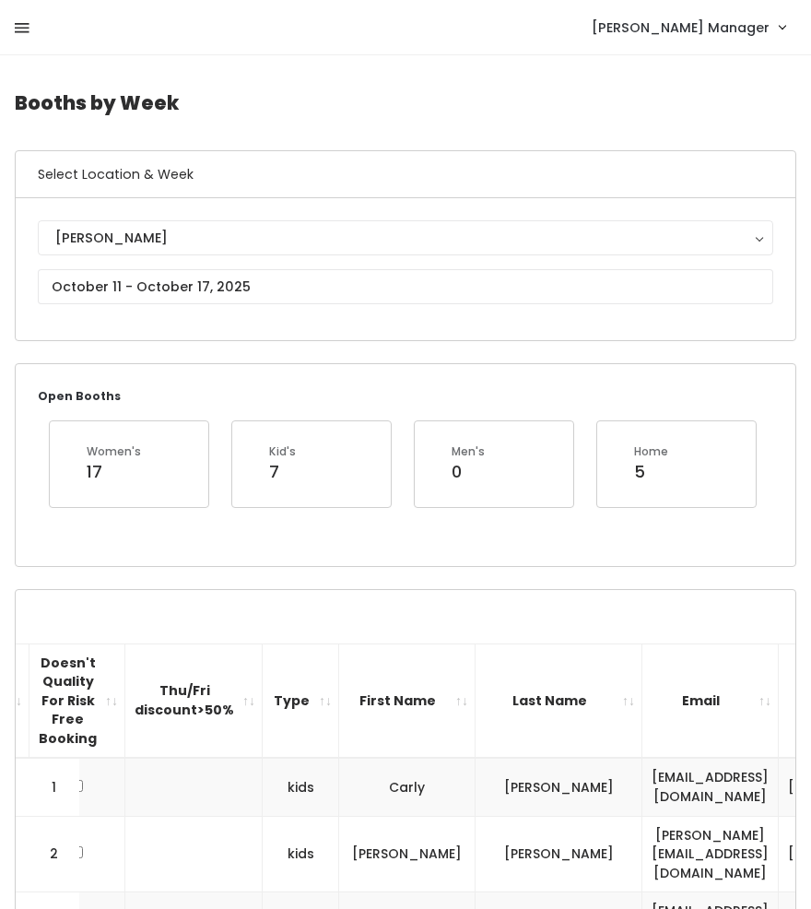
click at [26, 16] on link at bounding box center [22, 27] width 15 height 39
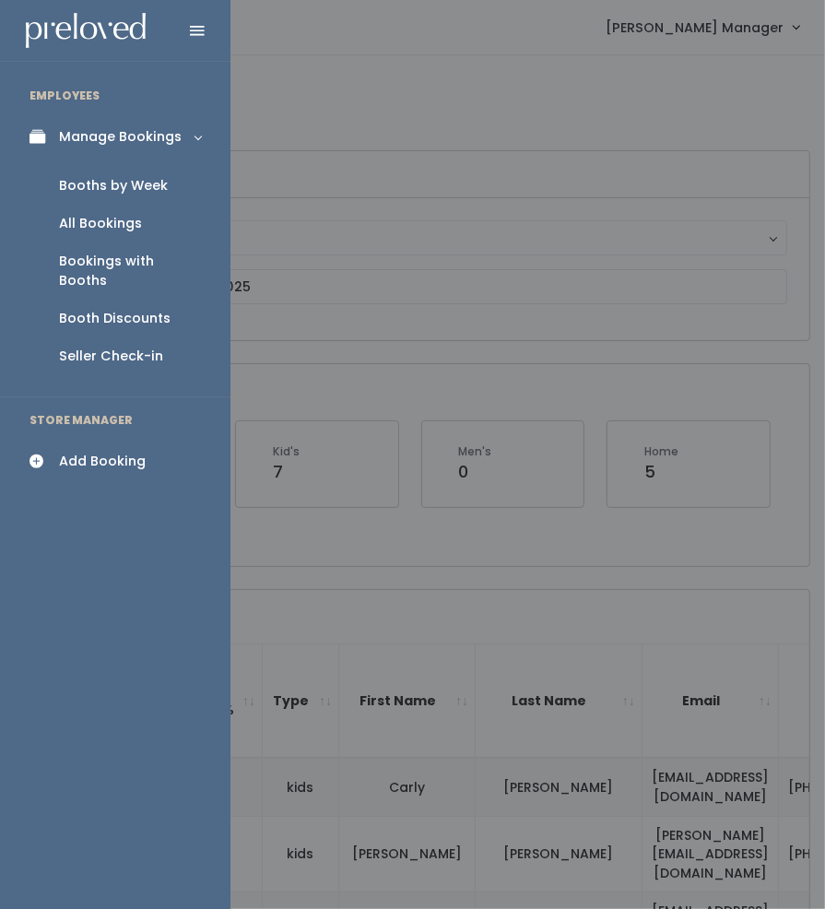
click at [89, 217] on div "All Bookings" at bounding box center [100, 223] width 83 height 19
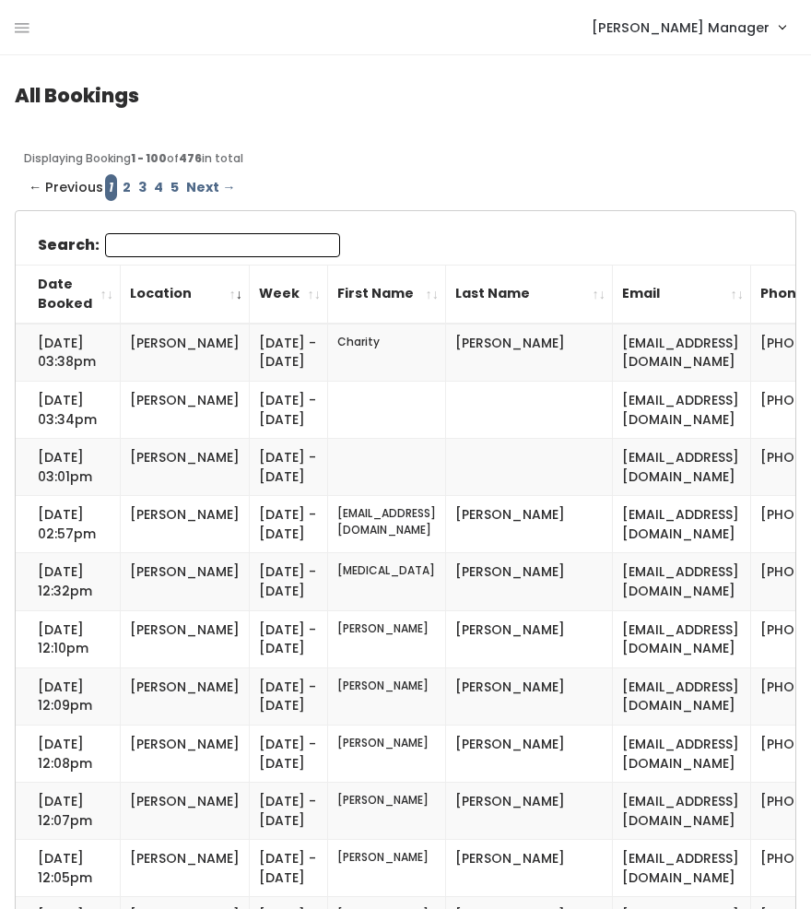
click at [161, 254] on input "Search:" at bounding box center [222, 245] width 235 height 24
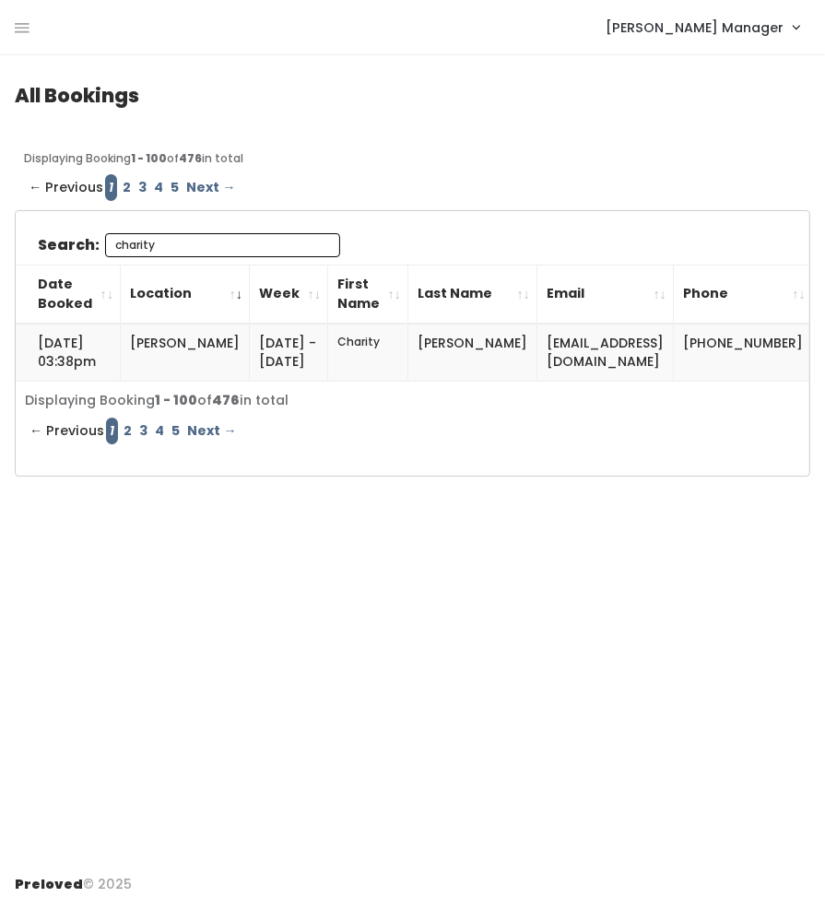
type input "charity"
click at [123, 443] on link "2" at bounding box center [128, 431] width 16 height 27
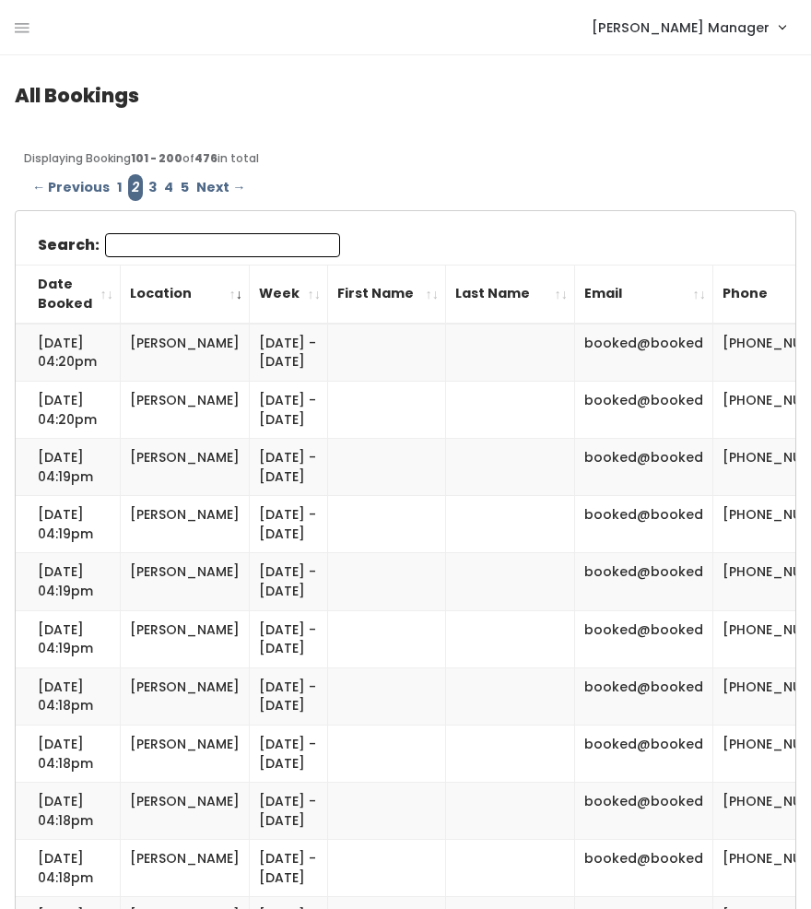
click at [182, 240] on input "Search:" at bounding box center [222, 245] width 235 height 24
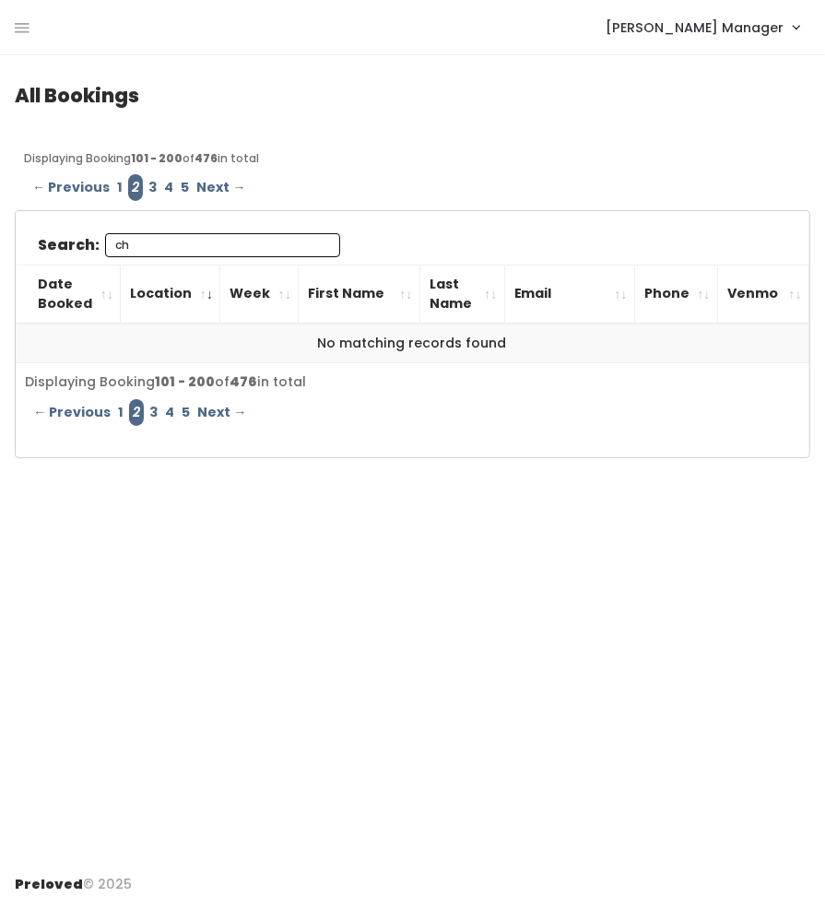
type input "c"
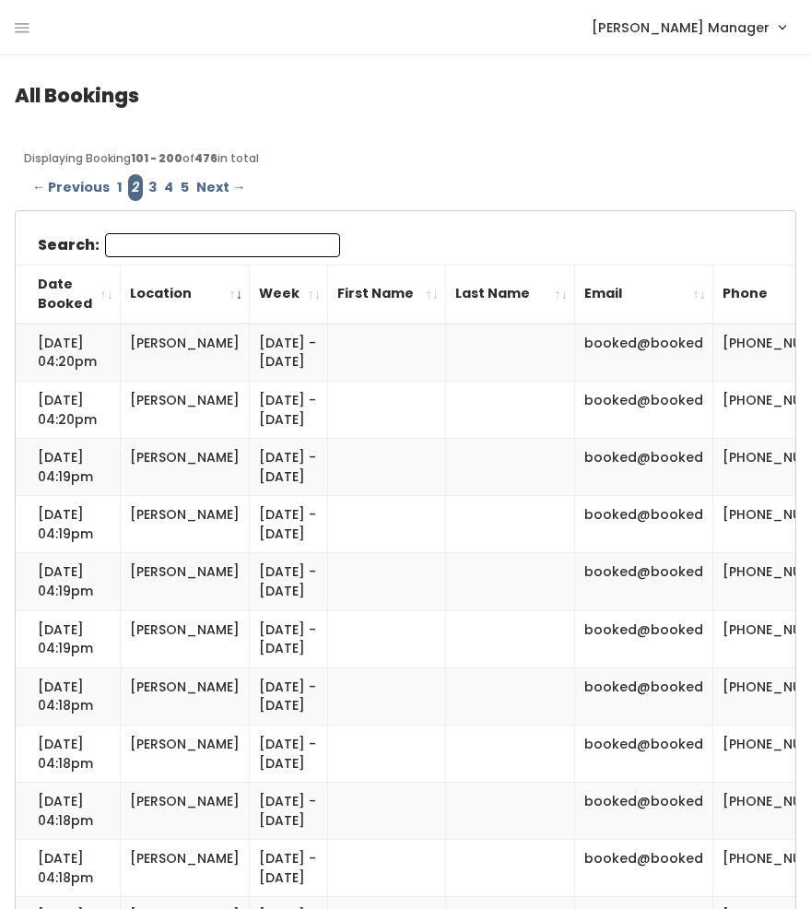
click at [154, 182] on link "3" at bounding box center [153, 187] width 16 height 27
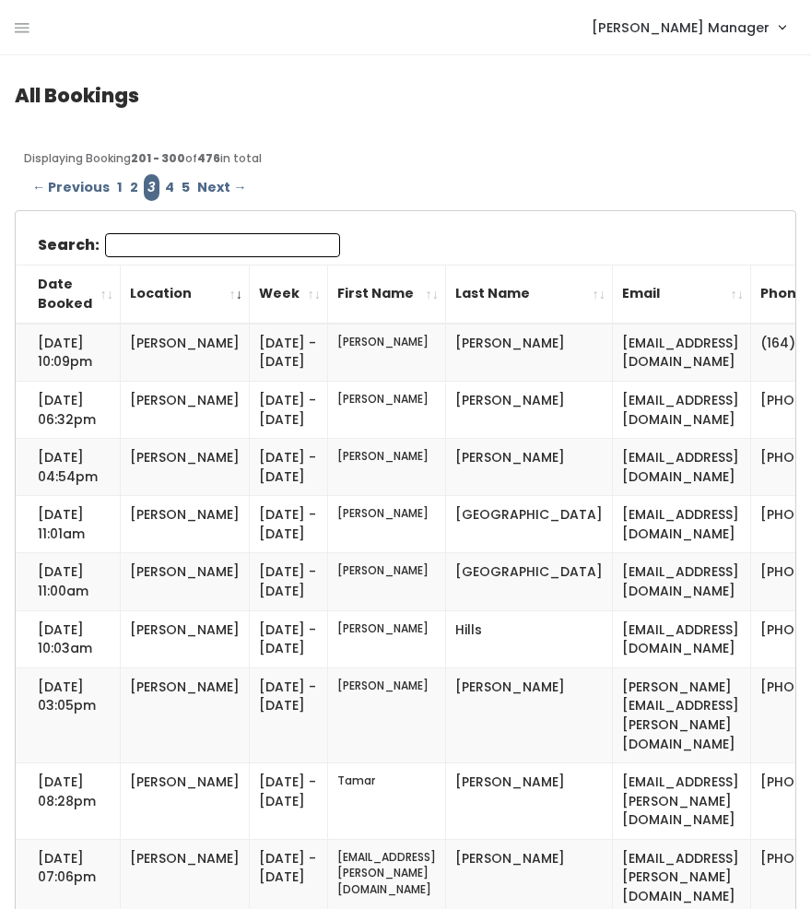
click at [156, 247] on input "Search:" at bounding box center [222, 245] width 235 height 24
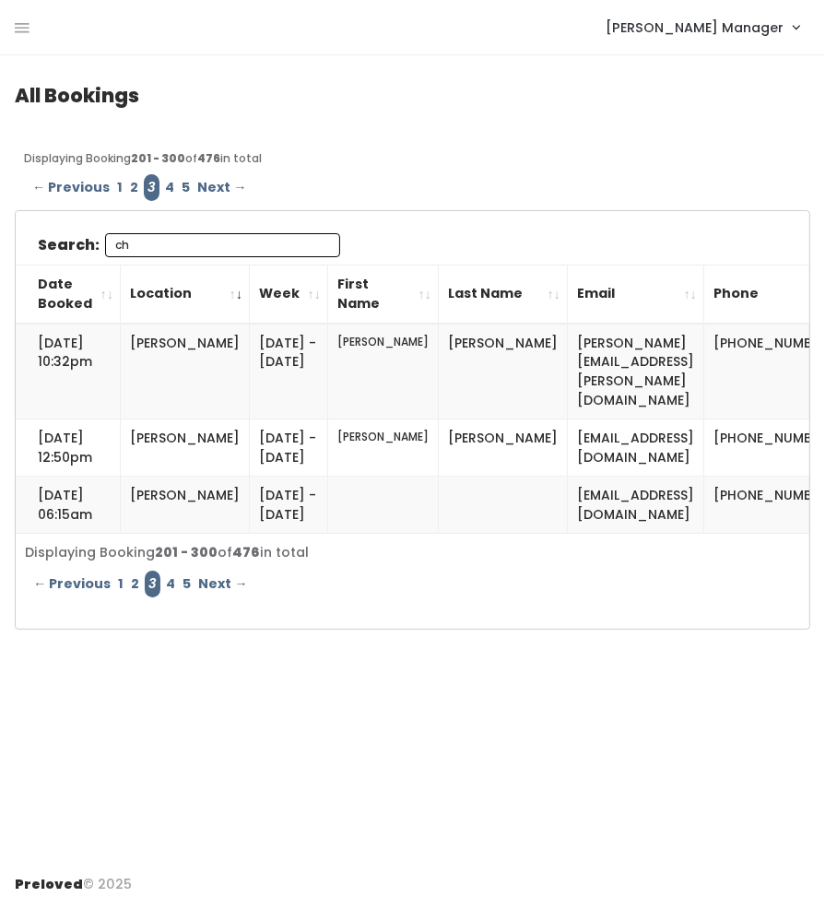
type input "c"
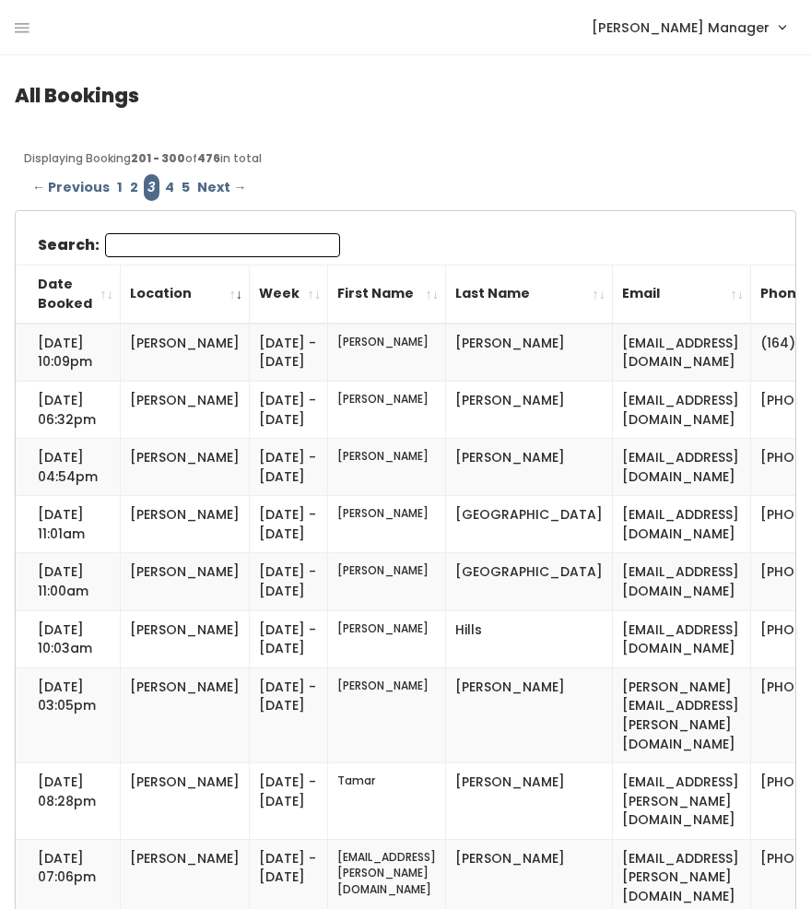
click at [166, 180] on link "4" at bounding box center [169, 187] width 17 height 27
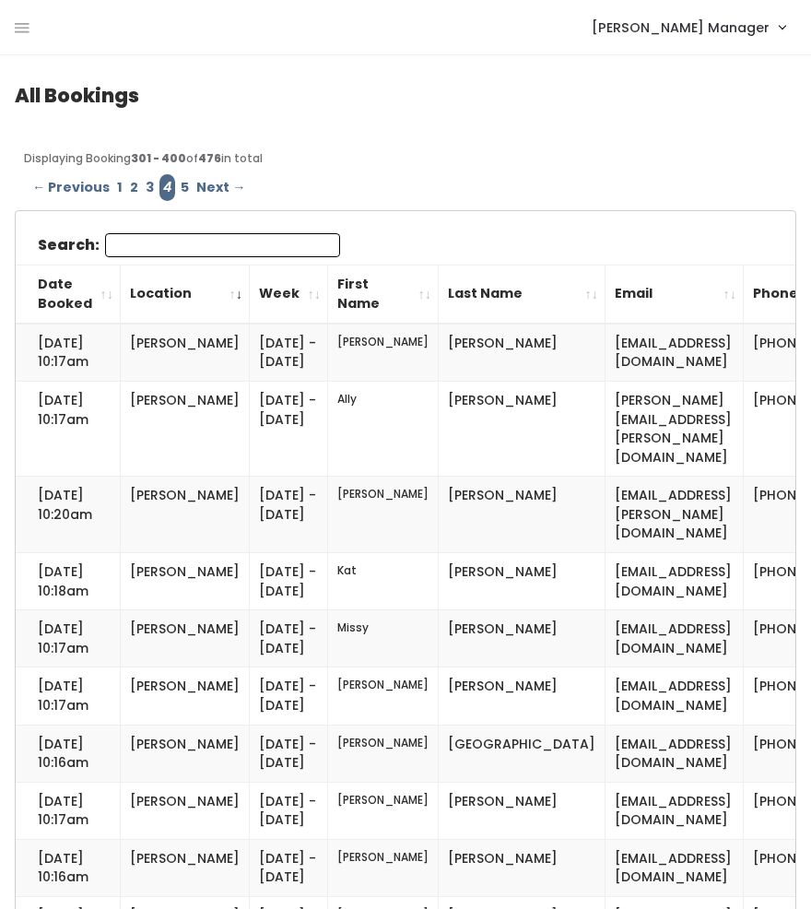
click at [182, 237] on input "Search:" at bounding box center [222, 245] width 235 height 24
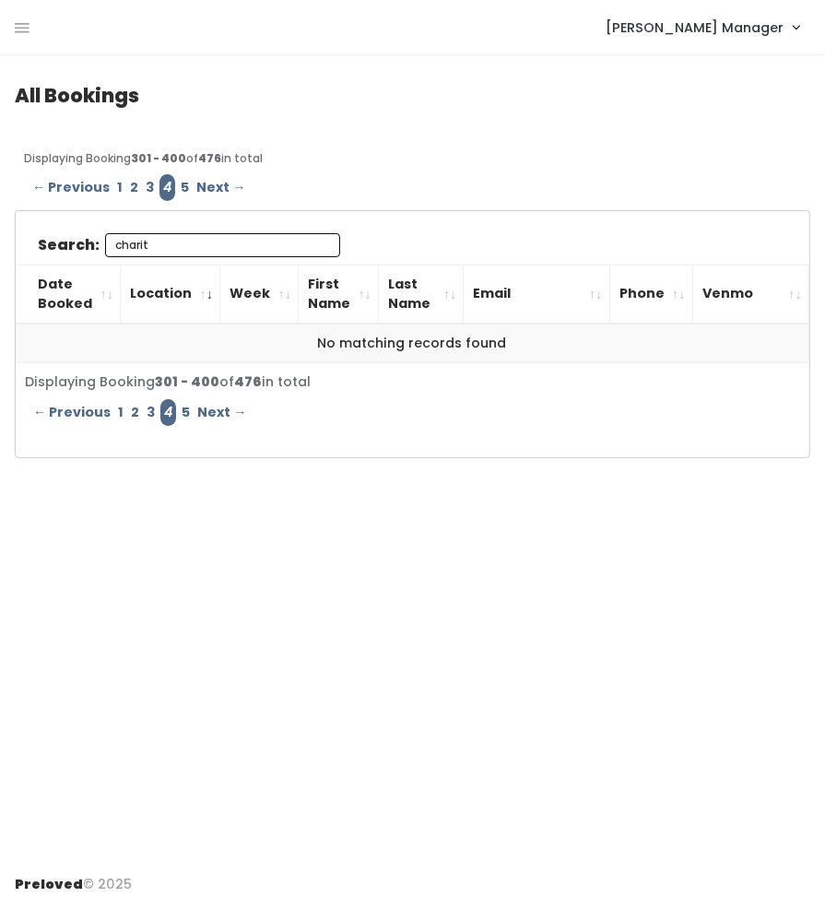
type input "charity"
drag, startPoint x: 182, startPoint y: 237, endPoint x: 88, endPoint y: 247, distance: 94.6
click at [88, 247] on label "Search: charity" at bounding box center [189, 245] width 302 height 24
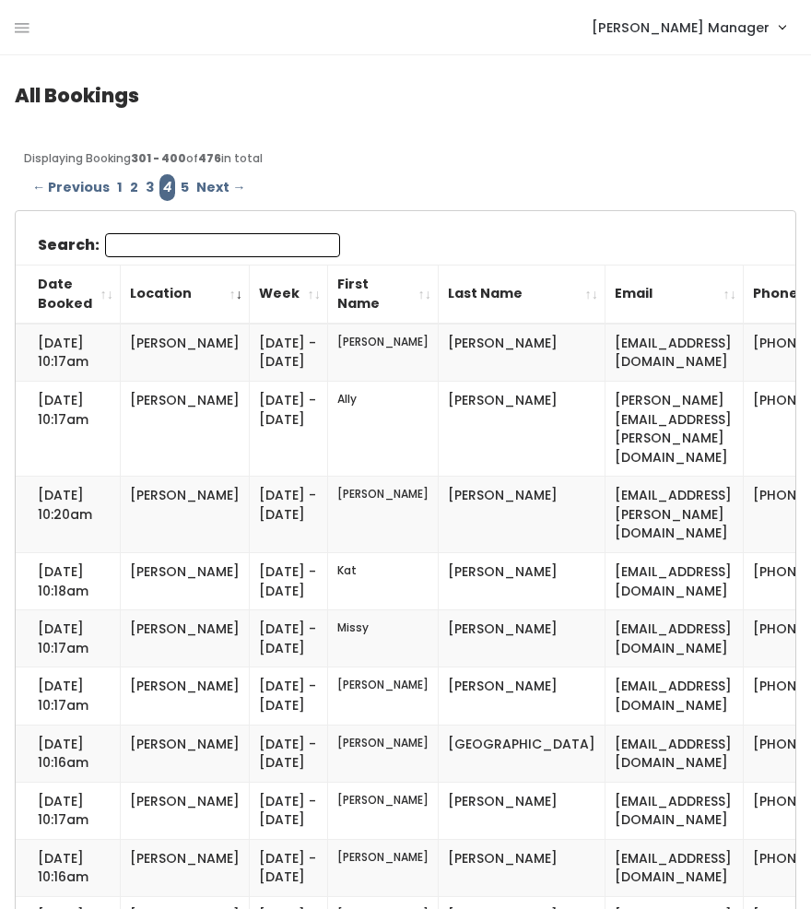
click at [177, 191] on link "5" at bounding box center [185, 187] width 16 height 27
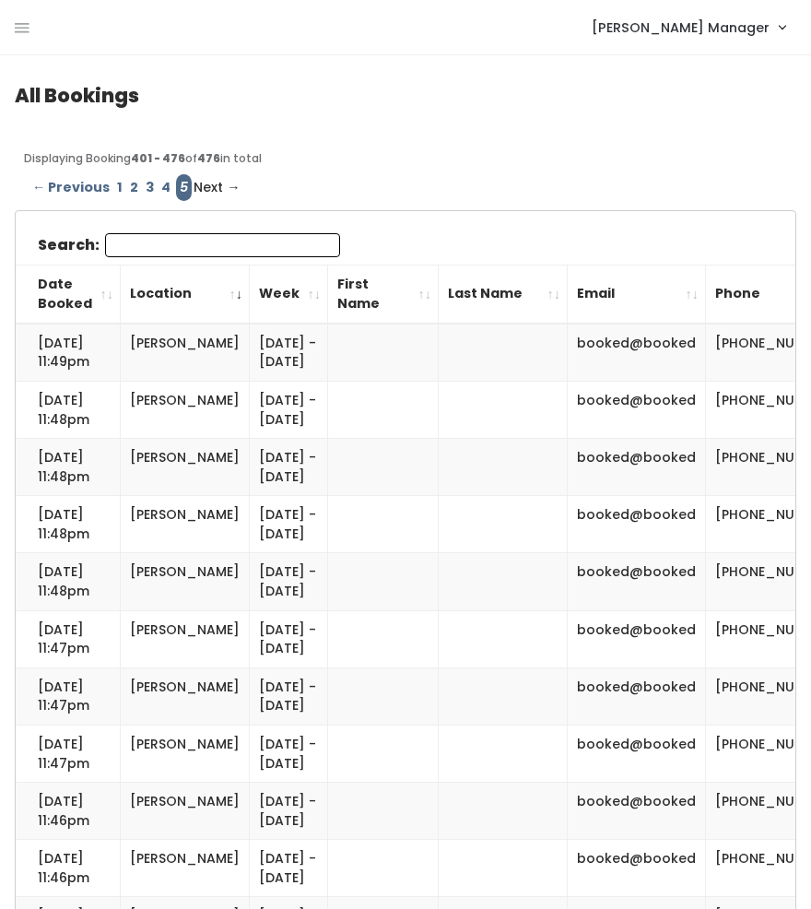
click at [143, 250] on input "Search:" at bounding box center [222, 245] width 235 height 24
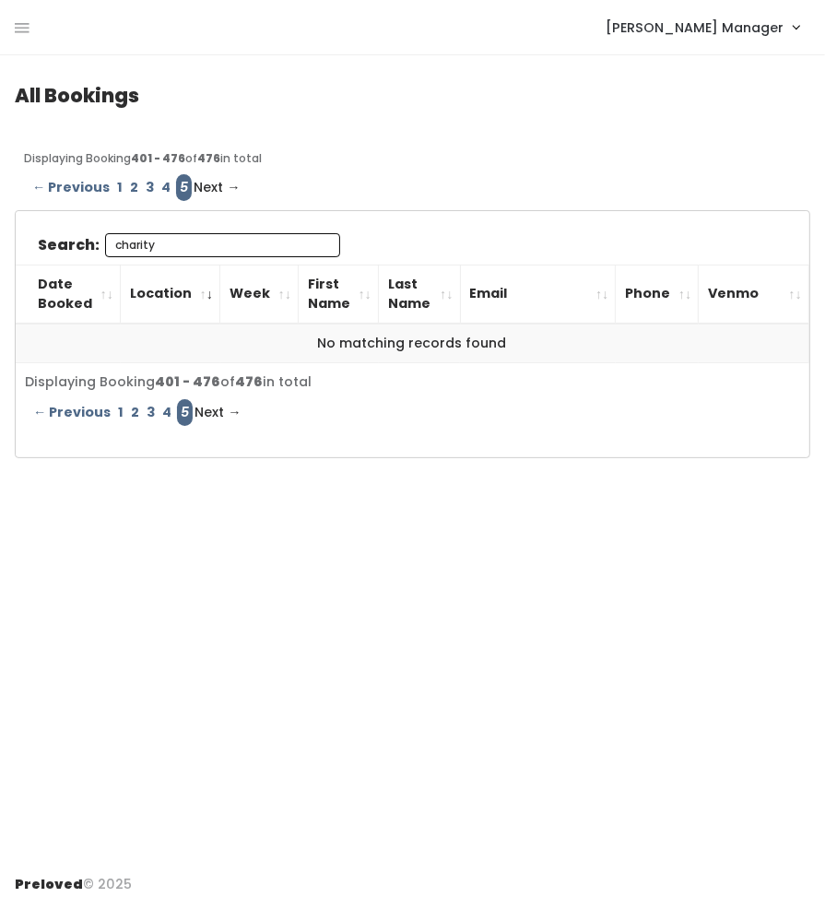
type input "charity"
click at [114, 404] on link "1" at bounding box center [120, 412] width 13 height 27
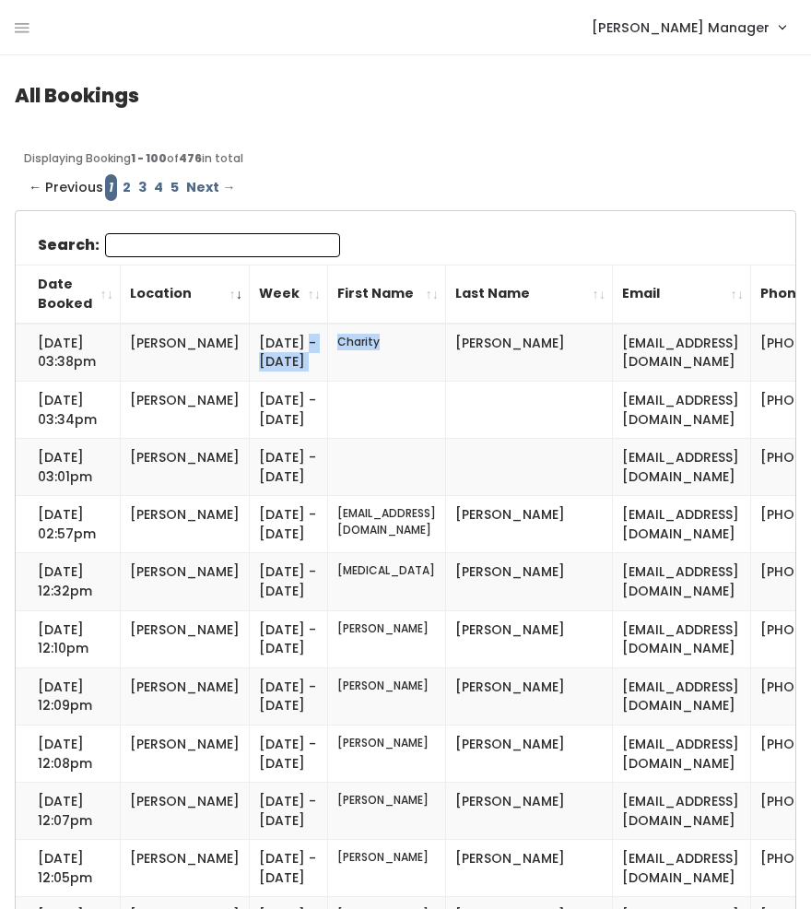
drag, startPoint x: 380, startPoint y: 348, endPoint x: 267, endPoint y: 341, distance: 113.6
click at [267, 341] on tr "[DATE] 03:38pm [PERSON_NAME] [DATE] - [DATE] [PERSON_NAME] [EMAIL_ADDRESS][DOMA…" at bounding box center [537, 353] width 1042 height 58
click at [269, 348] on td "[DATE] - [DATE]" at bounding box center [289, 353] width 78 height 58
click at [17, 30] on icon at bounding box center [22, 28] width 15 height 17
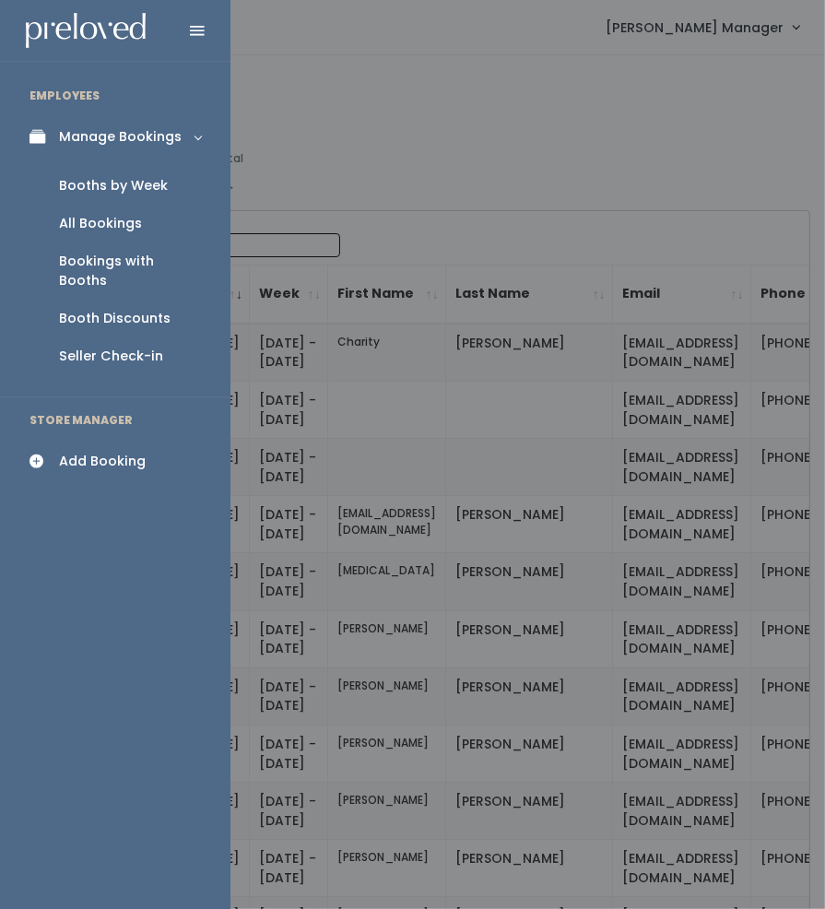
click at [76, 182] on div "Booths by Week" at bounding box center [113, 185] width 109 height 19
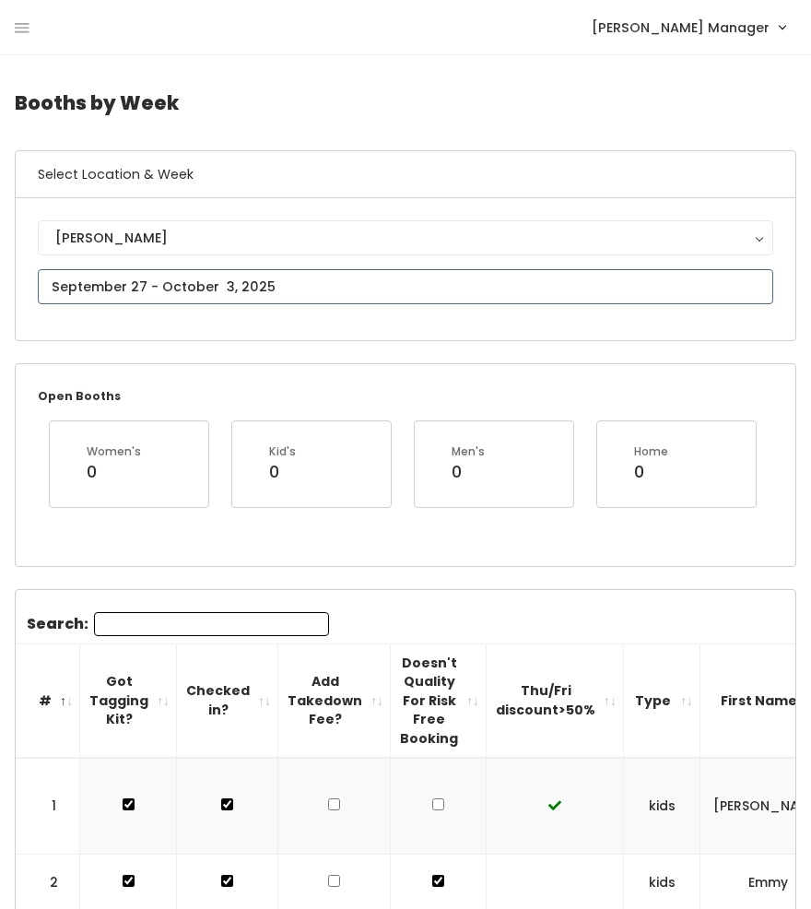
click at [155, 287] on input "text" at bounding box center [406, 286] width 736 height 35
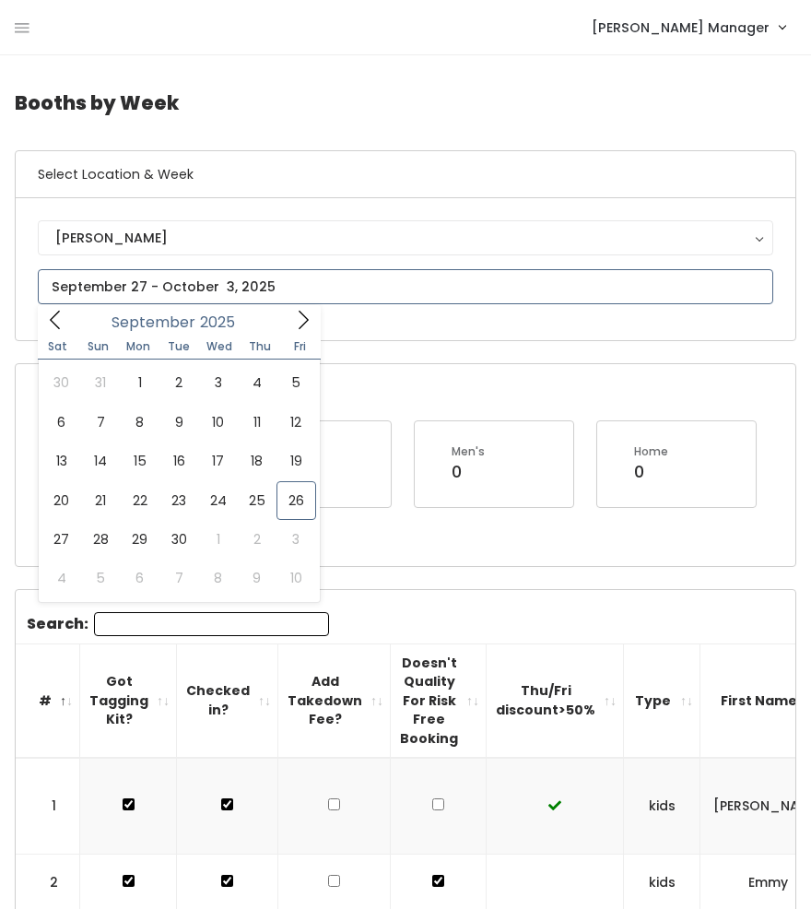
click at [310, 315] on icon at bounding box center [303, 320] width 20 height 20
click at [59, 326] on icon at bounding box center [55, 320] width 20 height 20
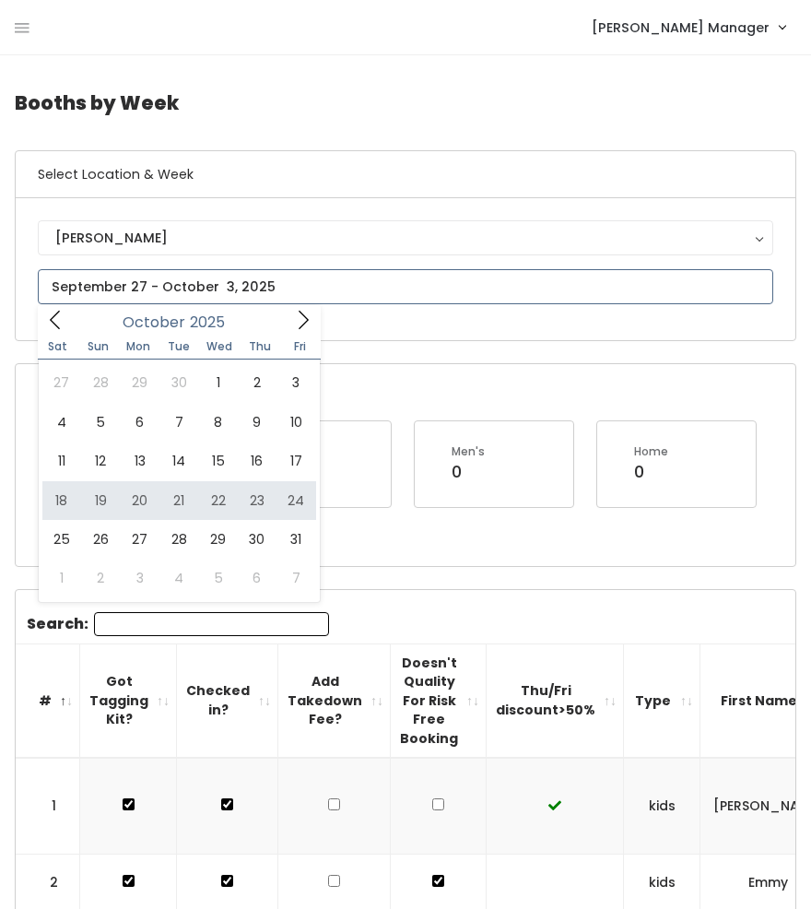
type input "October 18 to October 24"
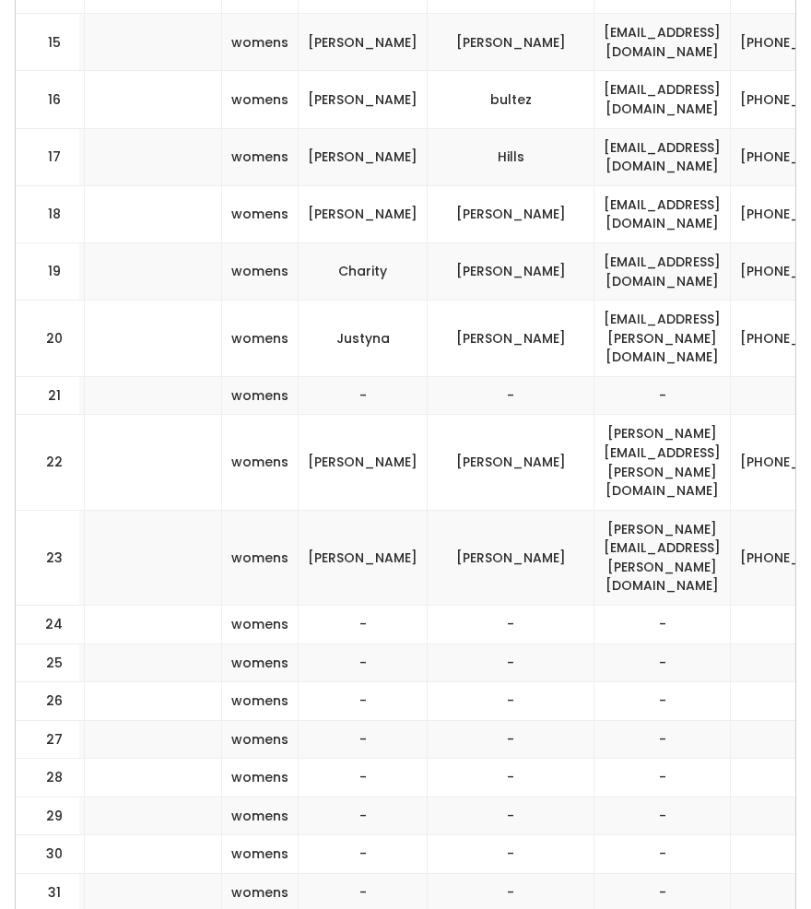
scroll to position [1338, 0]
drag, startPoint x: 284, startPoint y: 274, endPoint x: 325, endPoint y: 275, distance: 40.6
click at [325, 275] on td "Charity" at bounding box center [363, 271] width 129 height 57
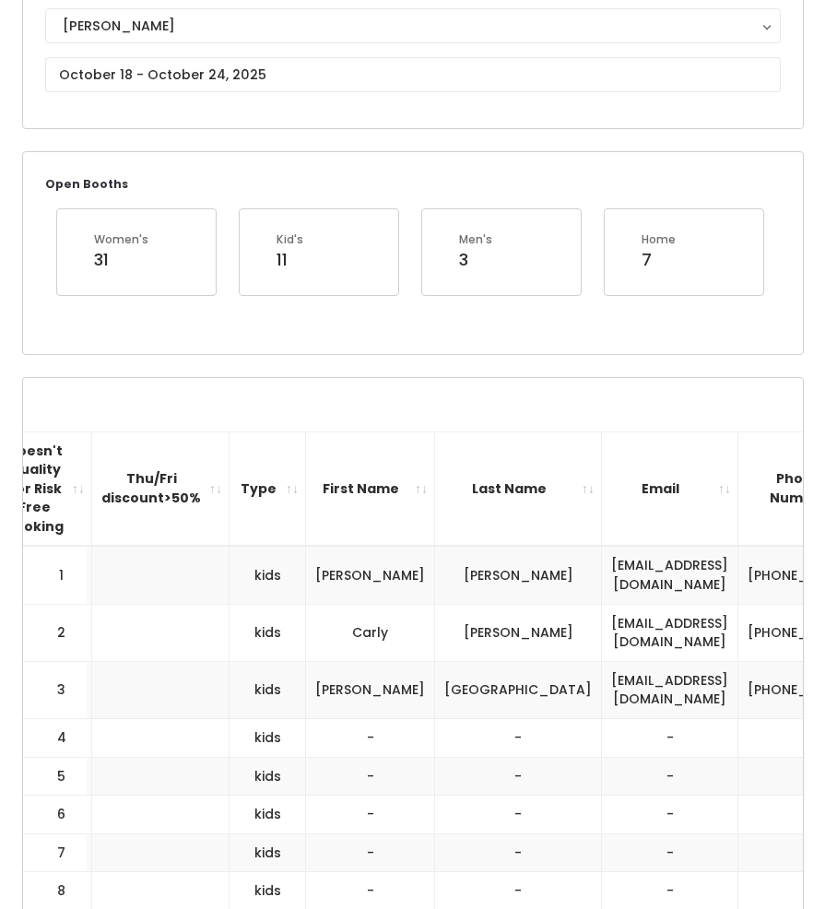
scroll to position [0, 0]
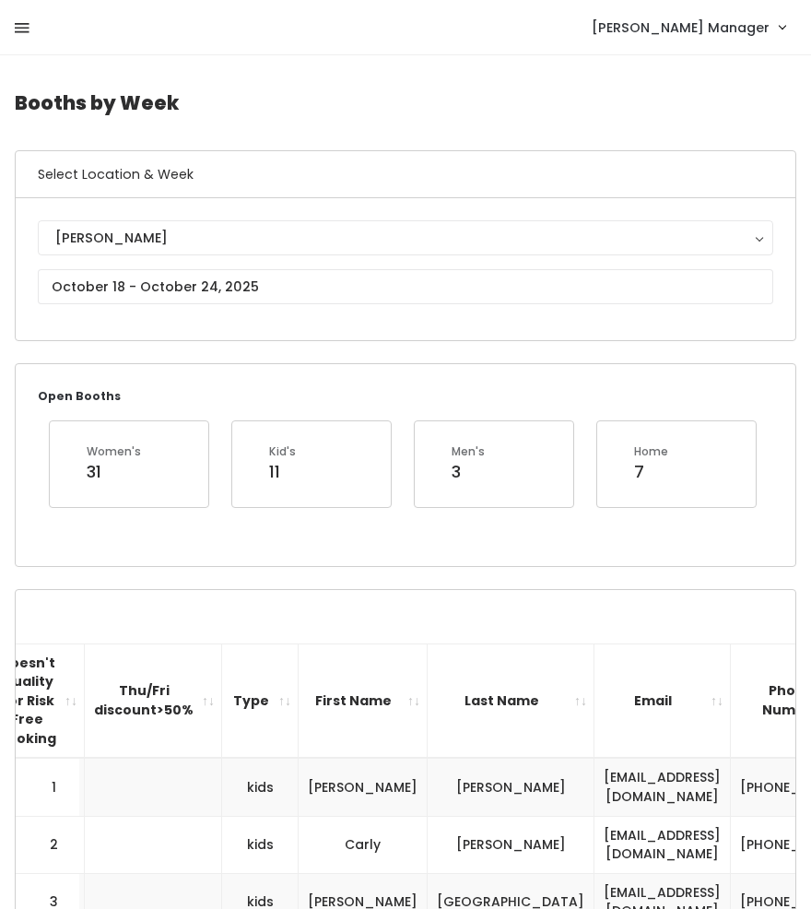
click at [15, 12] on link at bounding box center [22, 27] width 15 height 39
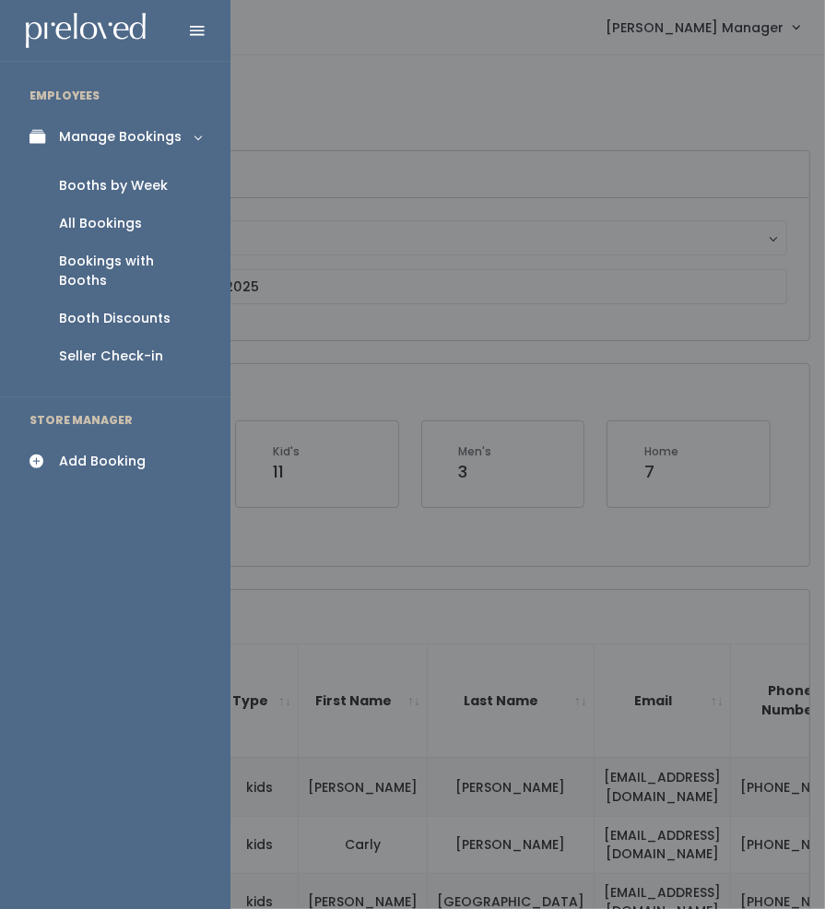
click at [102, 220] on div "All Bookings" at bounding box center [100, 223] width 83 height 19
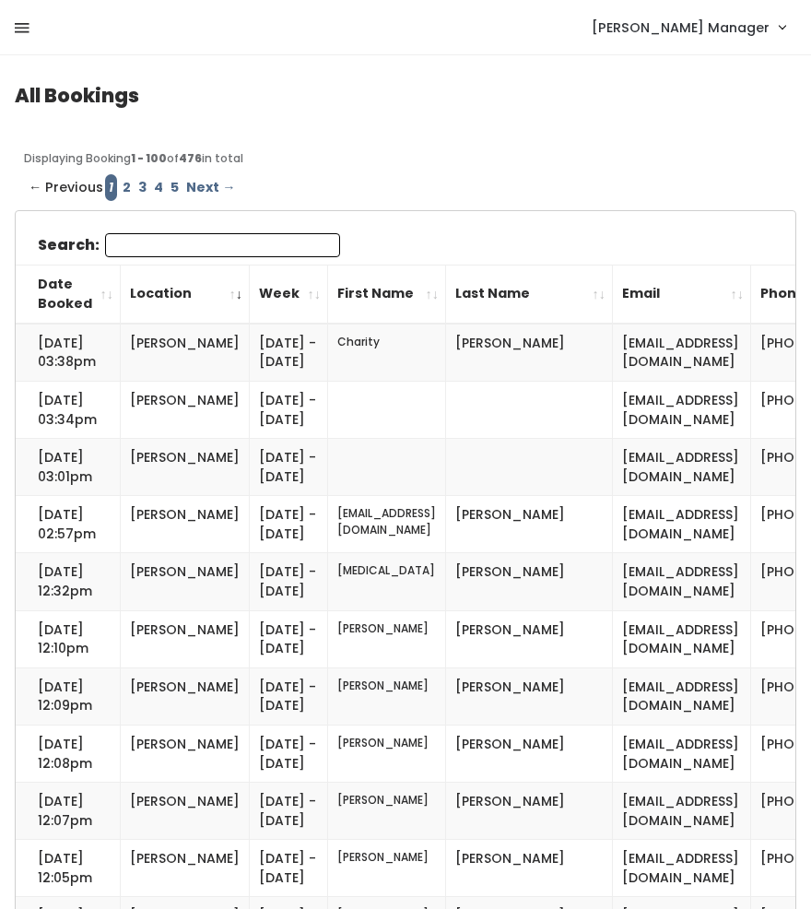
click at [26, 42] on link at bounding box center [22, 27] width 15 height 39
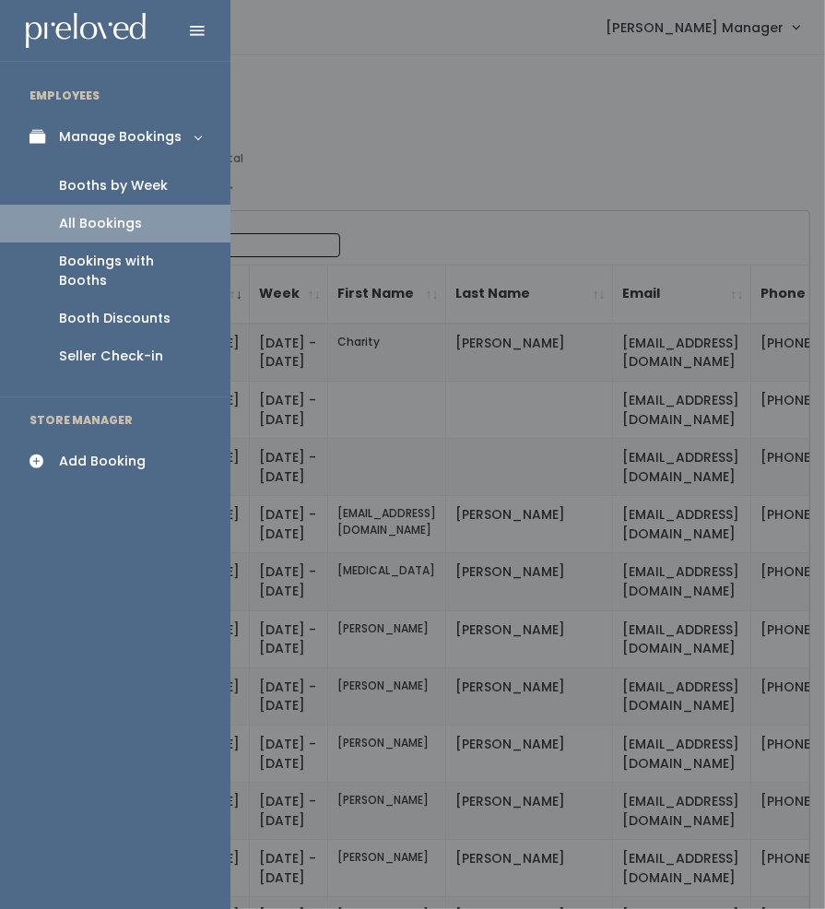
click at [101, 186] on div "Booths by Week" at bounding box center [113, 185] width 109 height 19
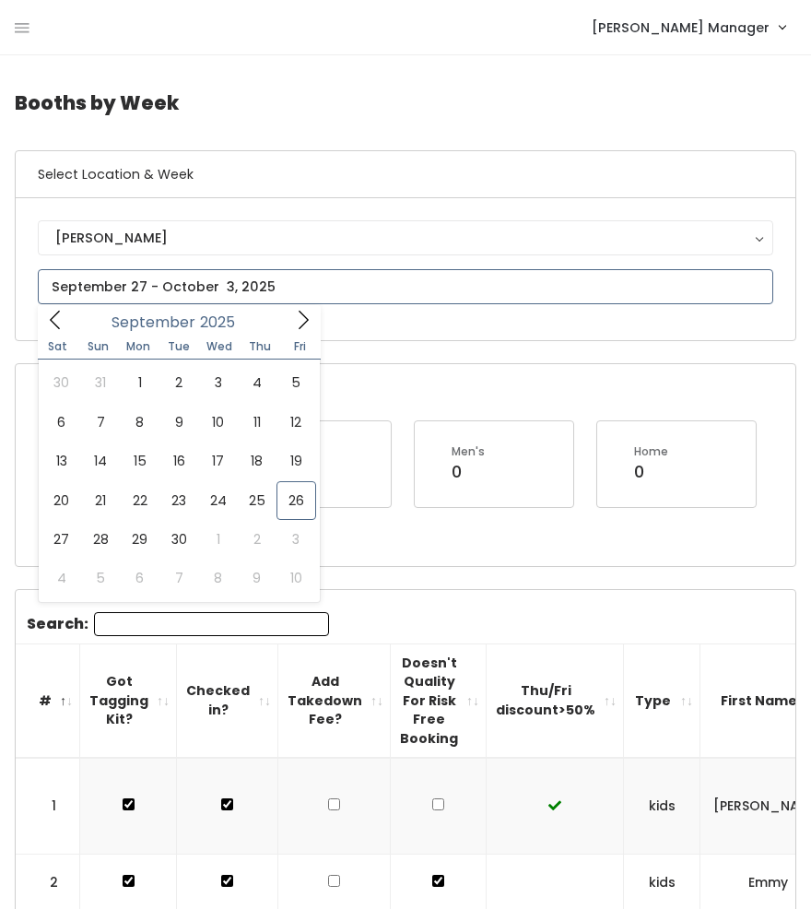
click at [306, 324] on icon at bounding box center [303, 320] width 20 height 20
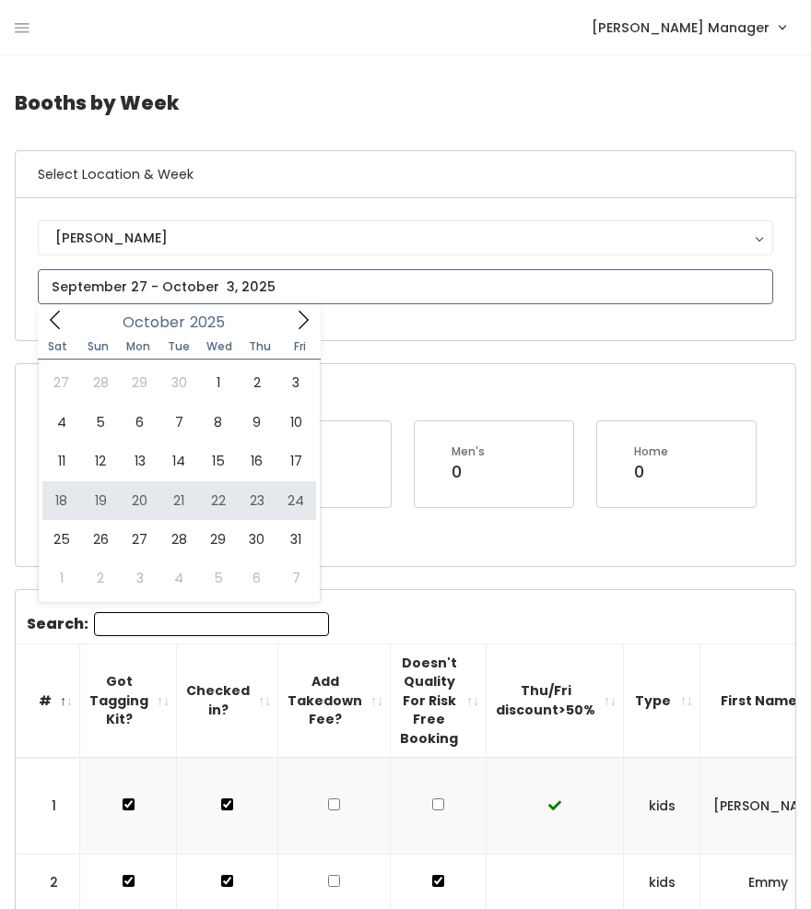
type input "October 18 to October 24"
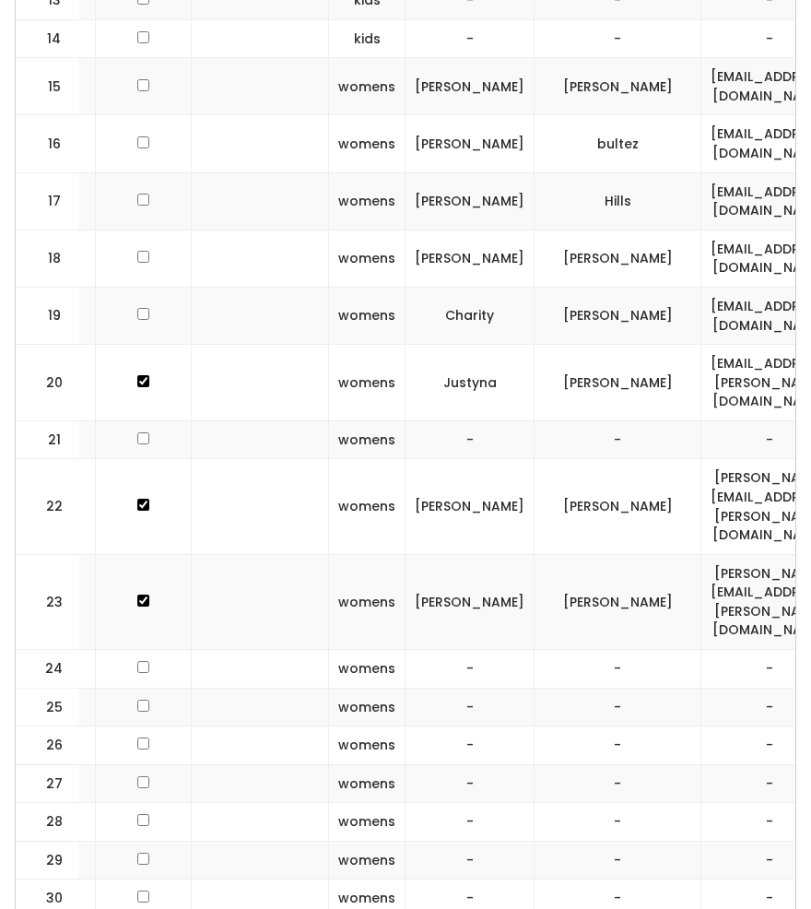
scroll to position [1328, 0]
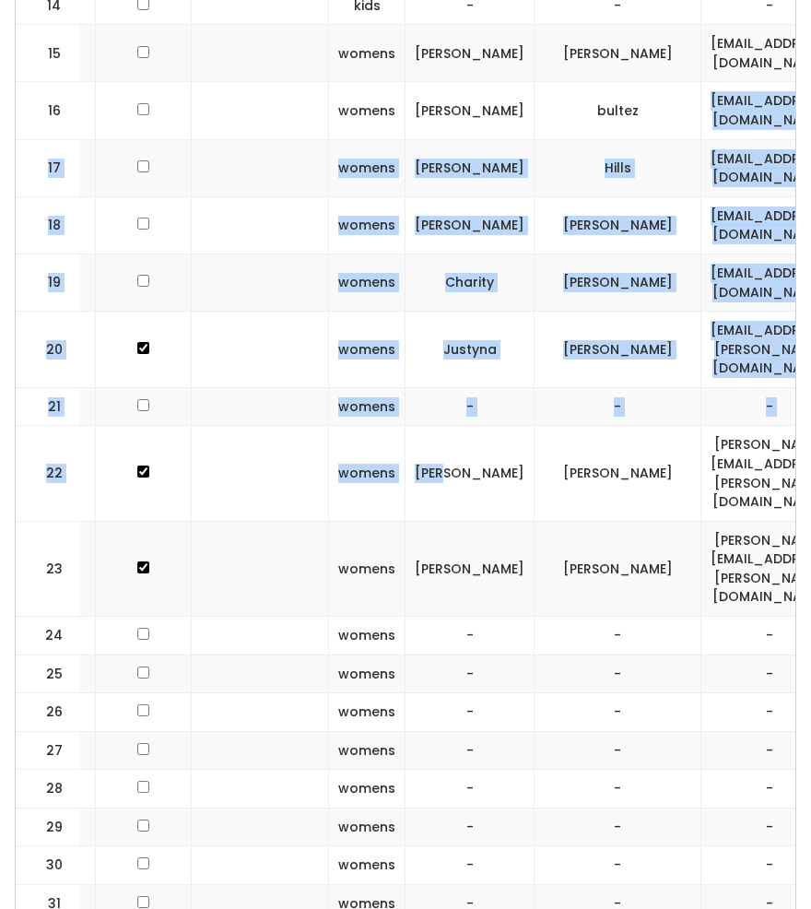
drag, startPoint x: 428, startPoint y: 407, endPoint x: 550, endPoint y: 114, distance: 316.7
click at [550, 114] on tbody "1 kids [PERSON_NAME] [EMAIL_ADDRESS][DOMAIN_NAME] [PHONE_NUMBER]" at bounding box center [464, 876] width 1487 height 2892
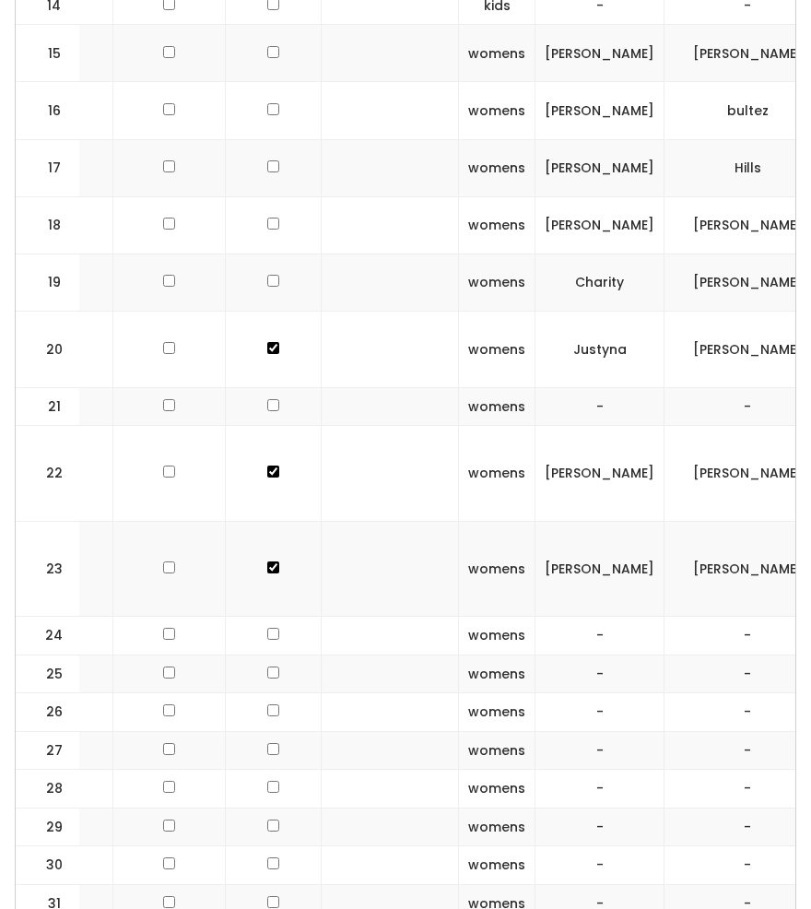
click at [550, 114] on td "[PERSON_NAME]" at bounding box center [600, 110] width 129 height 57
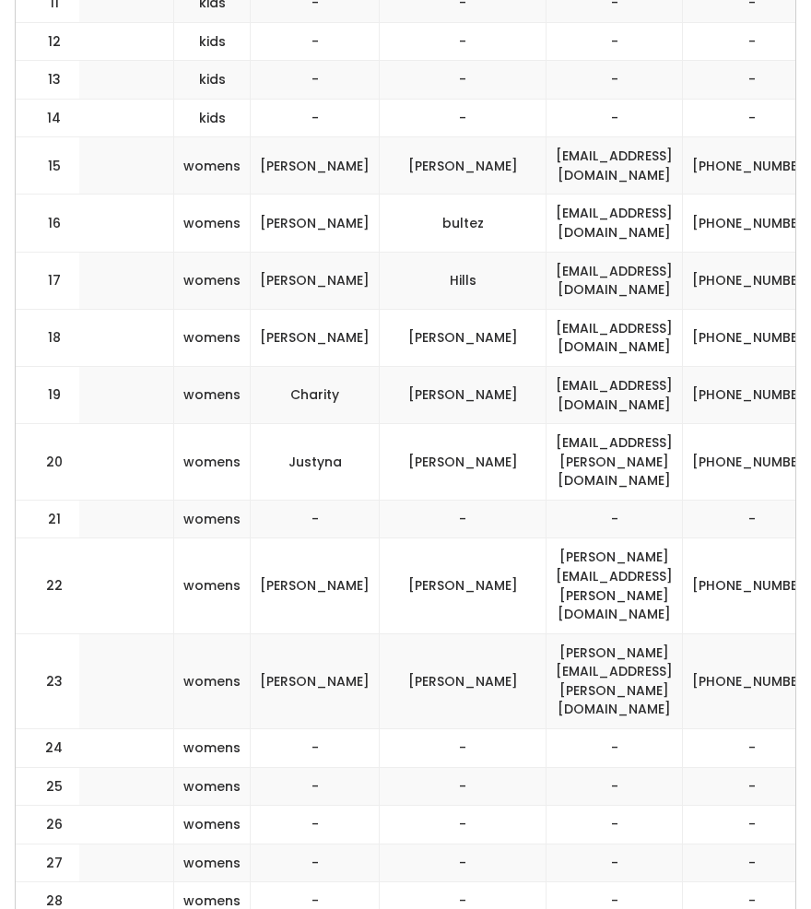
scroll to position [0, 549]
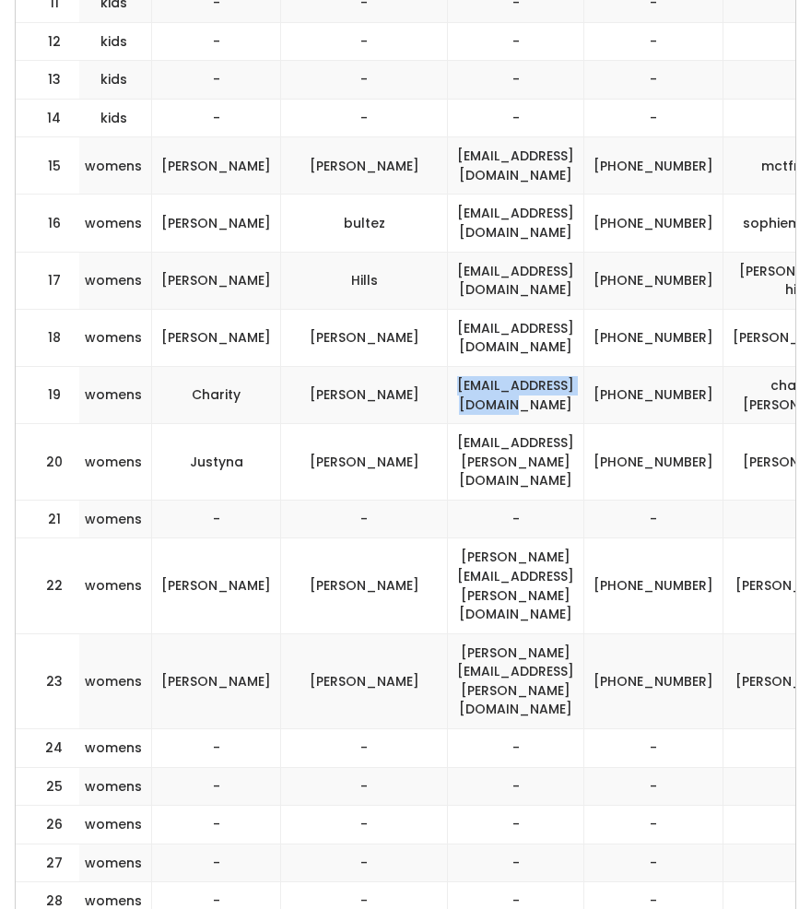
drag, startPoint x: 489, startPoint y: 387, endPoint x: 318, endPoint y: 388, distance: 170.6
click at [448, 388] on td "[EMAIL_ADDRESS][DOMAIN_NAME]" at bounding box center [516, 394] width 136 height 57
copy td "[EMAIL_ADDRESS][DOMAIN_NAME]"
drag, startPoint x: 588, startPoint y: 396, endPoint x: 513, endPoint y: 381, distance: 77.0
click at [513, 381] on tr "19 womens Charity Buist charitybuist@yahoo.com (702) 290-3565 charity-buist" at bounding box center [210, 394] width 1487 height 57
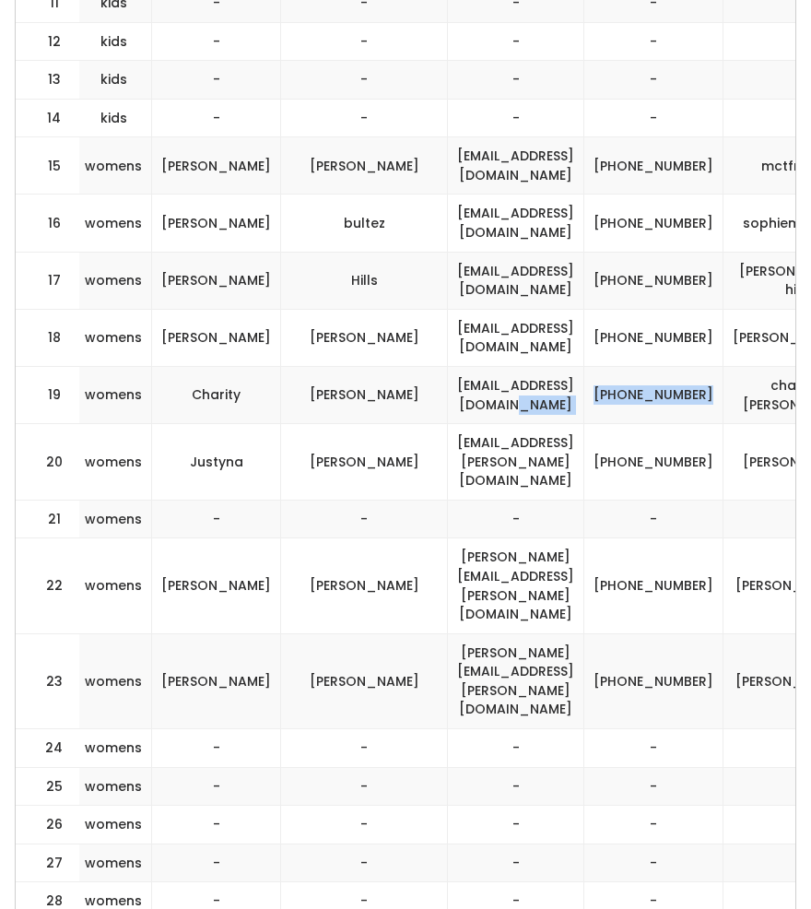
copy tr "[PHONE_NUMBER]"
drag, startPoint x: 724, startPoint y: 392, endPoint x: 606, endPoint y: 388, distance: 118.1
click at [724, 388] on td "charity-buist" at bounding box center [798, 394] width 149 height 57
copy td "charity-buist"
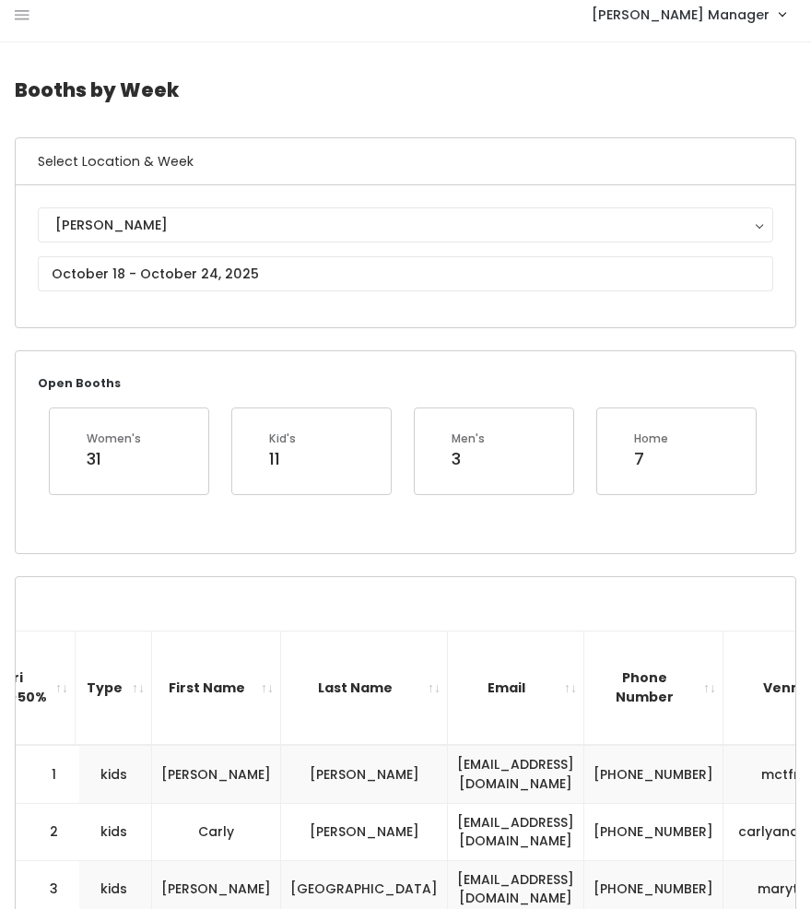
scroll to position [0, 0]
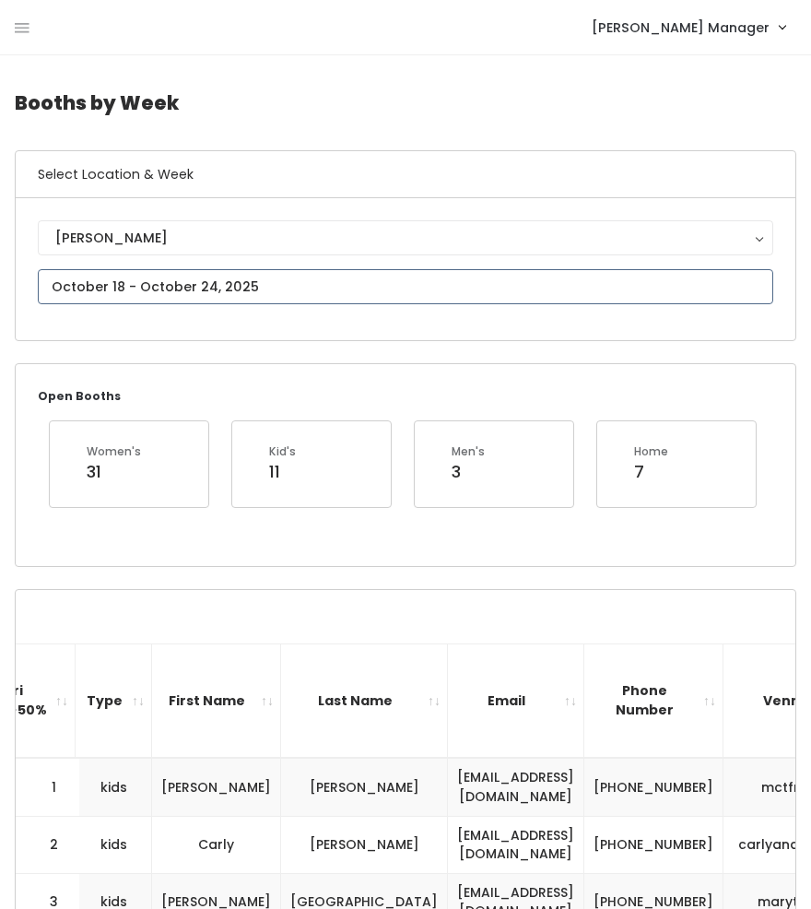
click at [115, 290] on input "text" at bounding box center [406, 286] width 736 height 35
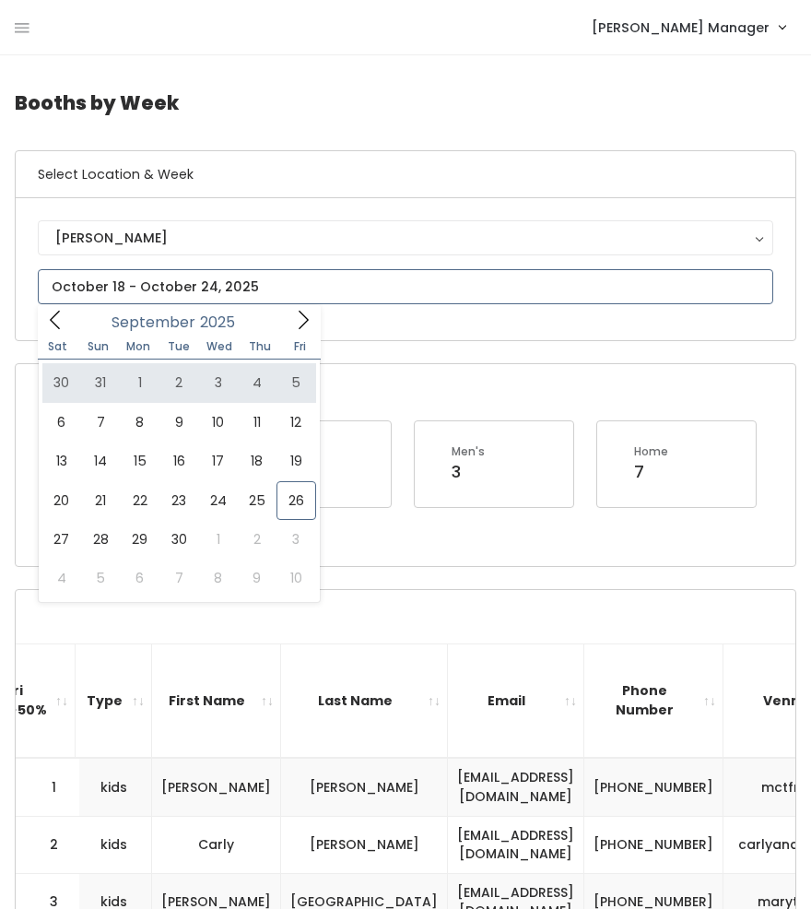
click at [302, 320] on icon at bounding box center [303, 320] width 20 height 20
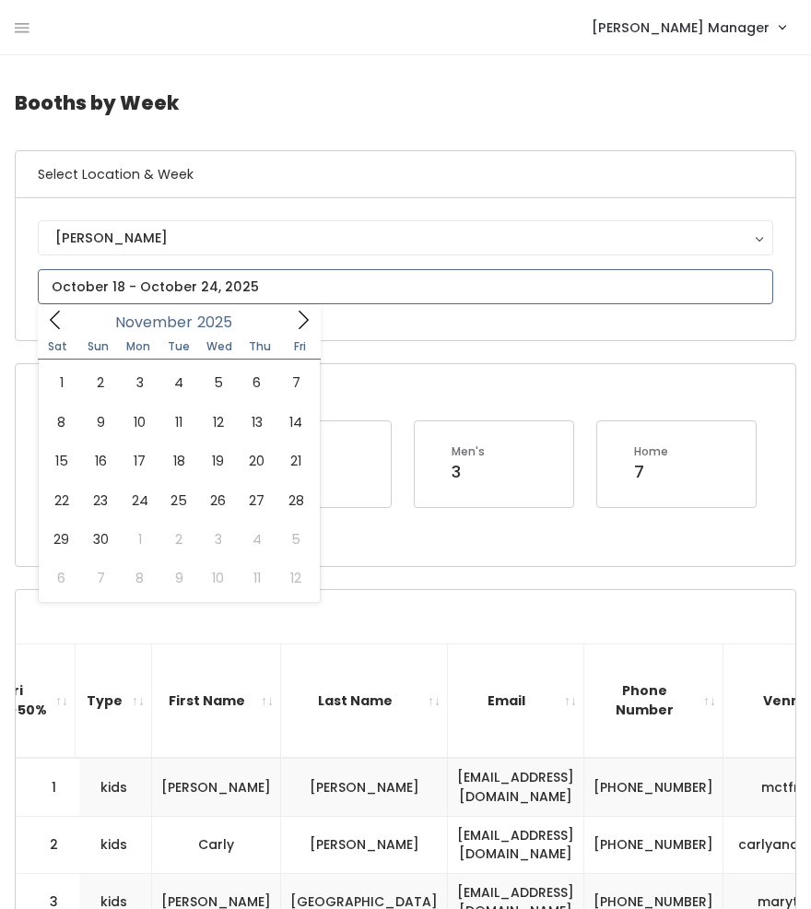
click at [306, 314] on icon at bounding box center [303, 320] width 20 height 20
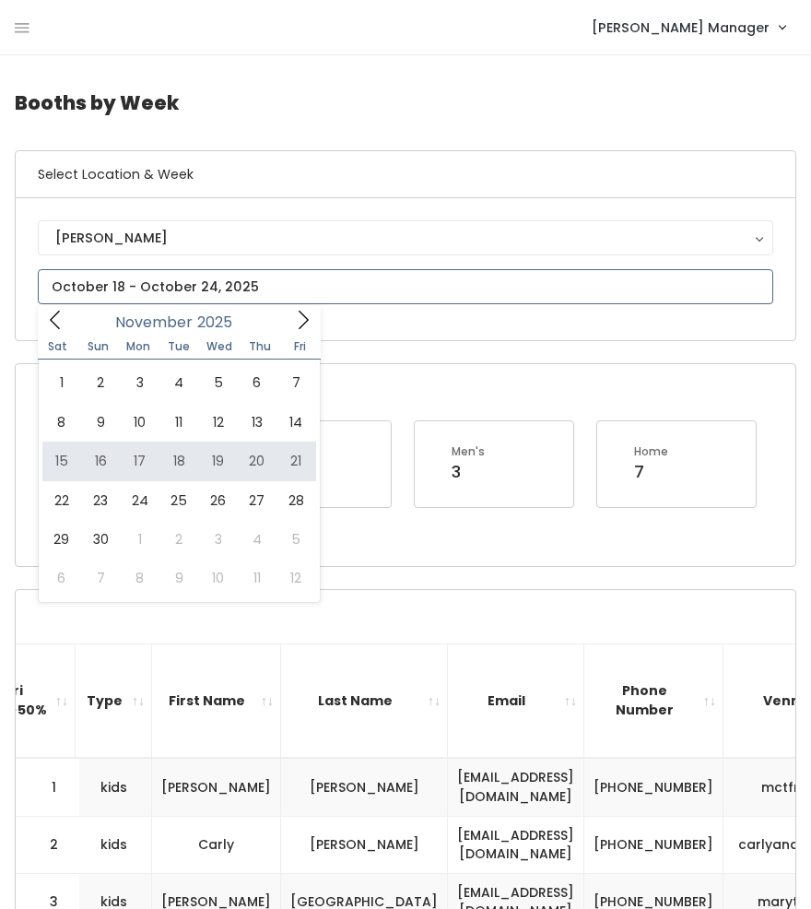
type input "November 15 to November 21"
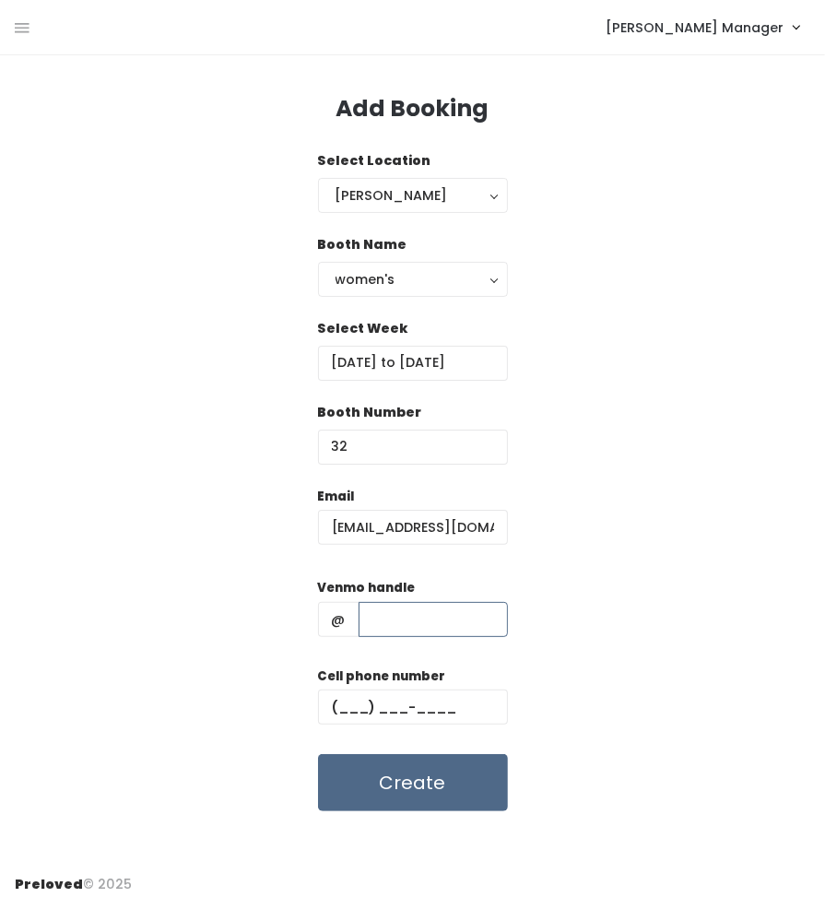
click at [441, 606] on input "text" at bounding box center [433, 619] width 149 height 35
paste input "[PHONE_NUMBER]"
type input "(702) 290-3565"
click at [450, 693] on input "text" at bounding box center [413, 707] width 190 height 35
paste input "(702) 290-3565"
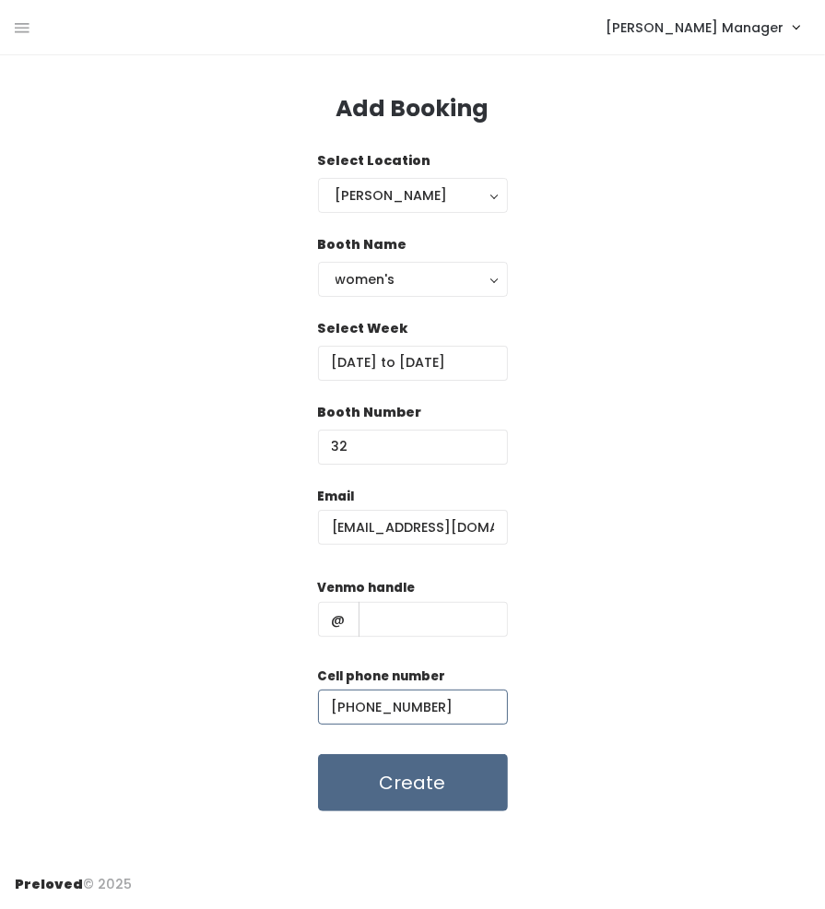
type input "(702) 290-3565"
click at [433, 618] on input "text" at bounding box center [433, 619] width 149 height 35
paste input "charity-buist"
type input "charity-buist"
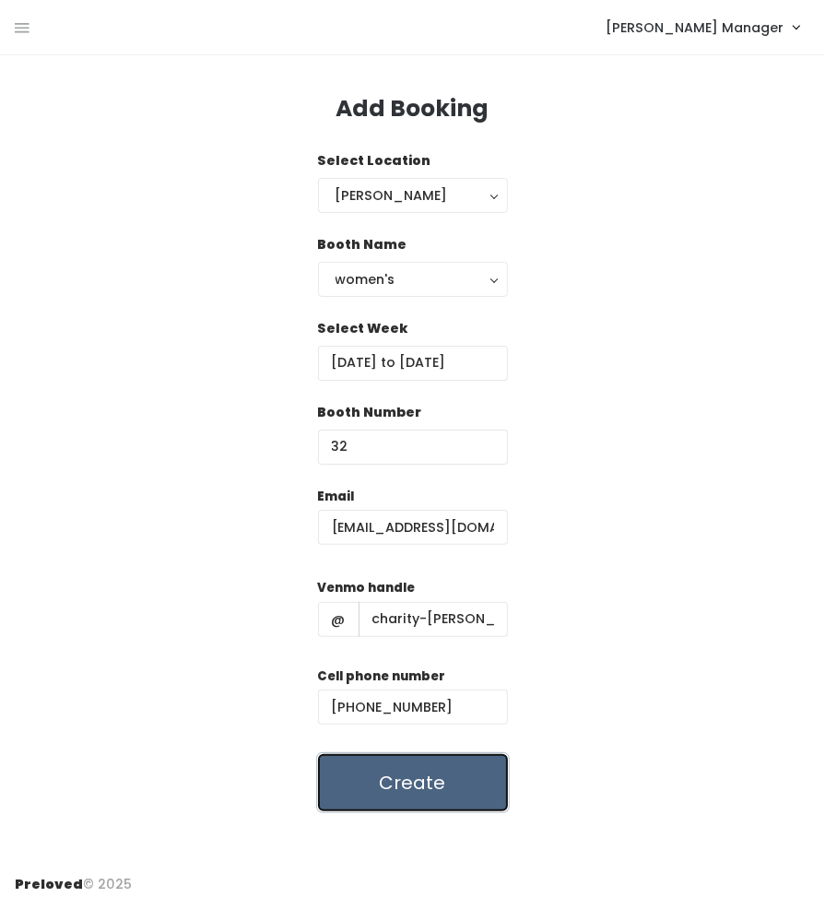
click at [422, 772] on button "Create" at bounding box center [413, 782] width 190 height 57
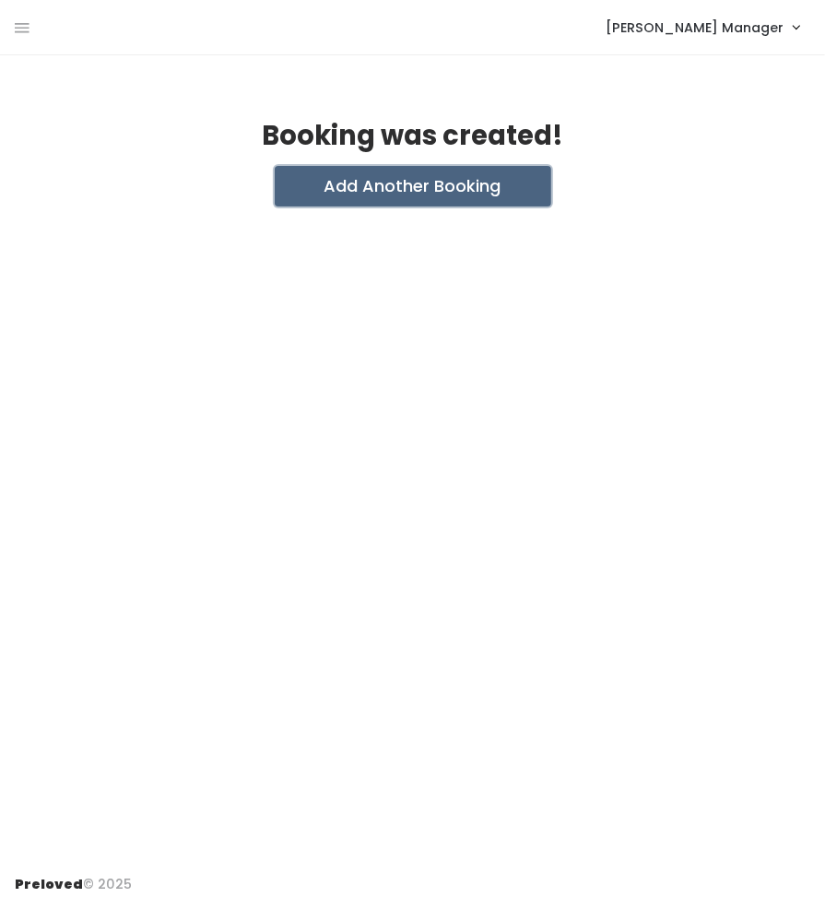
click at [460, 177] on button "Add Another Booking" at bounding box center [413, 186] width 277 height 41
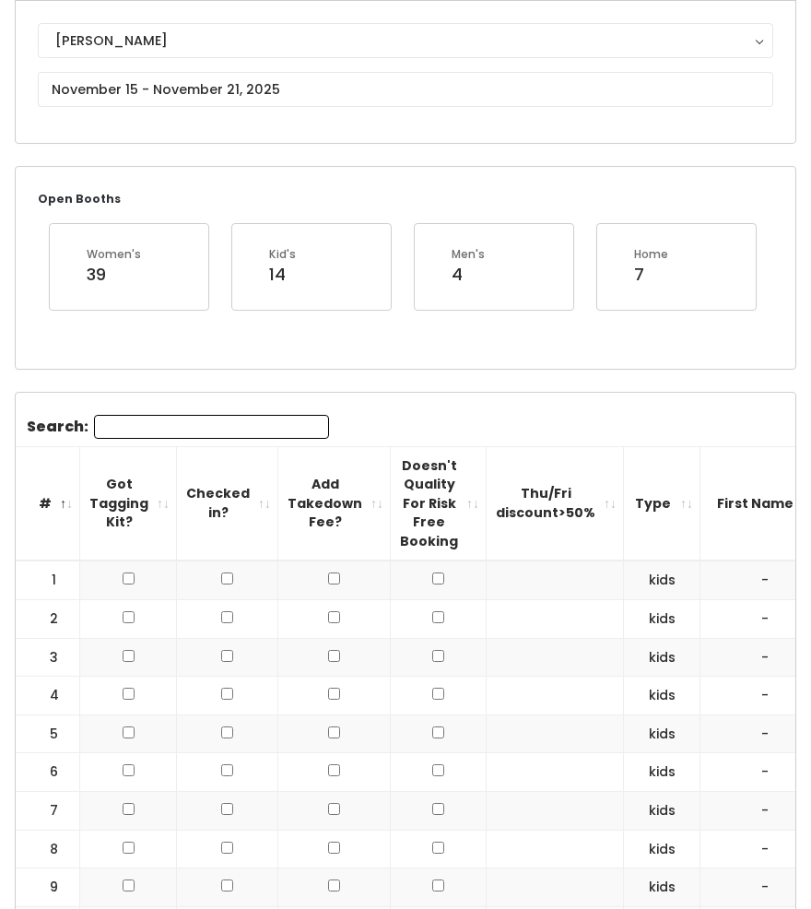
scroll to position [0, 361]
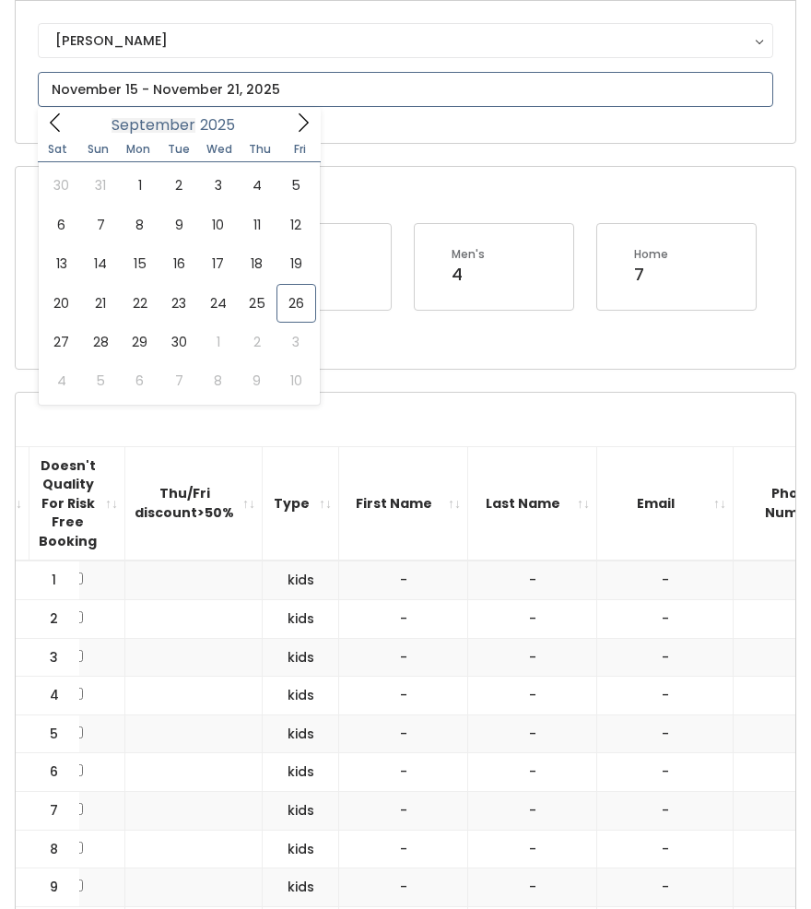
click at [183, 101] on input "text" at bounding box center [406, 89] width 736 height 35
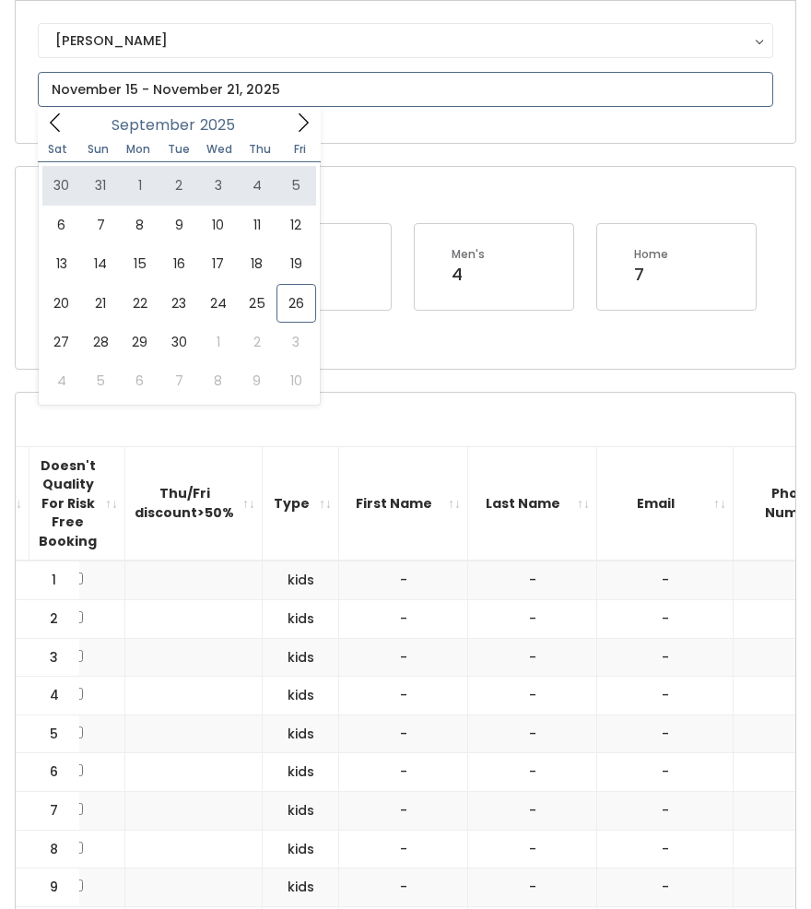
click at [290, 129] on span at bounding box center [303, 122] width 35 height 29
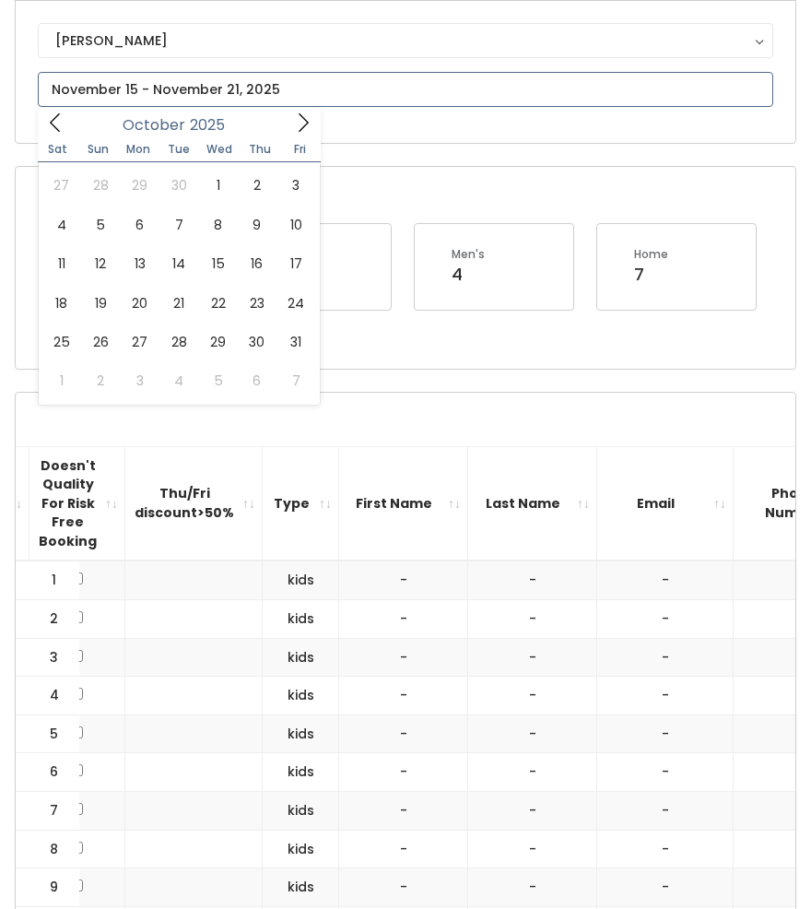
click at [290, 129] on span at bounding box center [303, 122] width 35 height 29
click at [53, 130] on icon at bounding box center [55, 123] width 20 height 20
type input "[DATE] to [DATE]"
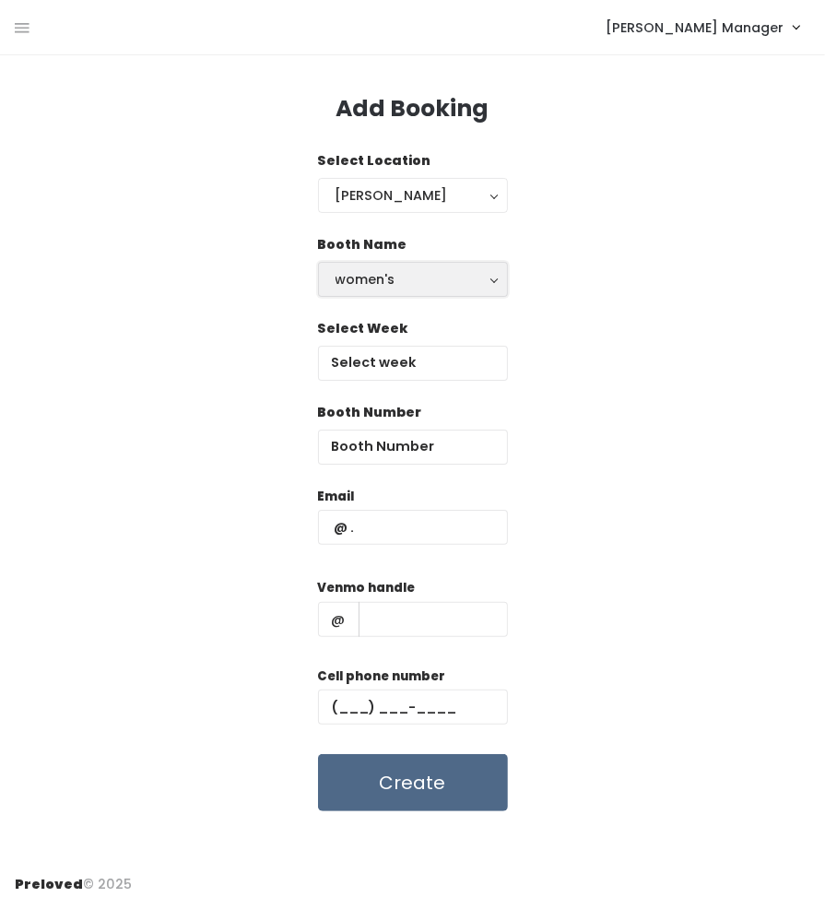
click at [407, 280] on div "women's" at bounding box center [413, 279] width 155 height 20
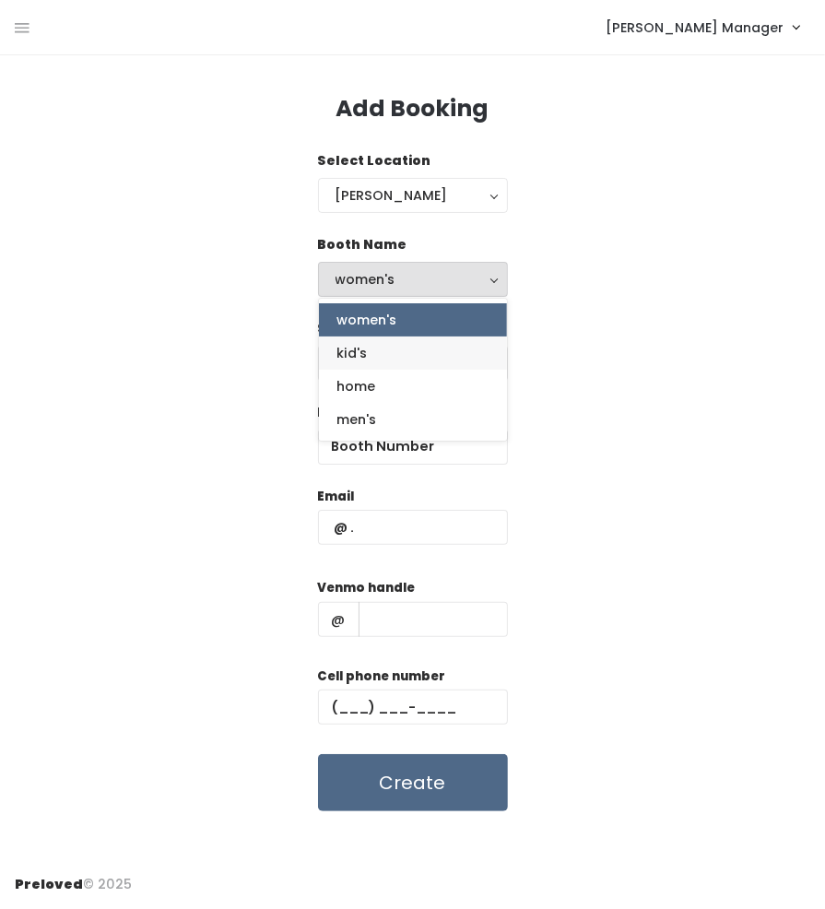
click at [394, 340] on link "kid's" at bounding box center [413, 353] width 188 height 33
select select "kids"
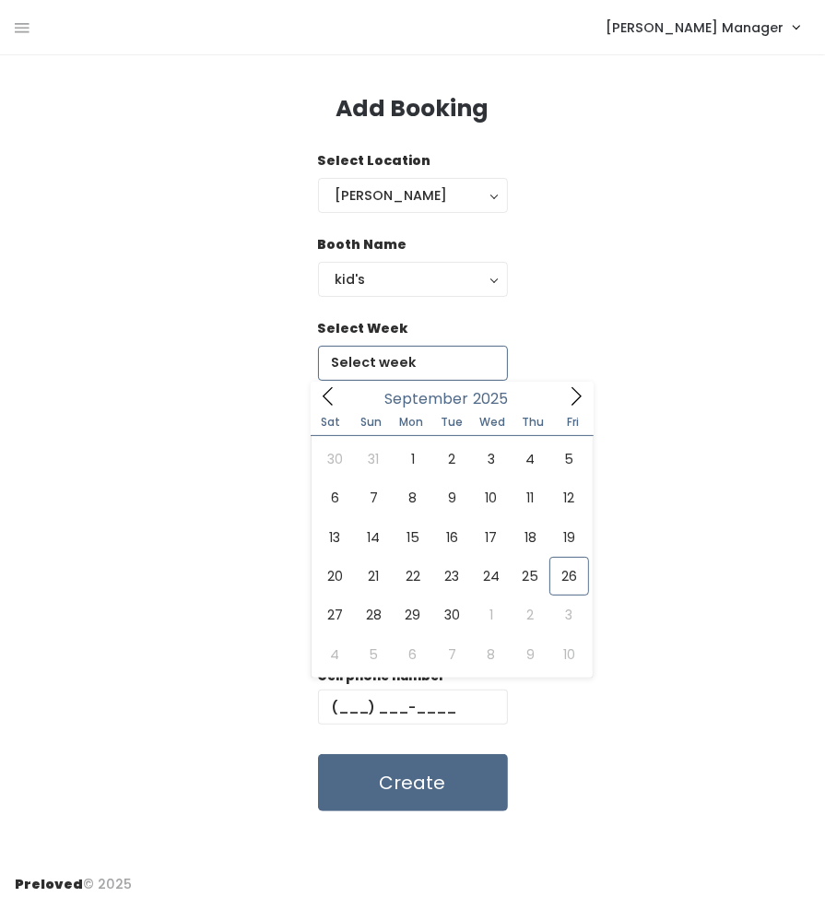
click at [394, 358] on input "text" at bounding box center [413, 363] width 190 height 35
click at [574, 385] on span at bounding box center [576, 396] width 35 height 29
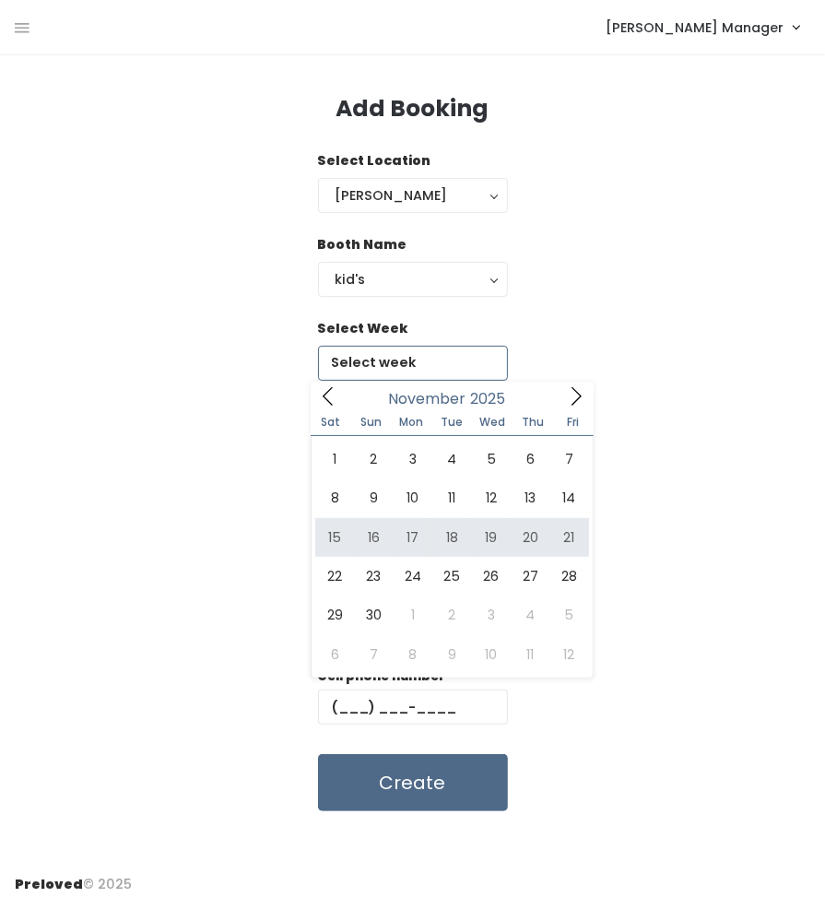
type input "November 15 to November 21"
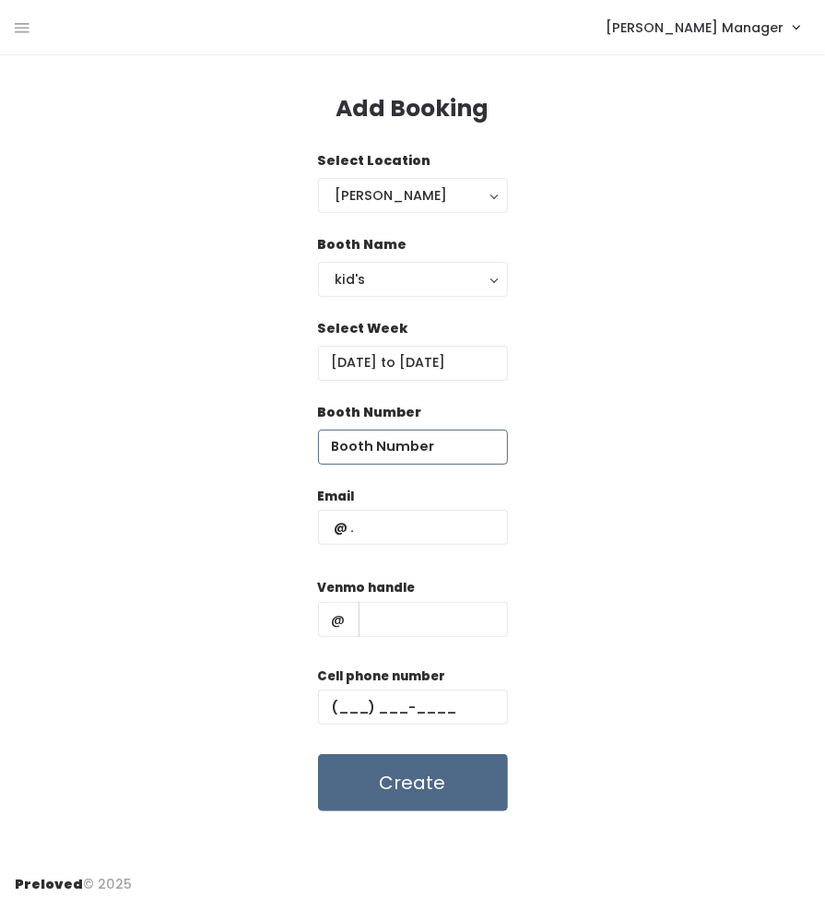
click at [416, 447] on input "number" at bounding box center [413, 447] width 190 height 35
type input "3"
click at [426, 535] on input "text" at bounding box center [413, 527] width 190 height 35
type input "[EMAIL_ADDRESS][DOMAIN_NAME]"
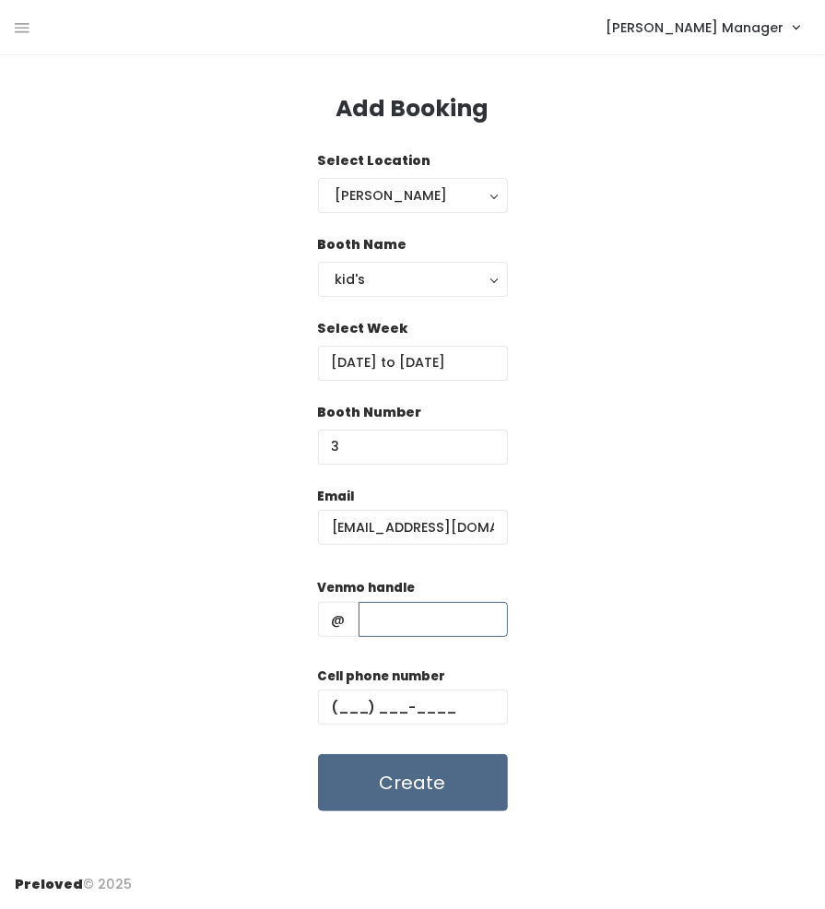
click at [402, 607] on input "text" at bounding box center [433, 619] width 149 height 35
type input "charity-[PERSON_NAME]"
click at [434, 721] on input "text" at bounding box center [413, 707] width 190 height 35
paste input "[PHONE_NUMBER]"
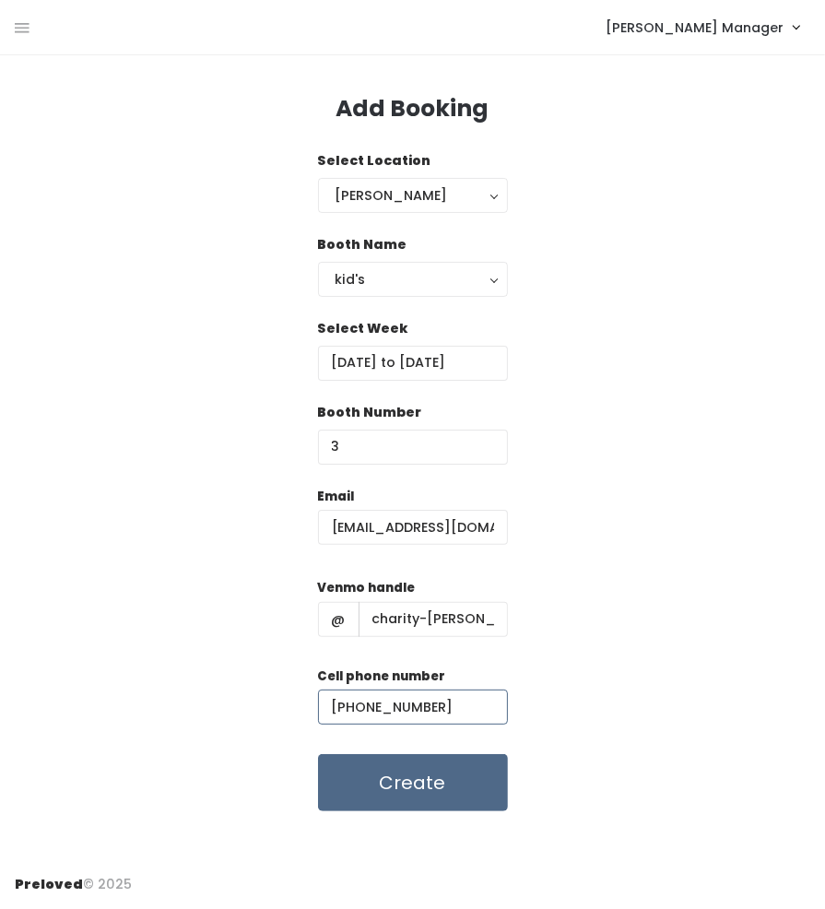
type input "[PHONE_NUMBER]"
click at [613, 610] on div "Email charitybuist@yahoo.com Venmo handle @ charity-buist Cell phone number (70…" at bounding box center [413, 650] width 796 height 326
click at [640, 665] on div "Email charitybuist@yahoo.com Venmo handle @ charity-buist Cell phone number (70…" at bounding box center [413, 650] width 796 height 326
click at [448, 773] on button "Create" at bounding box center [413, 782] width 190 height 57
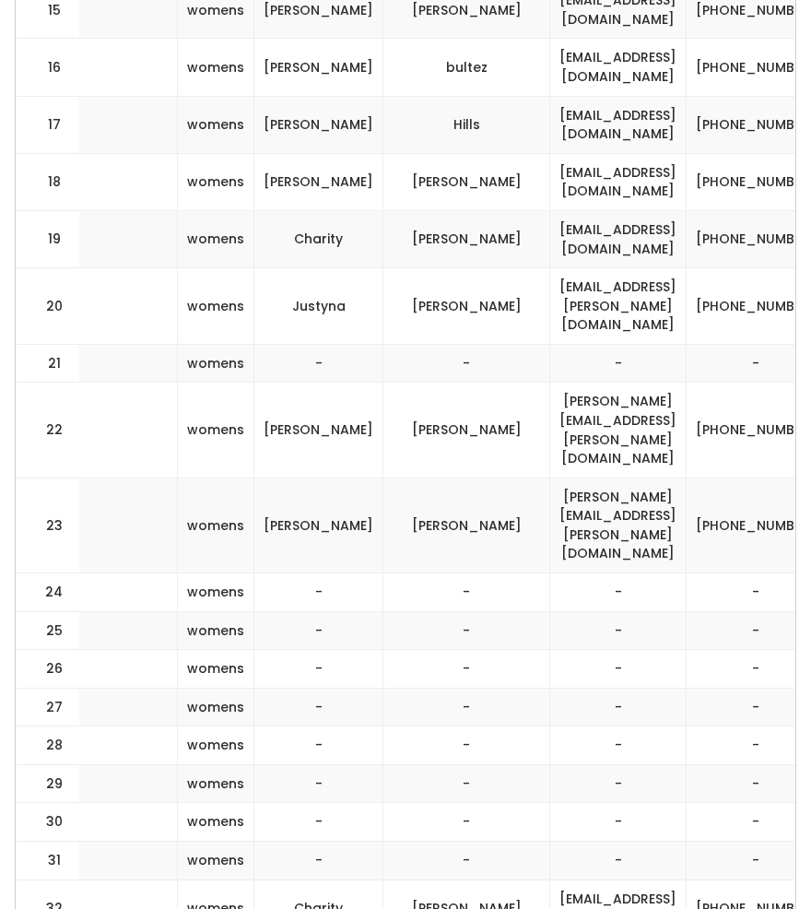
scroll to position [0, 561]
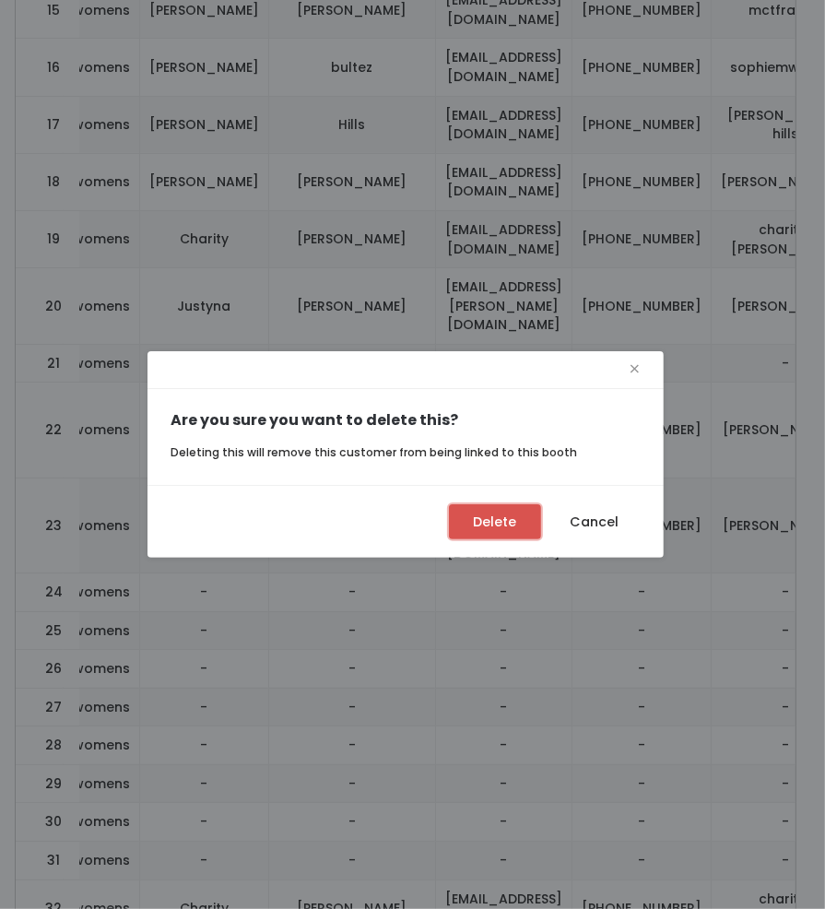
click at [517, 518] on button "Delete" at bounding box center [495, 521] width 92 height 35
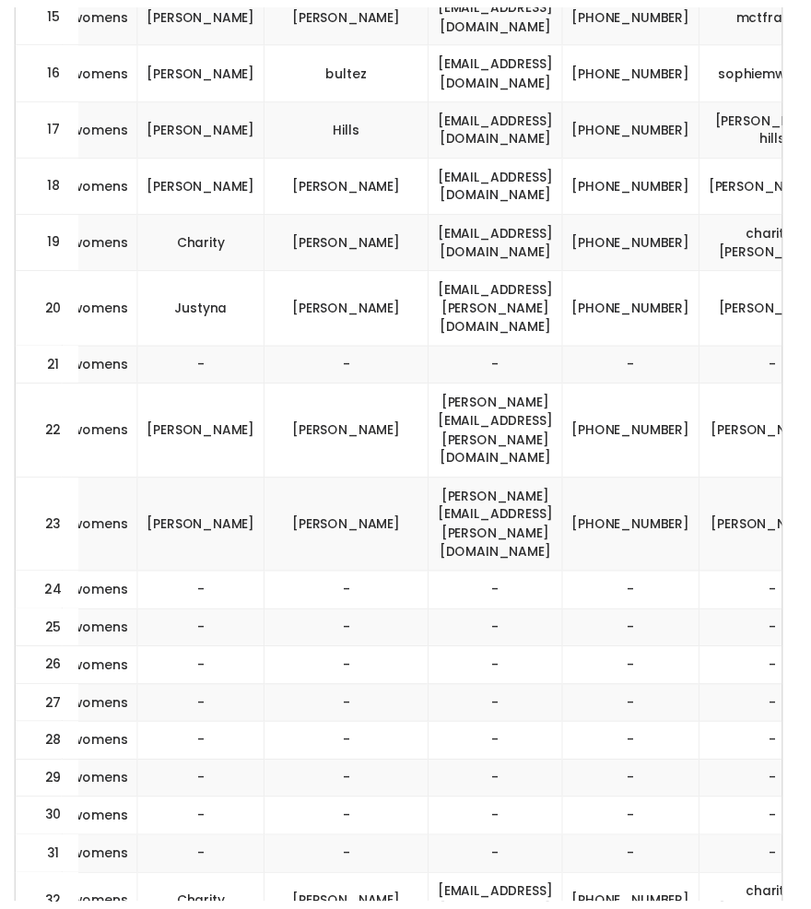
scroll to position [0, 546]
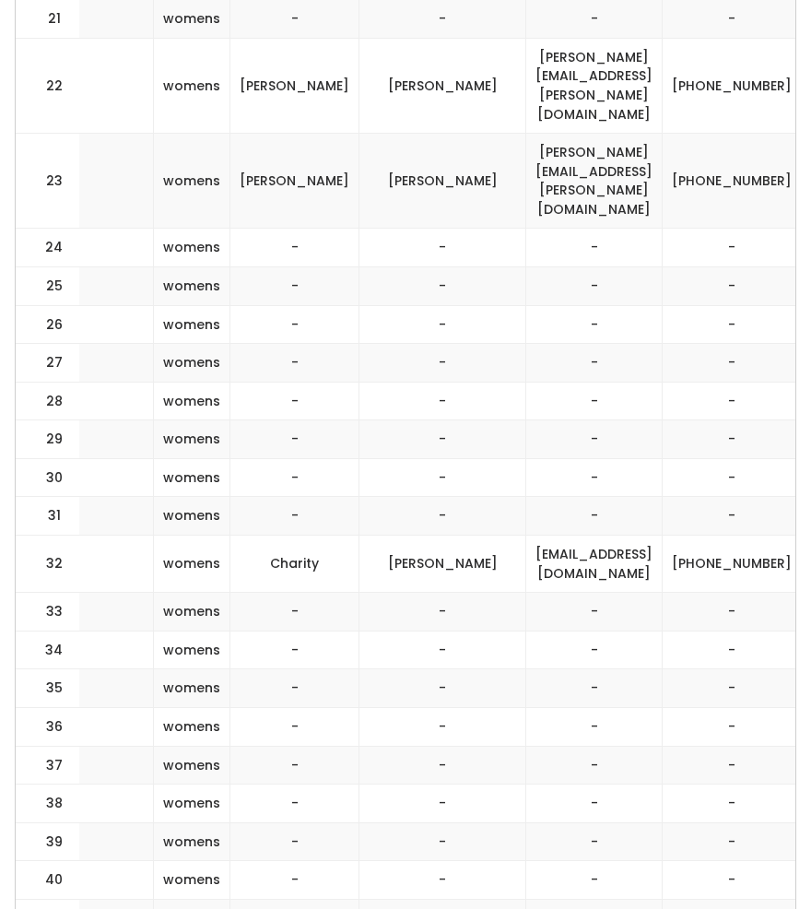
scroll to position [0, 472]
drag, startPoint x: 663, startPoint y: 477, endPoint x: 595, endPoint y: 451, distance: 73.0
click at [661, 536] on td "[PHONE_NUMBER]" at bounding box center [730, 564] width 139 height 57
copy td "[PHONE_NUMBER]"
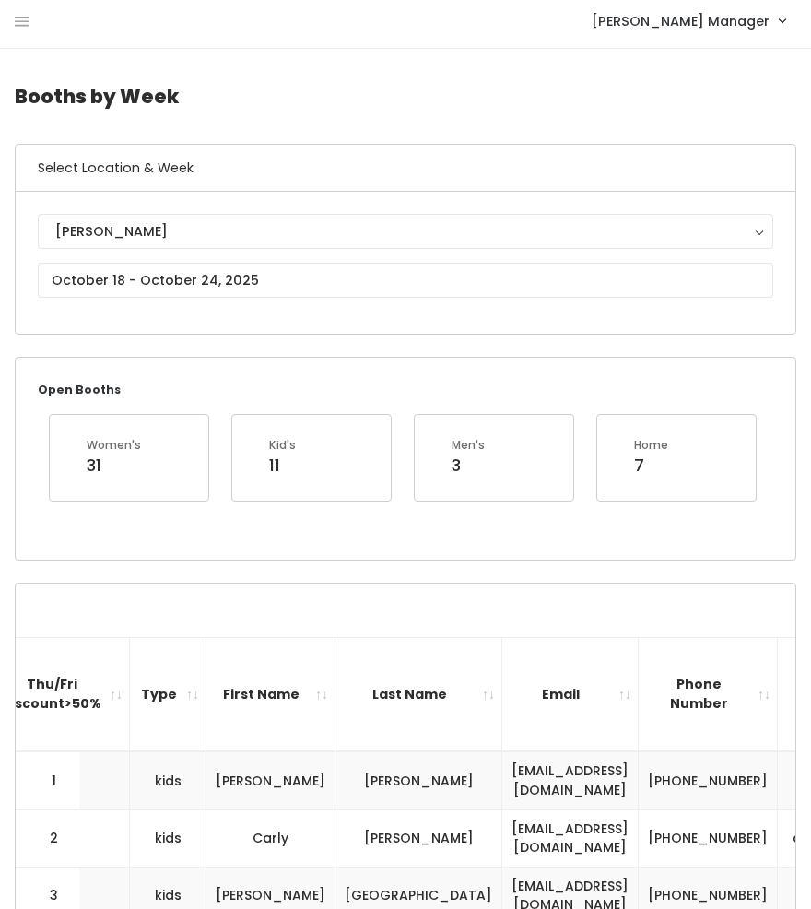
scroll to position [0, 0]
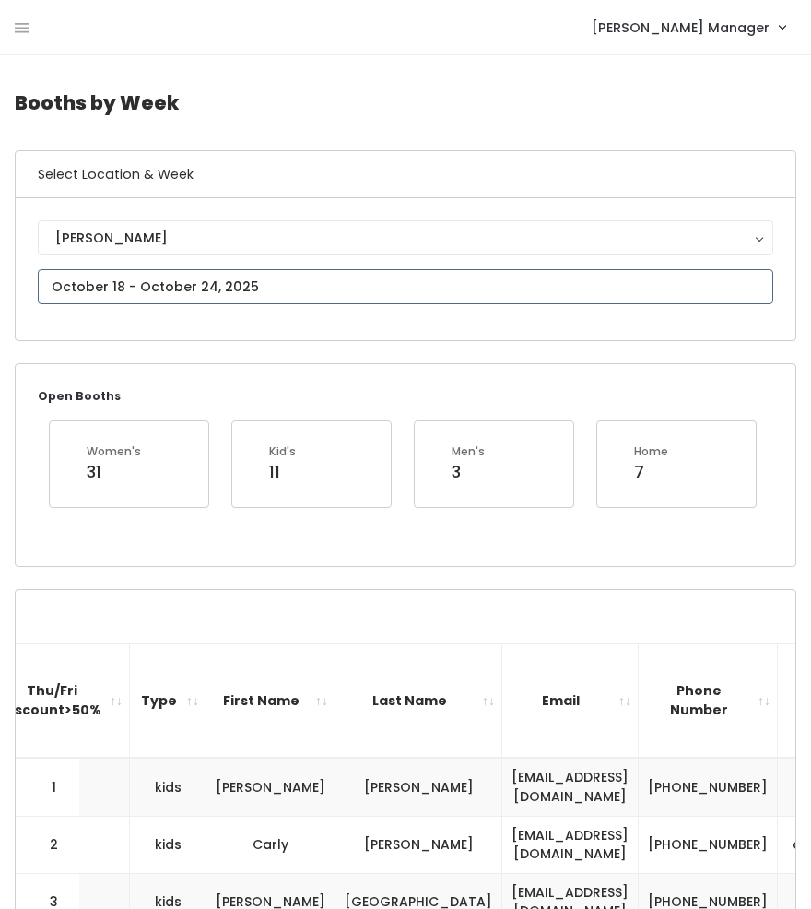
click at [158, 291] on input "text" at bounding box center [406, 286] width 736 height 35
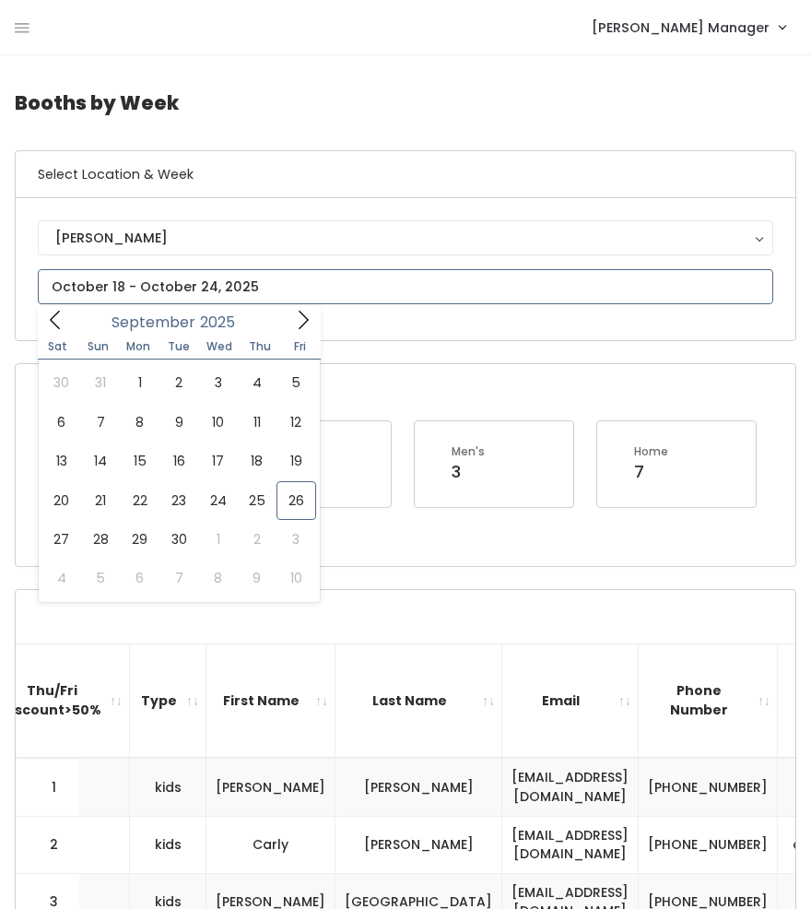
click at [295, 326] on icon at bounding box center [303, 320] width 20 height 20
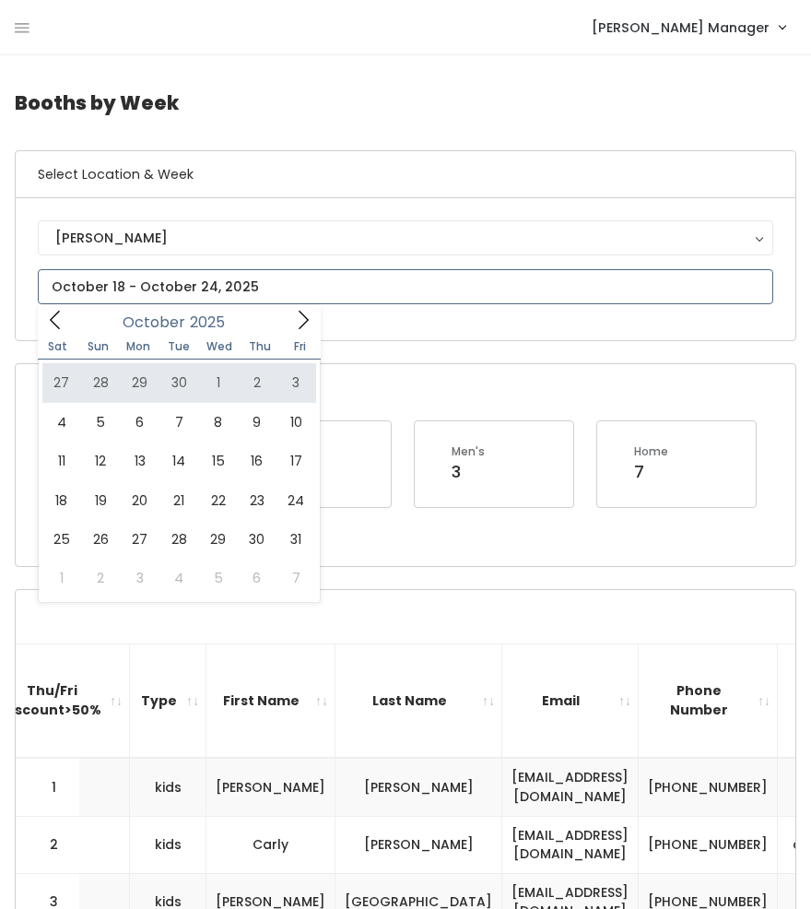
click at [293, 328] on icon at bounding box center [303, 320] width 20 height 20
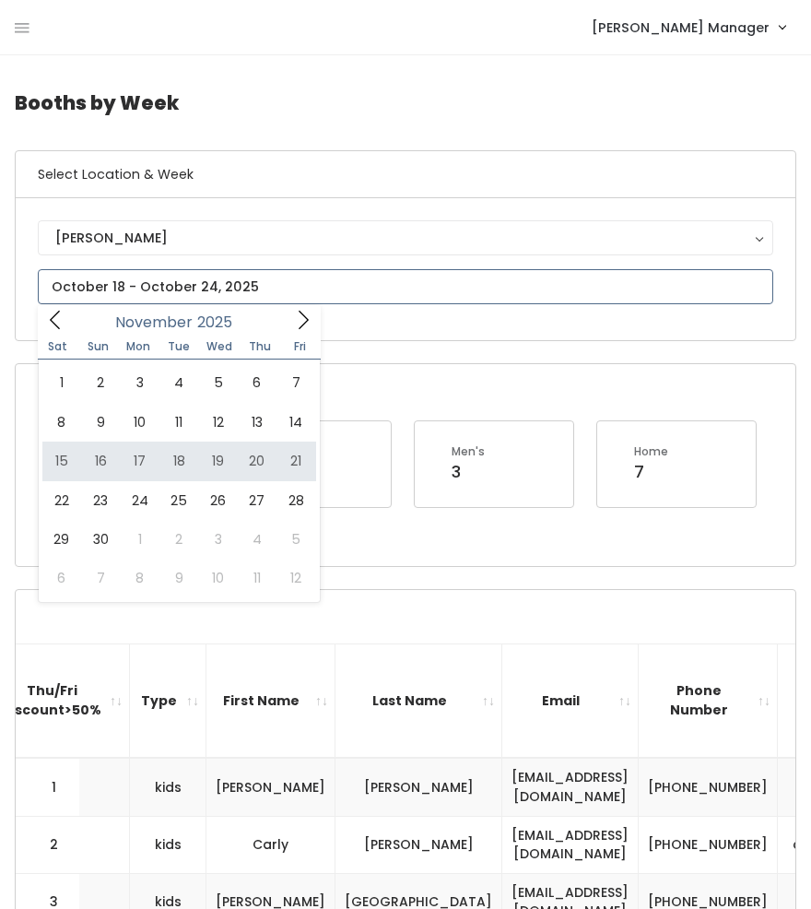
type input "November 15 to November 21"
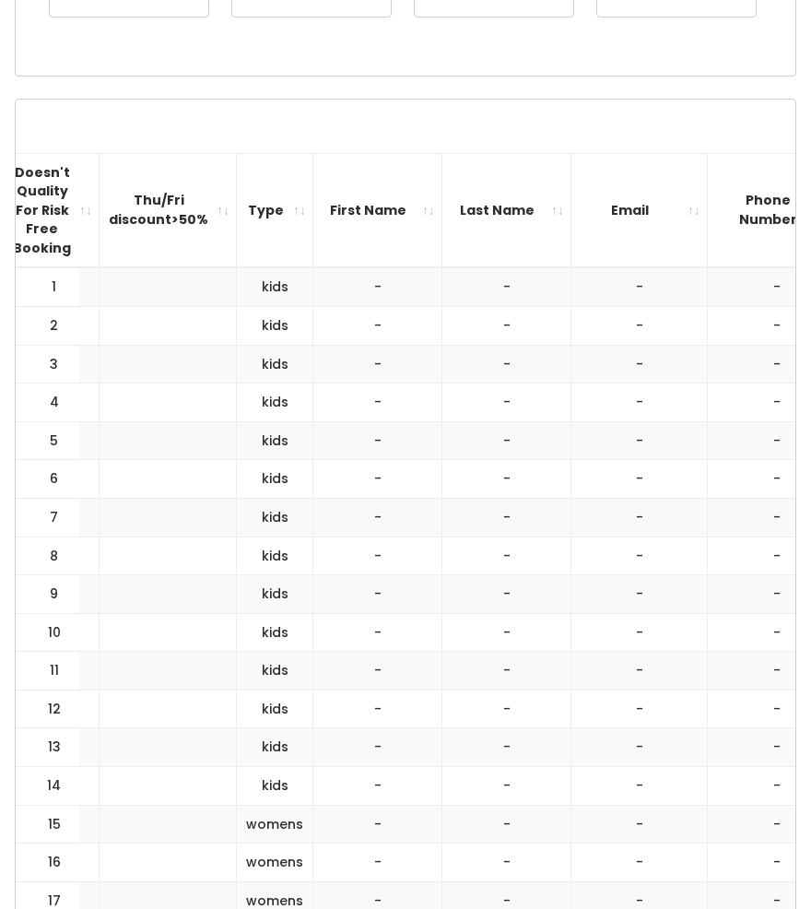
scroll to position [0, 225]
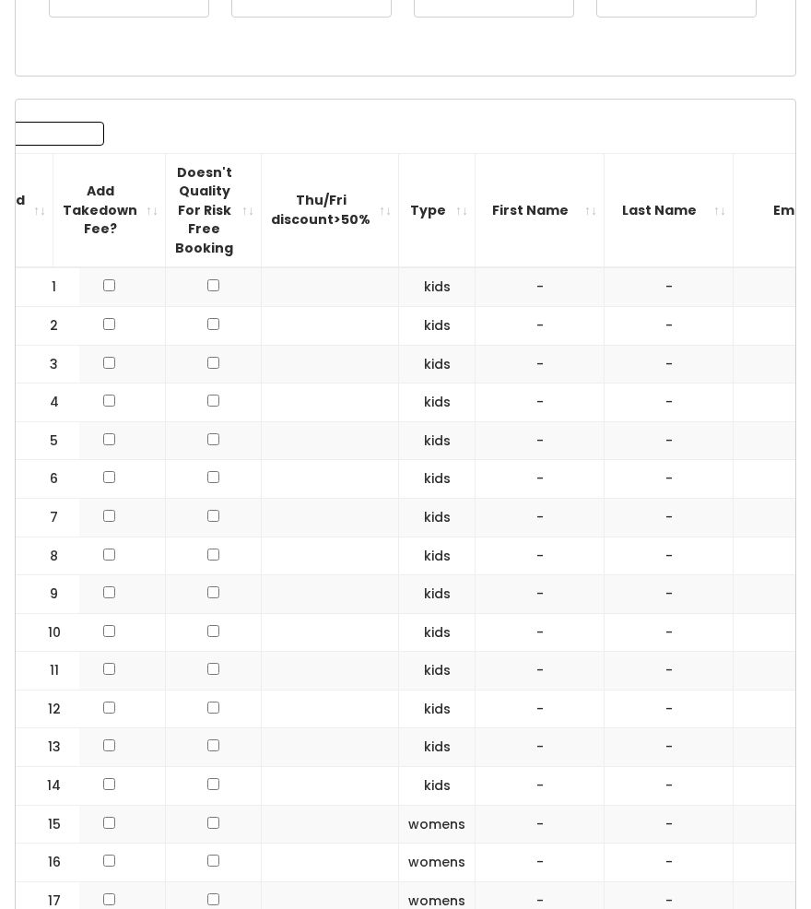
click at [207, 362] on input "checkbox" at bounding box center [213, 363] width 12 height 12
checkbox input "true"
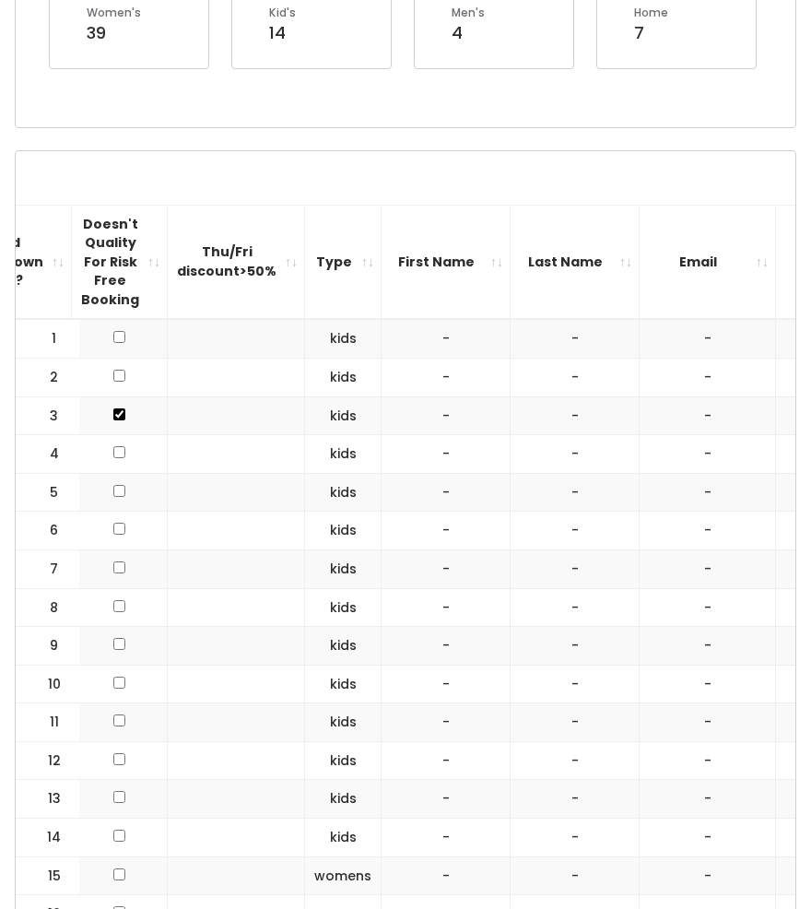
scroll to position [435, 0]
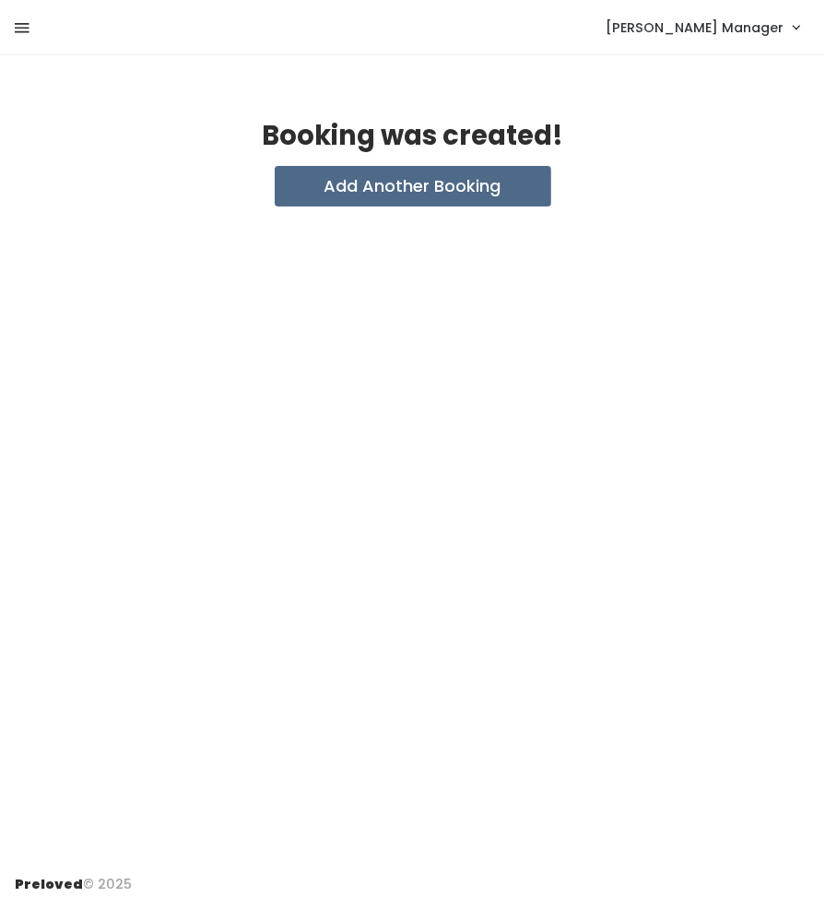
click at [24, 36] on icon at bounding box center [22, 28] width 15 height 17
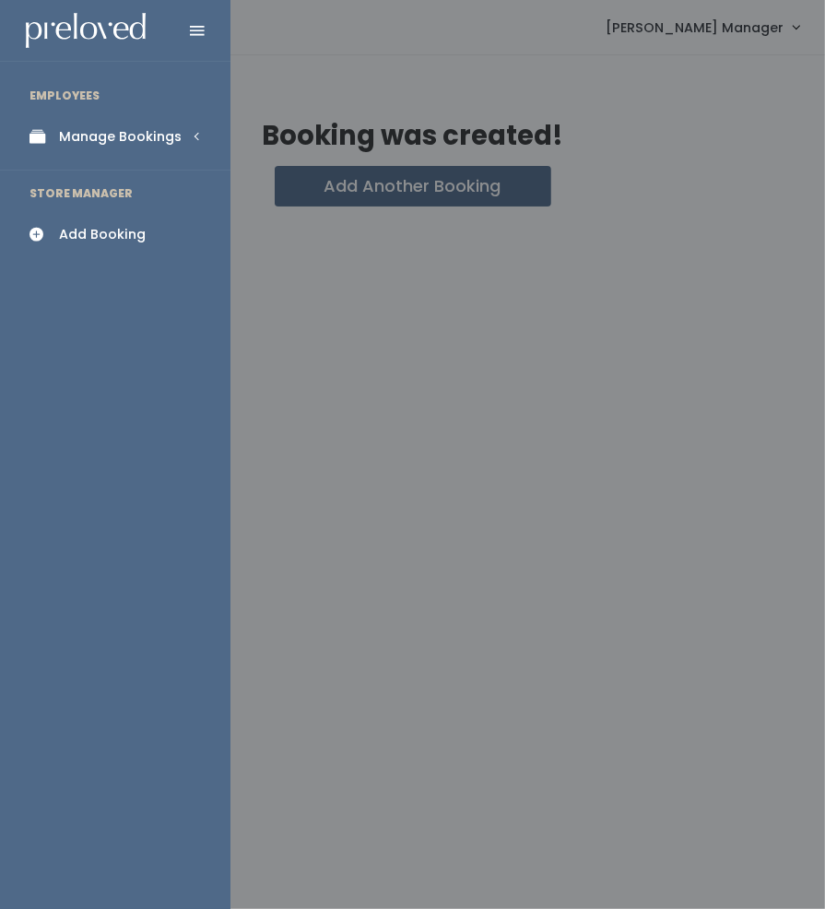
click at [347, 97] on div at bounding box center [412, 454] width 825 height 909
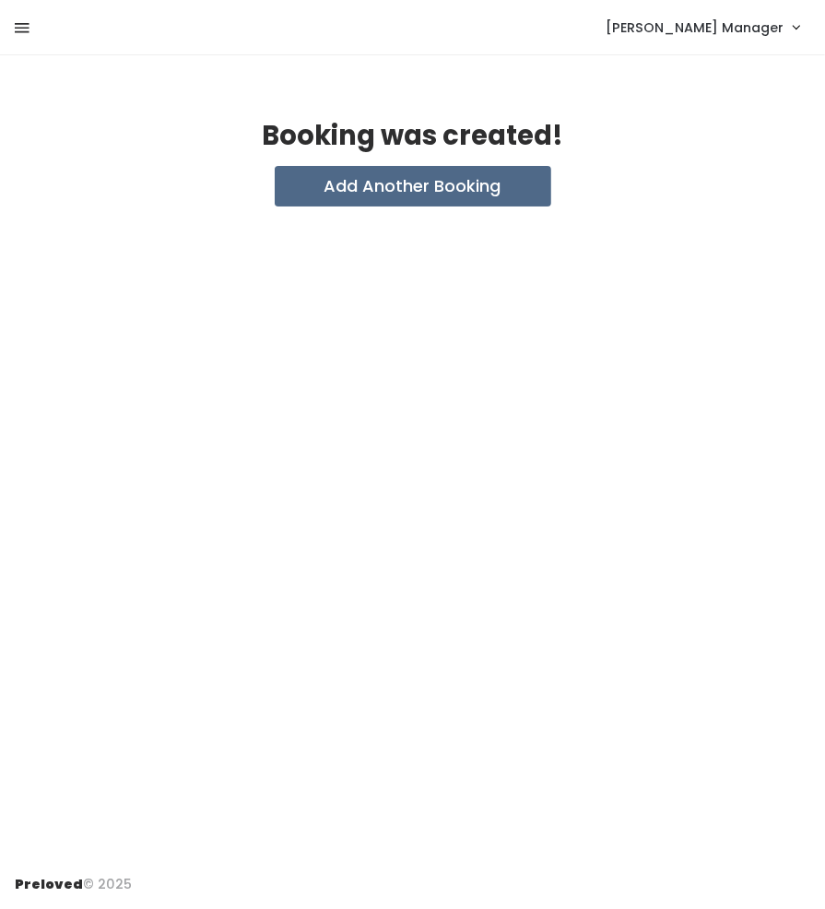
click at [26, 29] on icon at bounding box center [22, 28] width 15 height 17
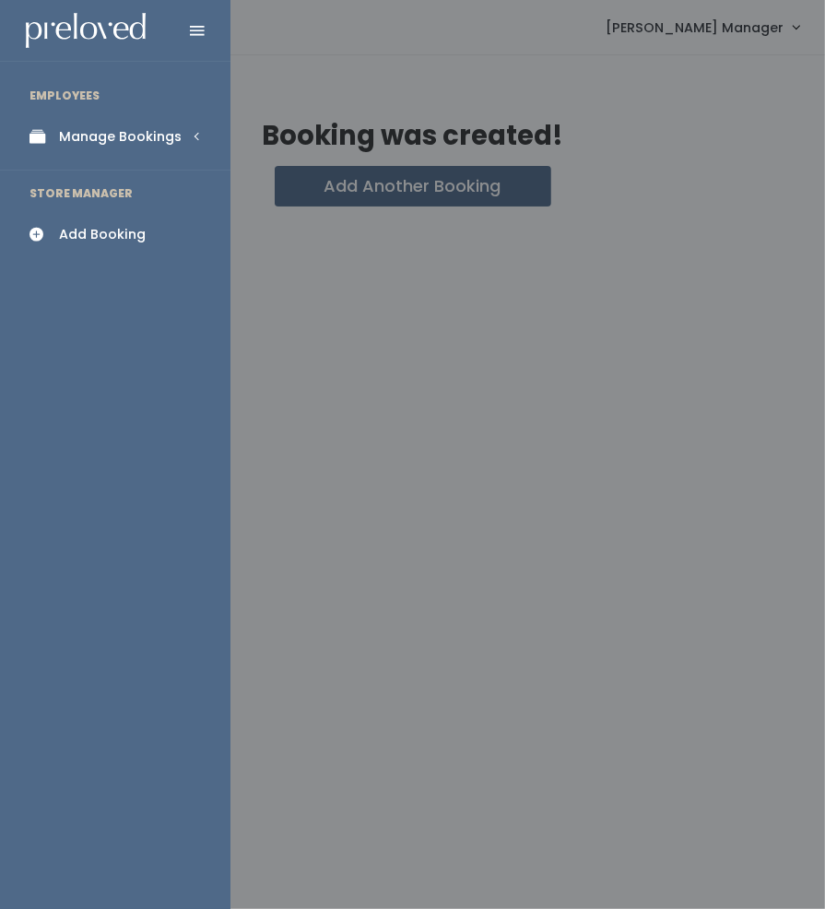
click at [112, 148] on link "Manage Bookings" at bounding box center [115, 136] width 231 height 41
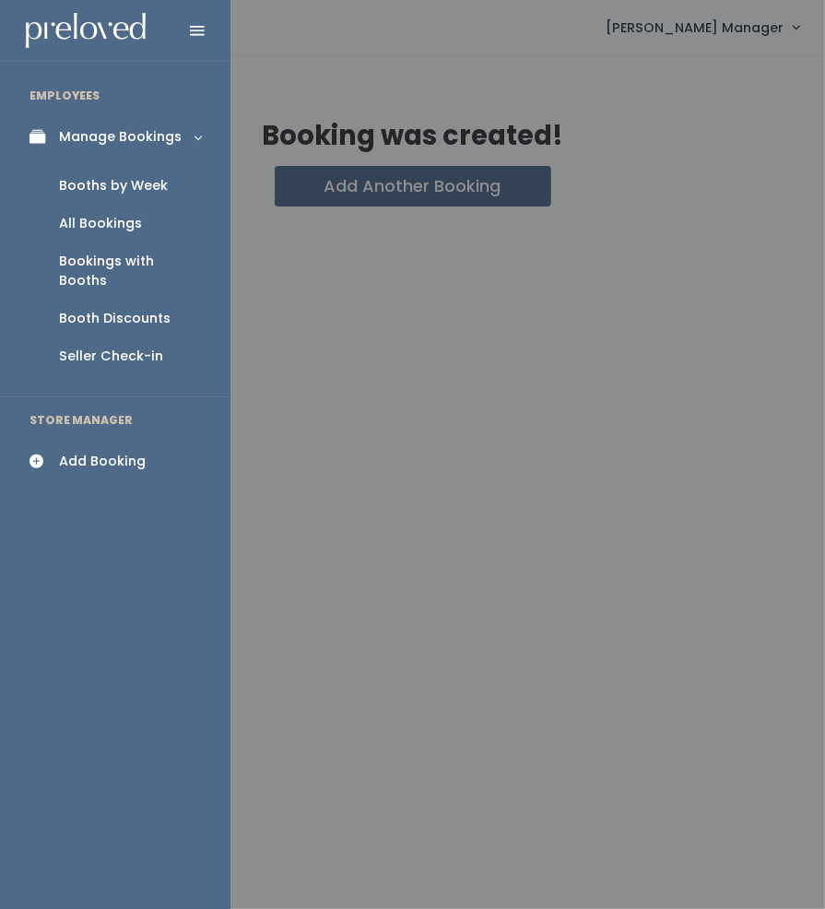
click at [124, 193] on div "Booths by Week" at bounding box center [113, 185] width 109 height 19
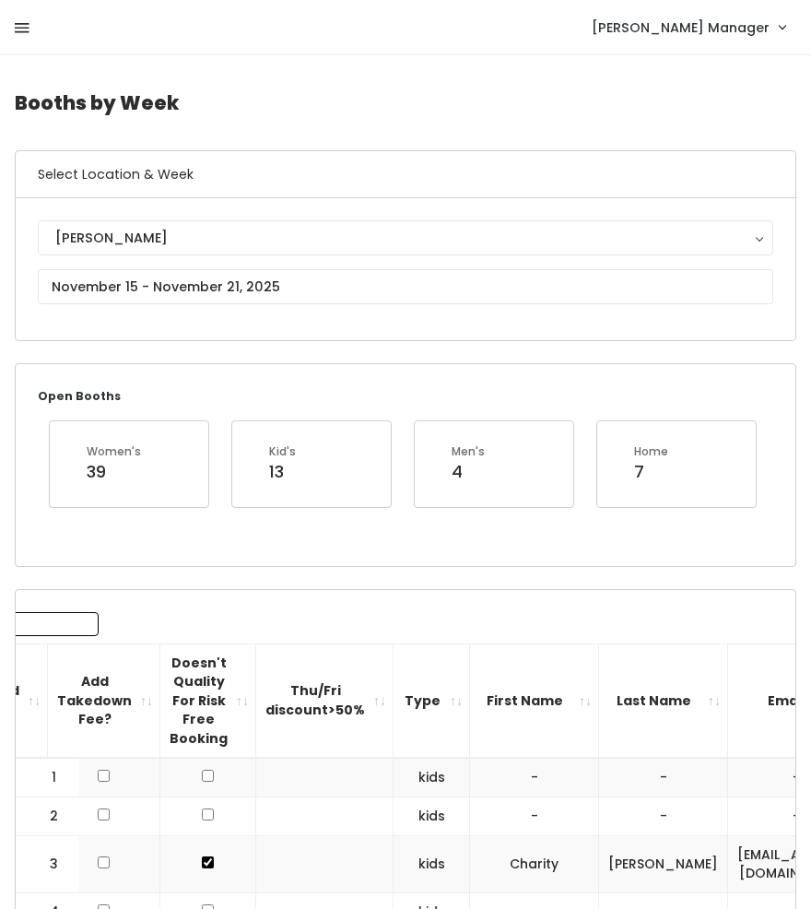
click at [15, 31] on icon at bounding box center [22, 28] width 15 height 17
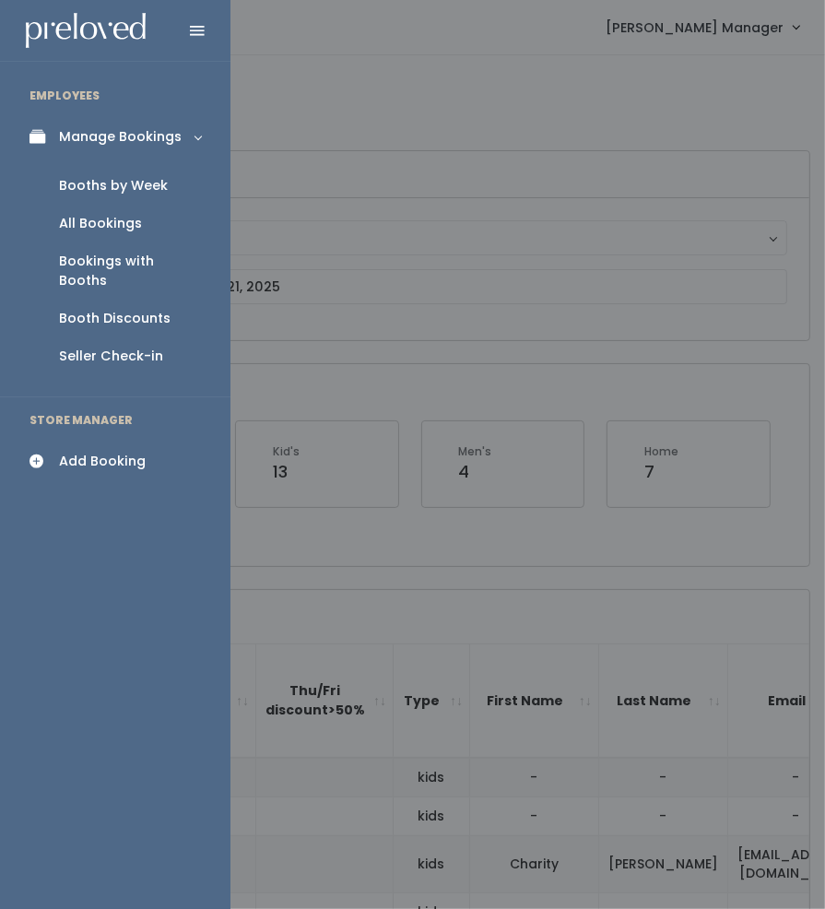
click at [83, 184] on div "Booths by Week" at bounding box center [113, 185] width 109 height 19
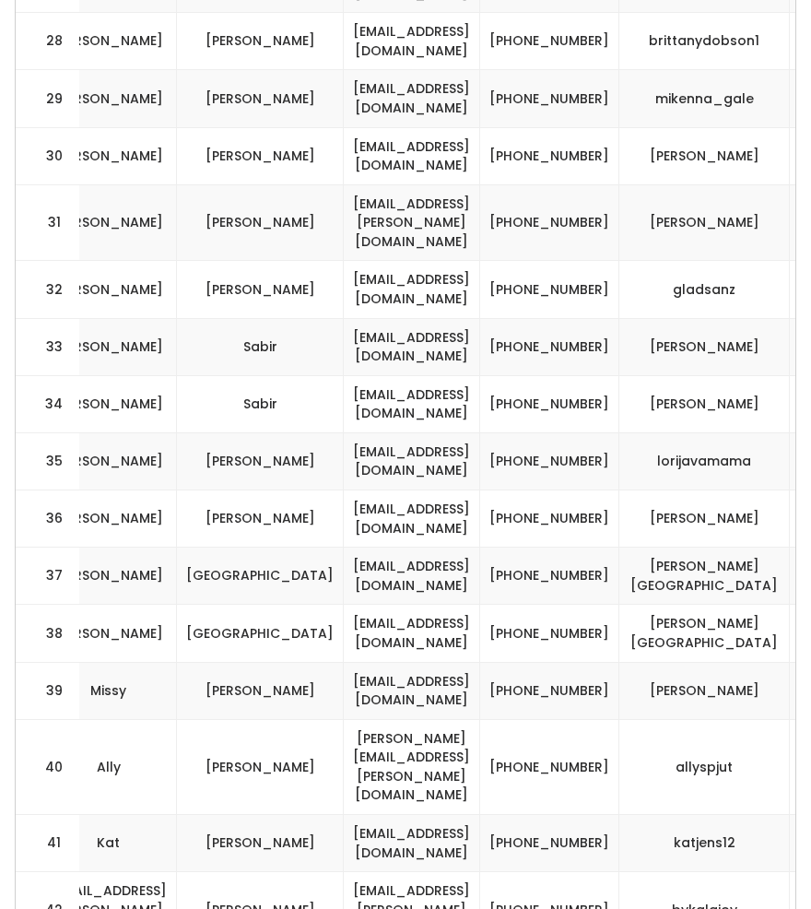
scroll to position [0, 730]
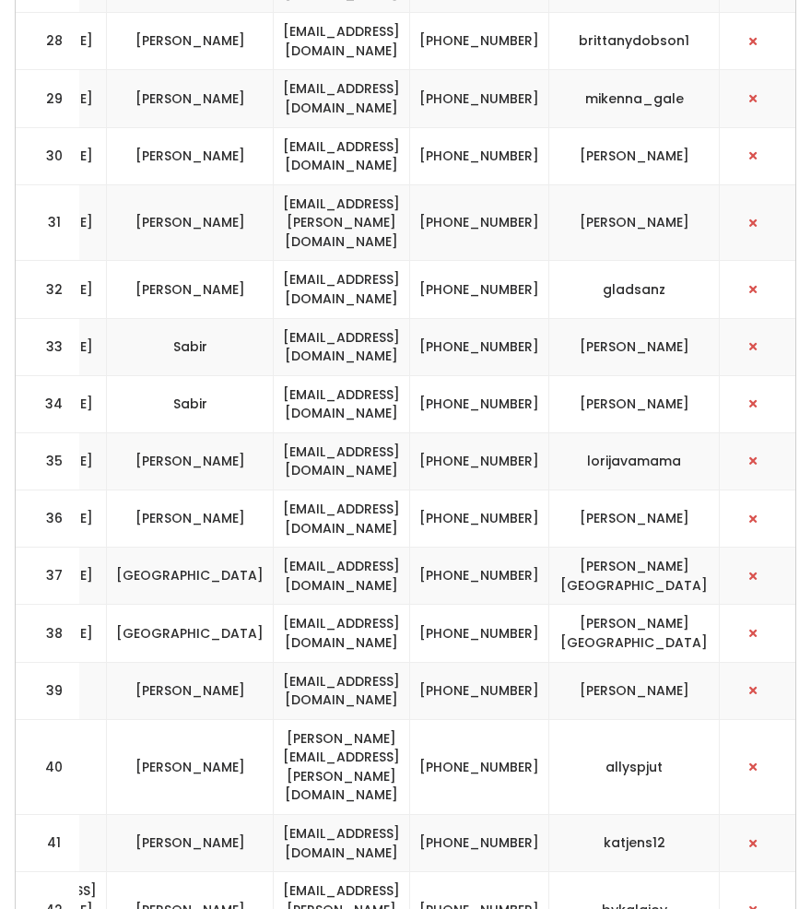
click at [550, 432] on td "[PHONE_NUMBER]" at bounding box center [479, 460] width 139 height 57
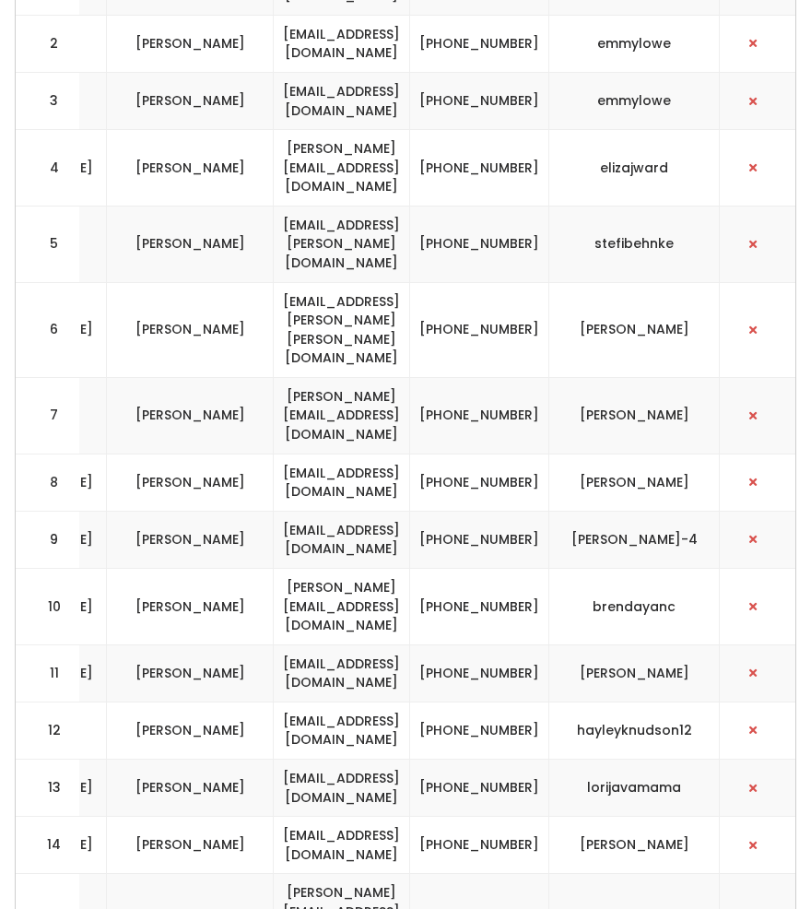
scroll to position [0, 0]
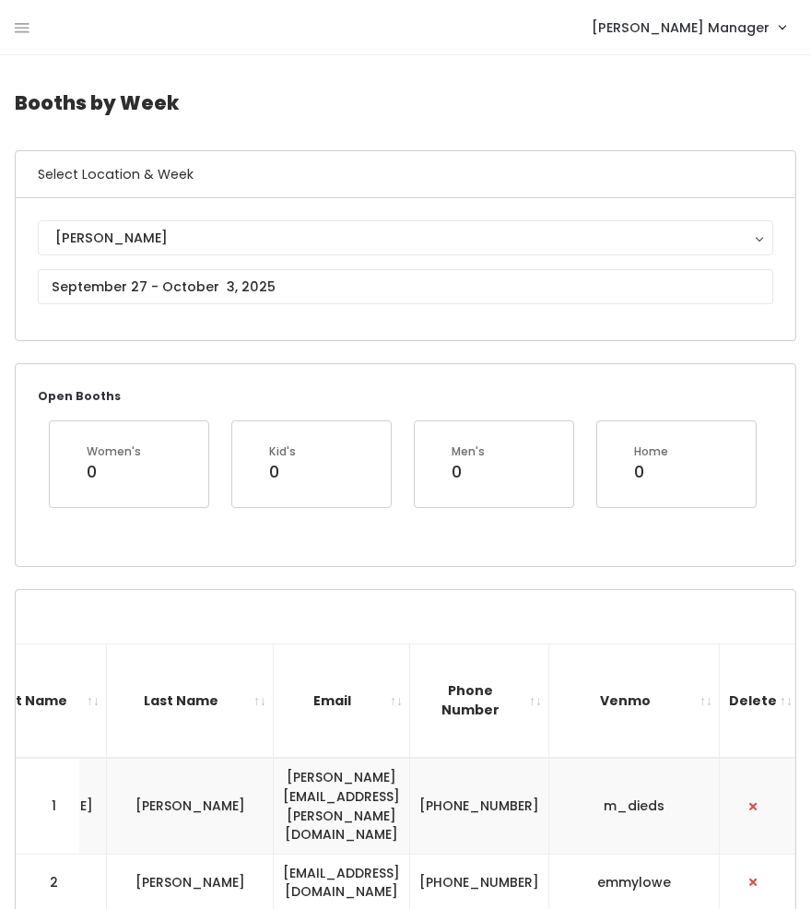
click at [128, 303] on div "Holladay Holladay" at bounding box center [406, 269] width 736 height 98
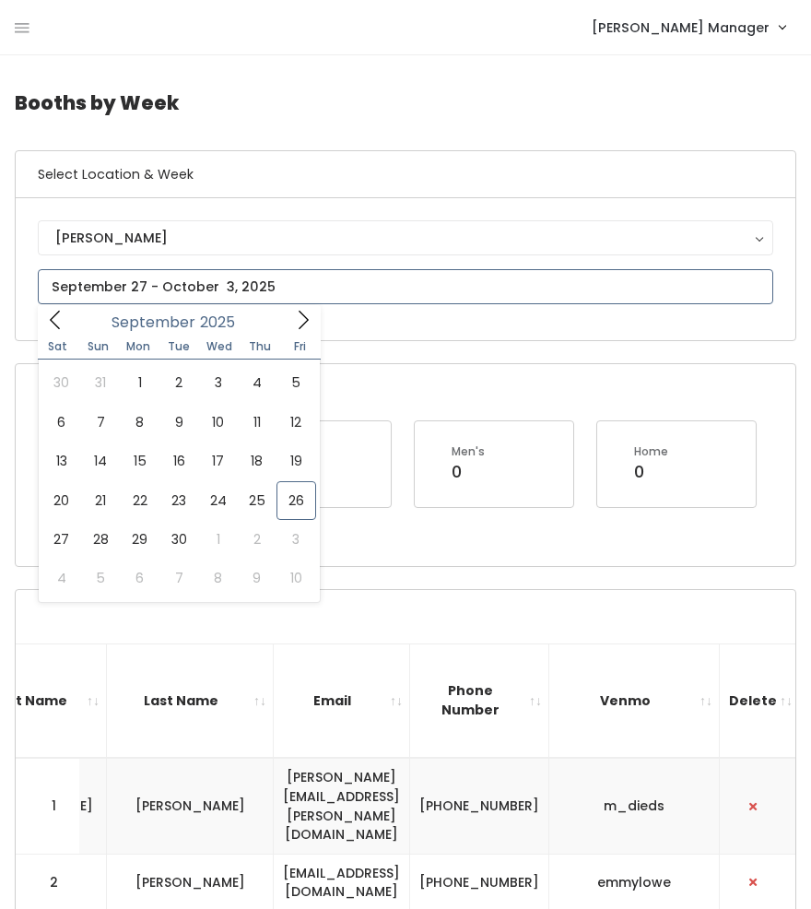
click at [142, 294] on input "text" at bounding box center [406, 286] width 736 height 35
click at [304, 319] on icon at bounding box center [303, 320] width 20 height 20
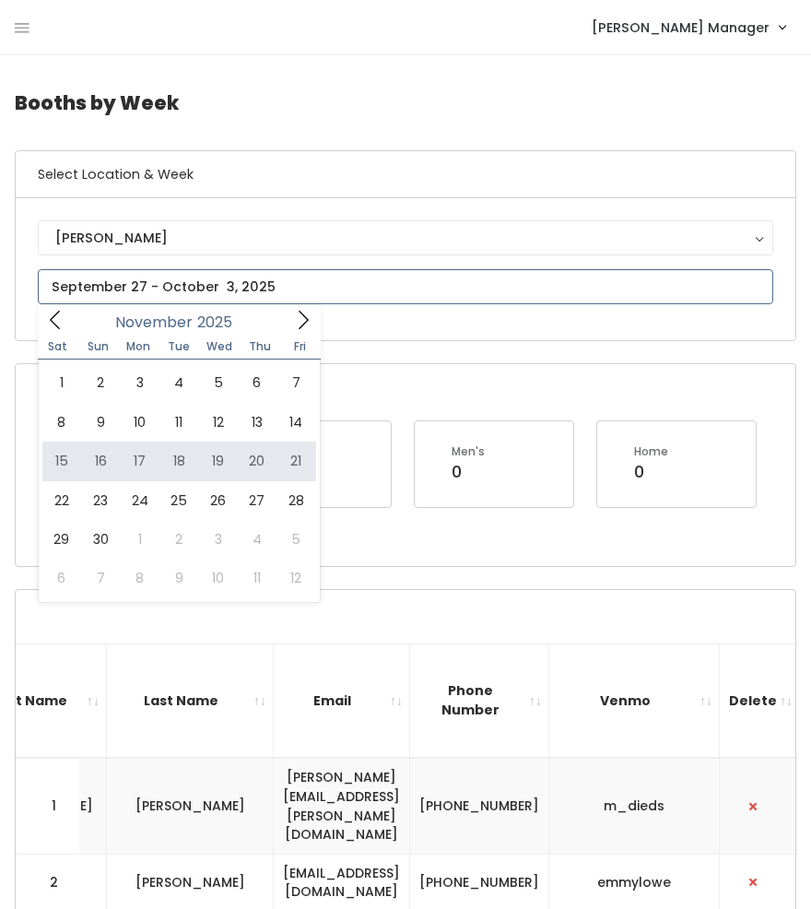
type input "November 15 to November 21"
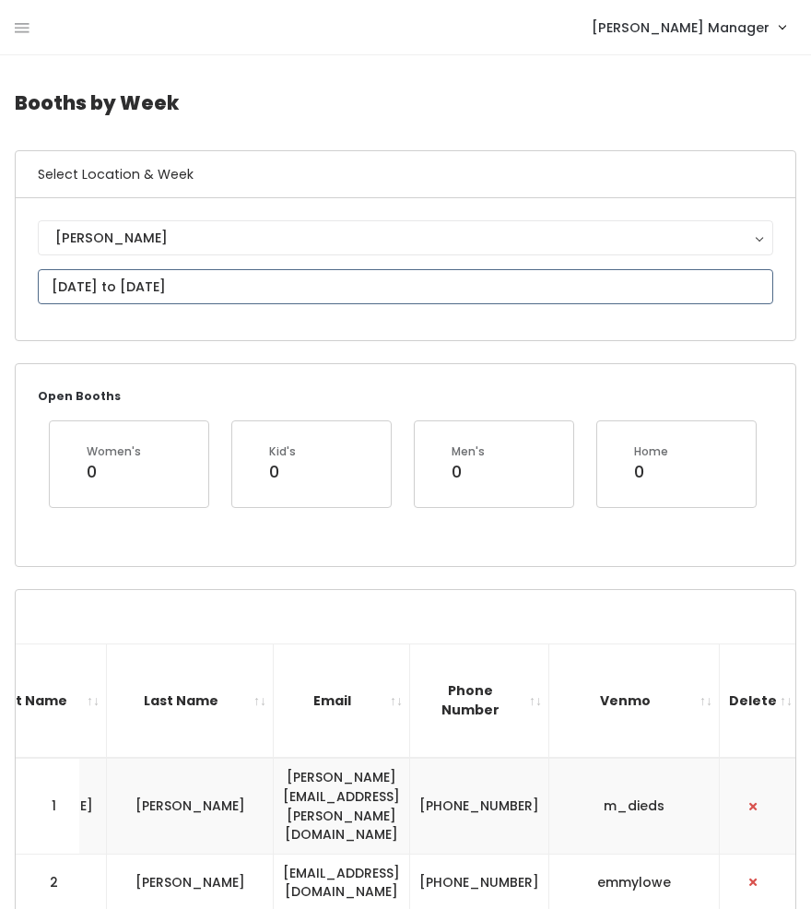
scroll to position [148, 0]
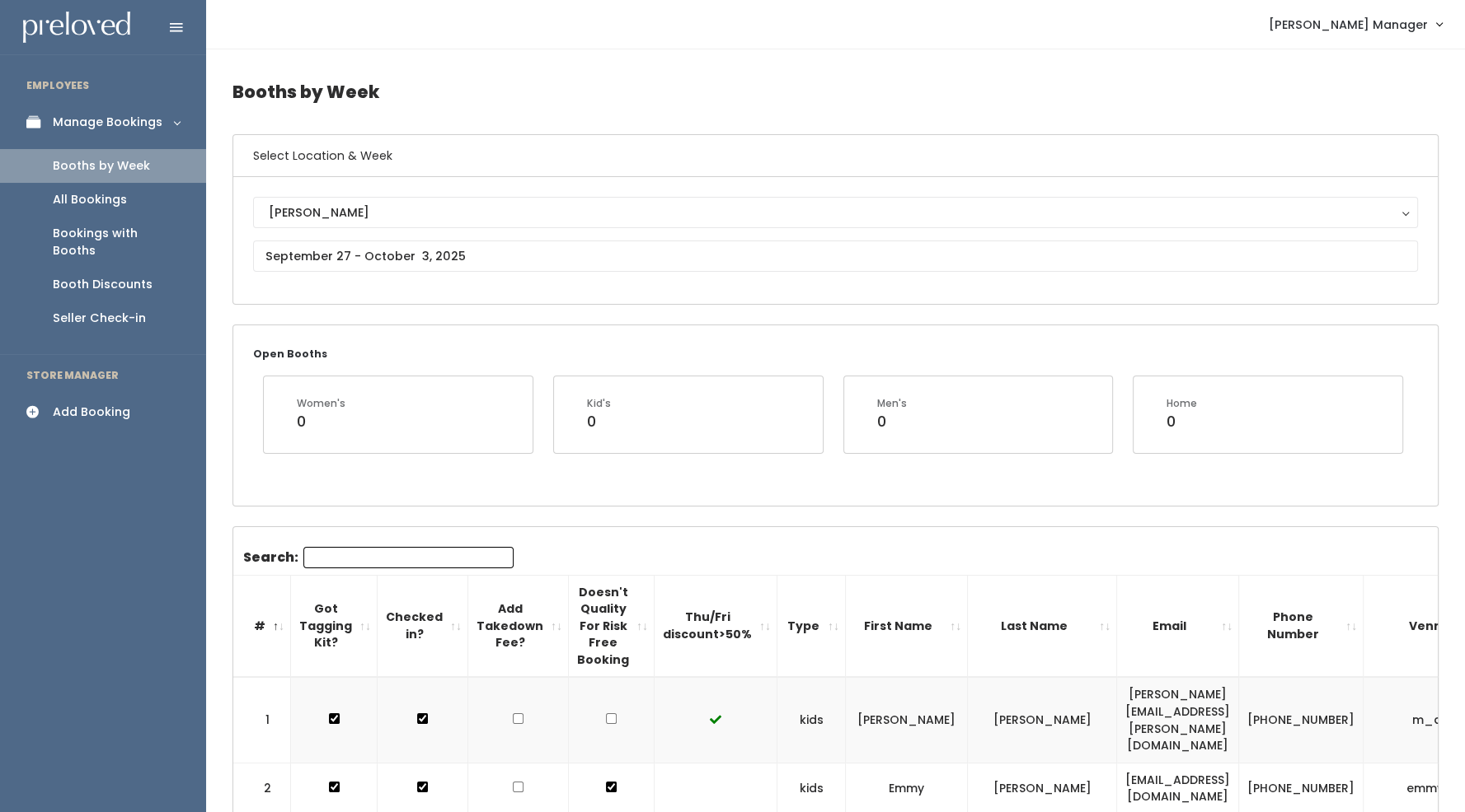
scroll to position [58, 0]
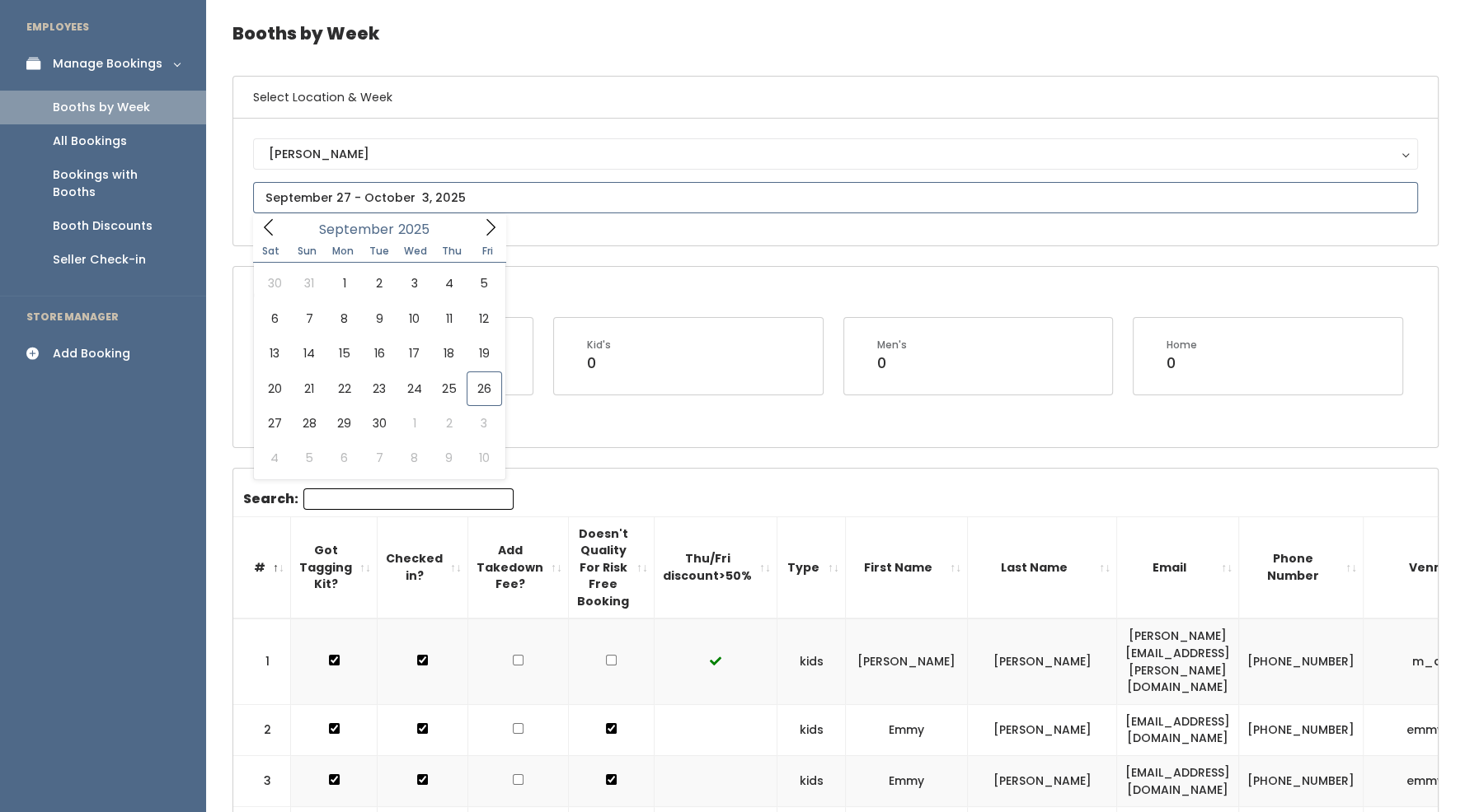
click at [427, 190] on input "text" at bounding box center [835, 197] width 1165 height 31
click at [484, 237] on icon at bounding box center [491, 227] width 18 height 18
type input "[DATE] to [DATE]"
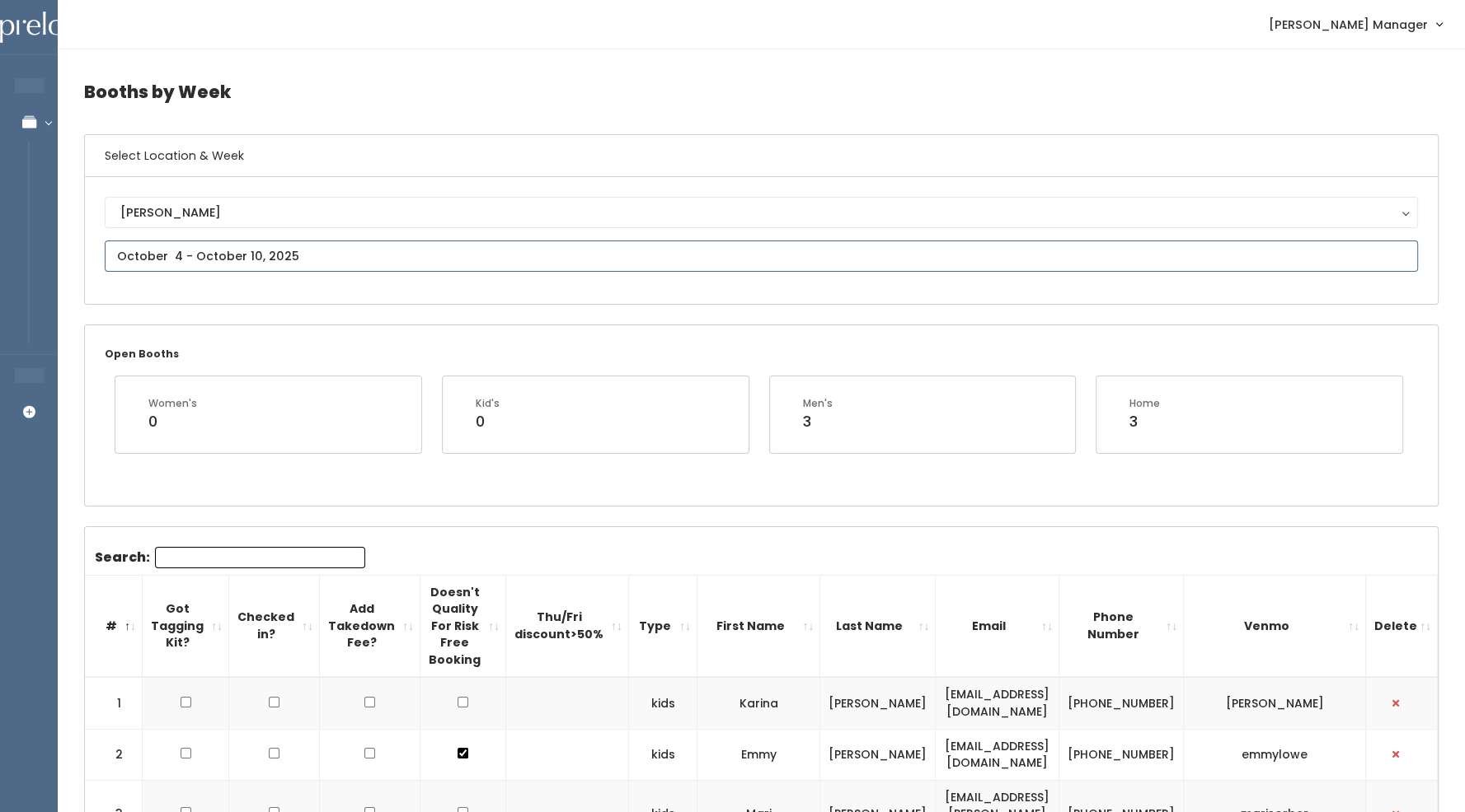
click at [308, 264] on input "text" at bounding box center [761, 255] width 1313 height 31
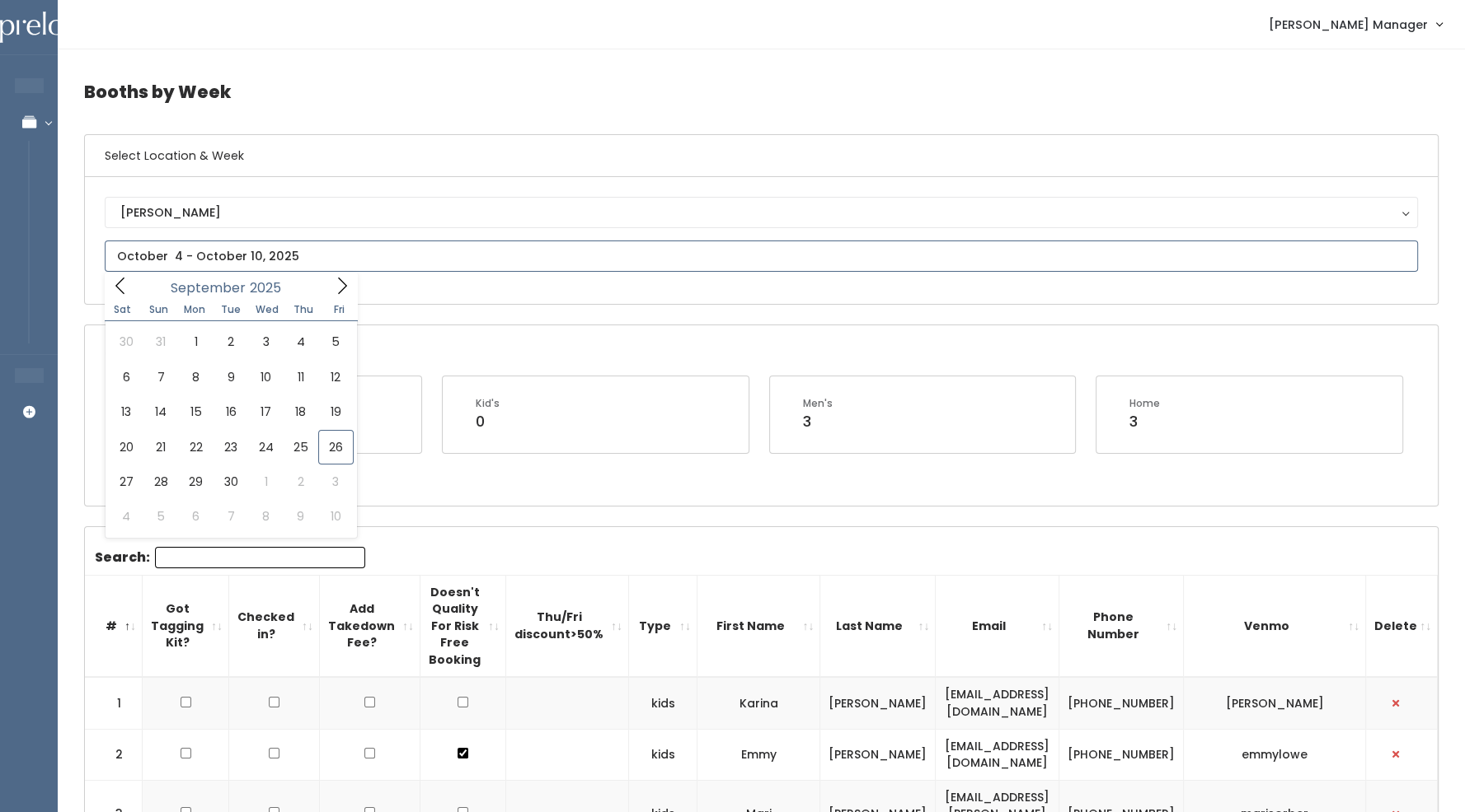
click at [338, 285] on icon at bounding box center [342, 286] width 18 height 18
type input "[DATE] to [DATE]"
